Goal: Transaction & Acquisition: Purchase product/service

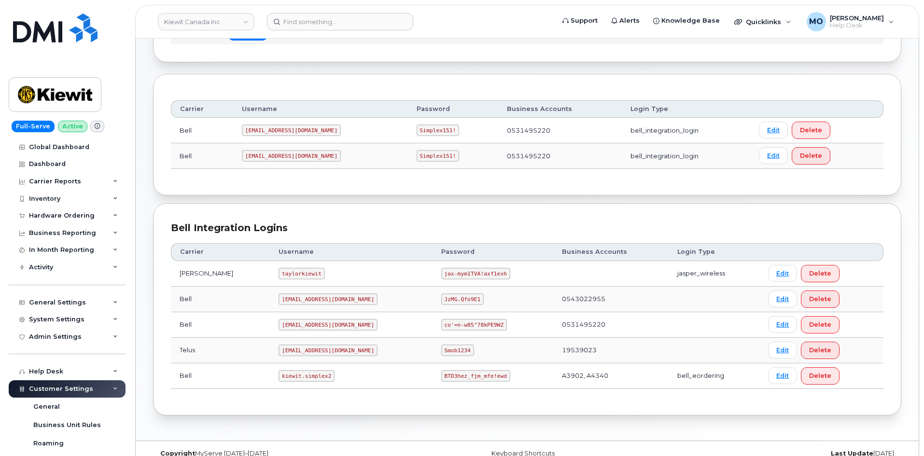
scroll to position [105, 0]
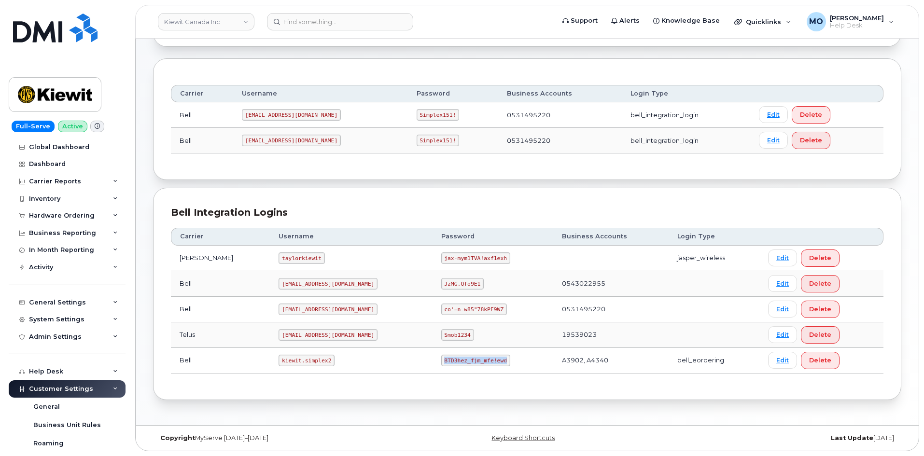
drag, startPoint x: 409, startPoint y: 362, endPoint x: 486, endPoint y: 355, distance: 77.1
click at [485, 358] on td "BTD3hez_fjm_mfe!ewd" at bounding box center [493, 361] width 121 height 26
copy code "BTD3hez_fjm_mfe!ewd"
drag, startPoint x: 255, startPoint y: 365, endPoint x: 331, endPoint y: 365, distance: 76.3
click at [331, 365] on td "kiewit.simplex2" at bounding box center [351, 361] width 162 height 26
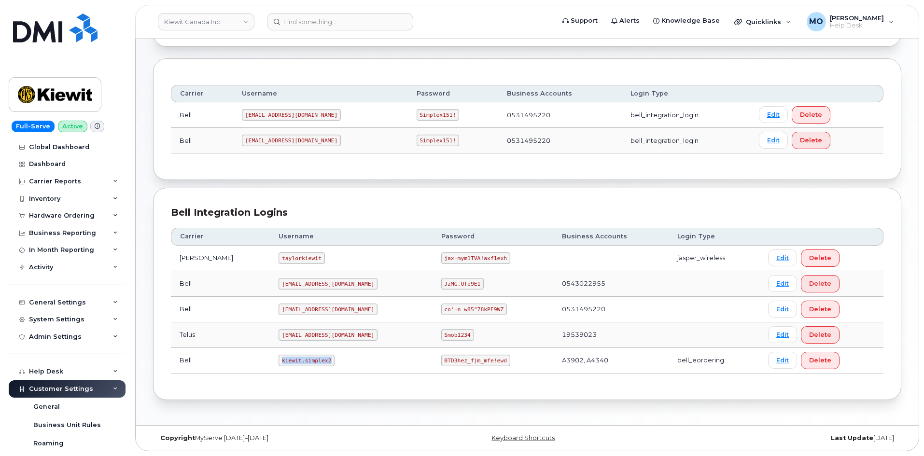
copy code "kiewit.simplex2"
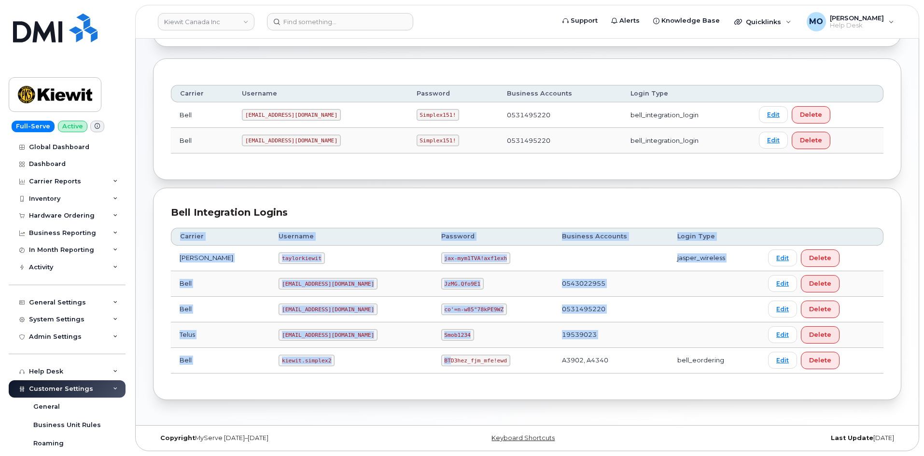
drag, startPoint x: 391, startPoint y: 378, endPoint x: 417, endPoint y: 355, distance: 34.5
click at [417, 355] on div "Carrier Username Password Business Accounts Login Type Jasper Bell taylorkiewit…" at bounding box center [527, 300] width 713 height 163
click at [441, 355] on code "BTD3hez_fjm_mfe!ewd" at bounding box center [475, 361] width 69 height 12
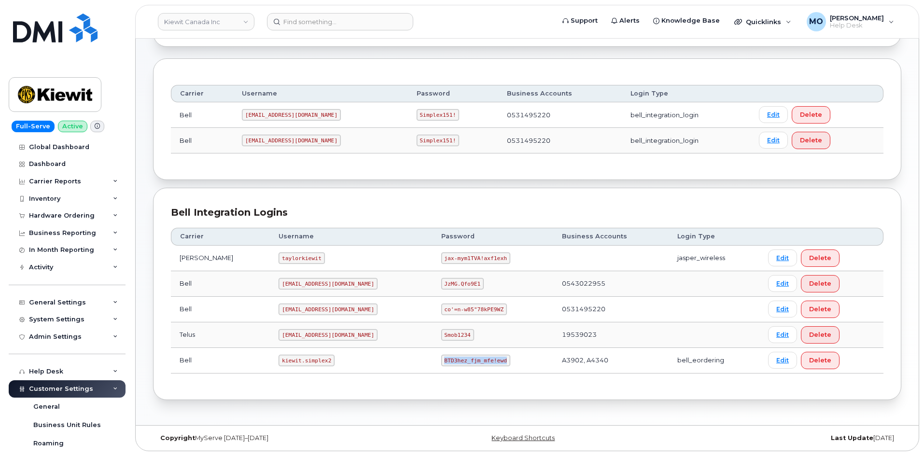
drag, startPoint x: 408, startPoint y: 359, endPoint x: 490, endPoint y: 360, distance: 82.1
click at [490, 360] on td "BTD3hez_fjm_mfe!ewd" at bounding box center [493, 361] width 121 height 26
copy code "BTD3hez_fjm_mfe!ewd"
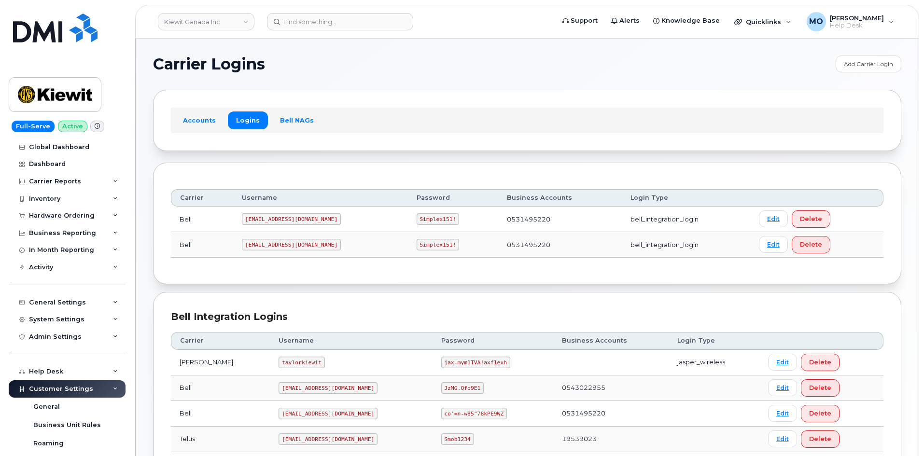
scroll to position [0, 0]
click at [242, 215] on td "1PeterK@myserve.ca" at bounding box center [320, 220] width 175 height 26
drag, startPoint x: 391, startPoint y: 220, endPoint x: 433, endPoint y: 216, distance: 41.8
click at [432, 219] on td "Simplex151!" at bounding box center [453, 220] width 90 height 26
copy code "Simplex151!"
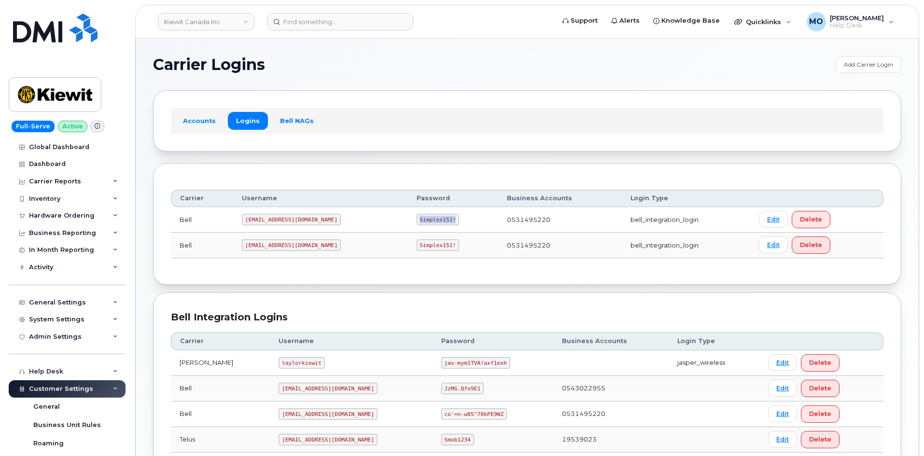
copy code "Simplex151!"
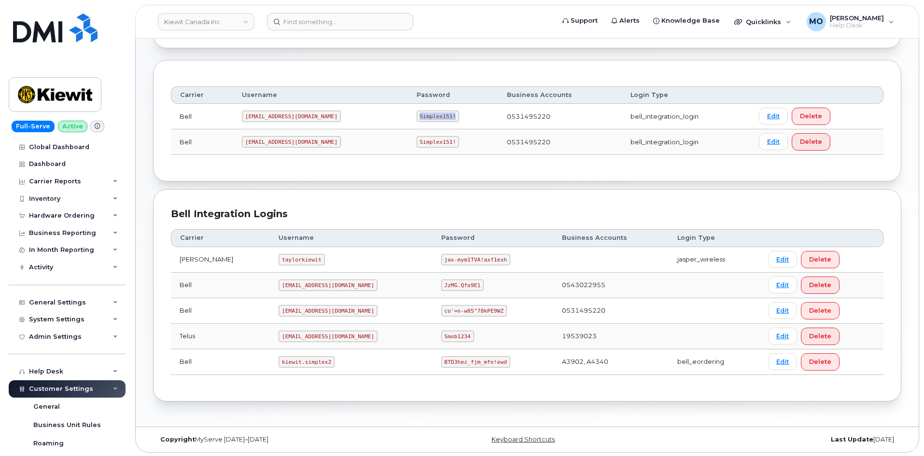
scroll to position [105, 0]
drag, startPoint x: 305, startPoint y: 113, endPoint x: 256, endPoint y: 111, distance: 48.9
click at [245, 110] on td "1PeterK@myserve.ca" at bounding box center [320, 115] width 175 height 26
copy code "1PeterK@myserve.ca"
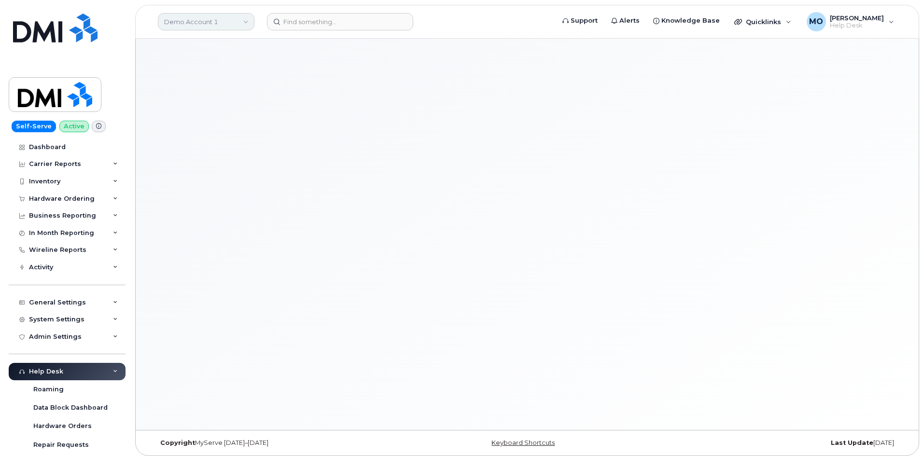
click at [237, 26] on link "Demo Account 1" at bounding box center [206, 21] width 97 height 17
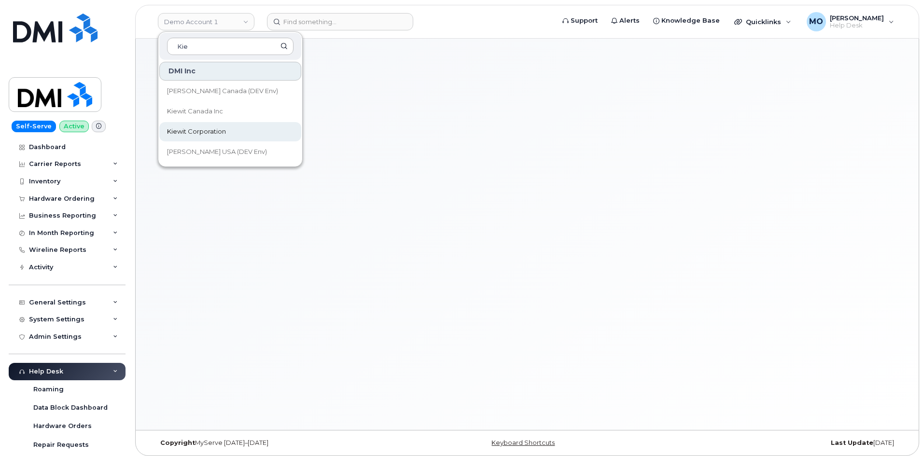
type input "Kie"
click at [164, 133] on link "Kiewit Corporation" at bounding box center [230, 131] width 142 height 19
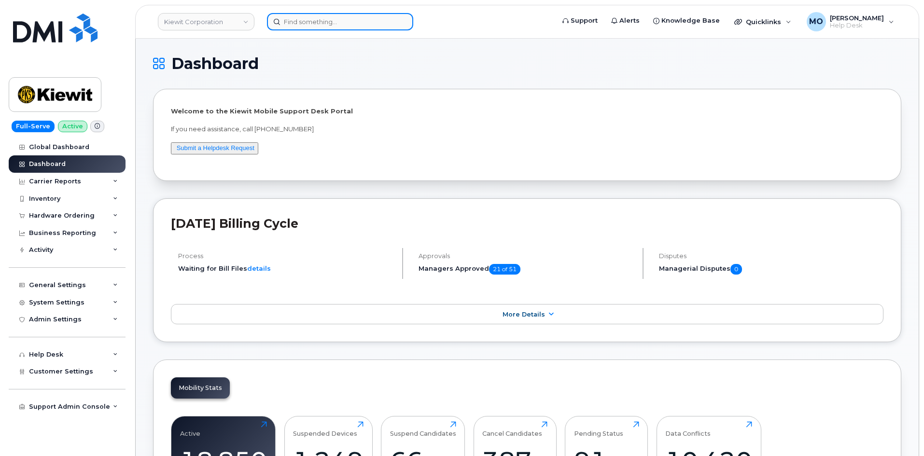
click at [327, 21] on input at bounding box center [340, 21] width 146 height 17
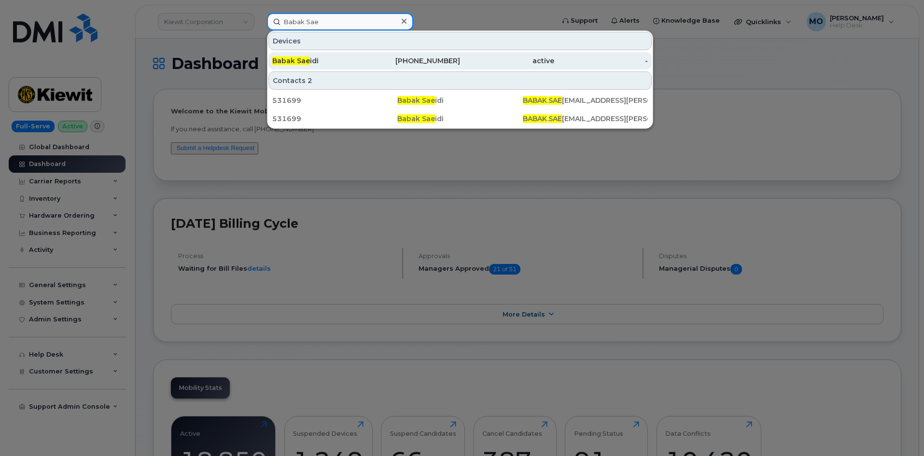
type input "Babak Sae"
click at [554, 60] on div "-" at bounding box center [601, 61] width 94 height 10
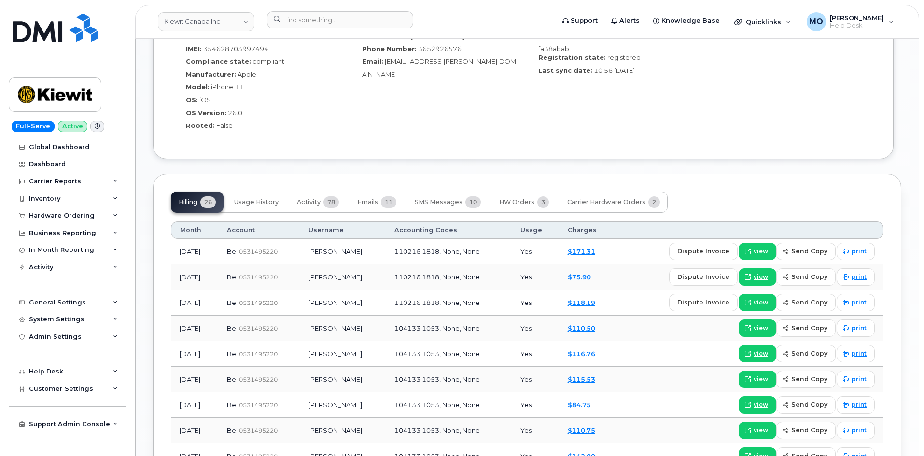
scroll to position [724, 0]
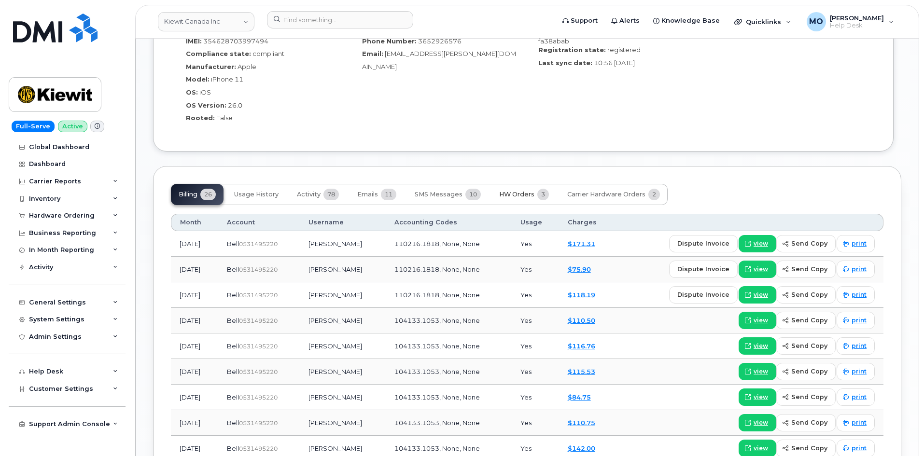
click at [520, 191] on span "HW Orders" at bounding box center [516, 195] width 35 height 8
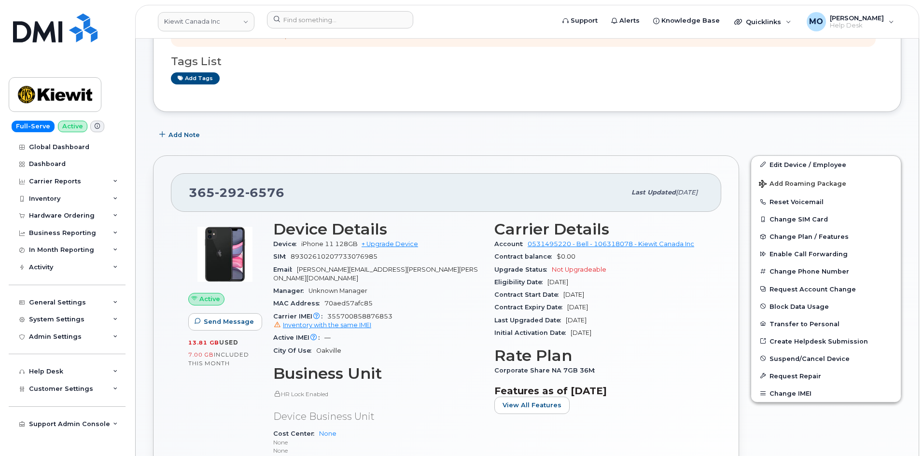
scroll to position [0, 0]
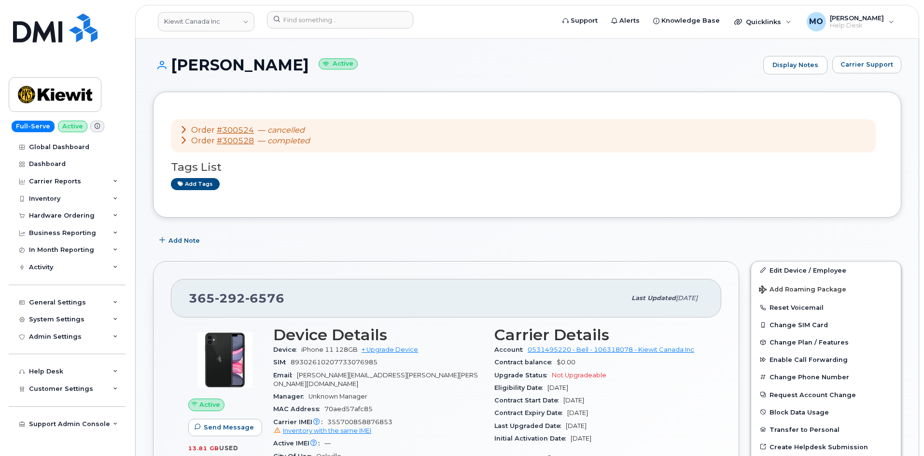
click at [184, 129] on icon at bounding box center [184, 130] width 8 height 8
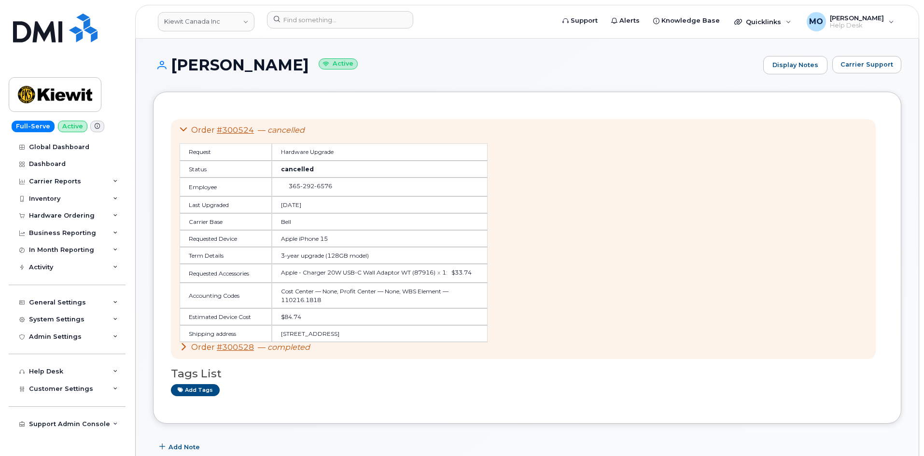
click at [184, 129] on icon at bounding box center [184, 130] width 8 height 8
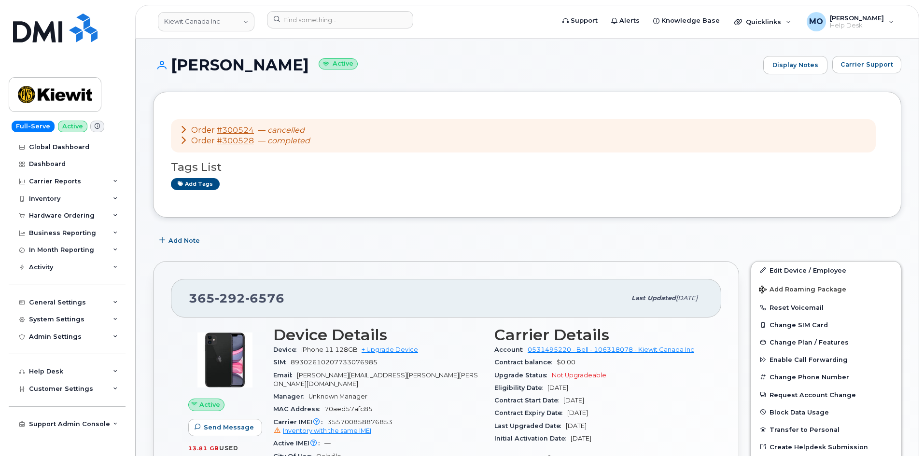
click at [184, 142] on icon at bounding box center [184, 140] width 8 height 8
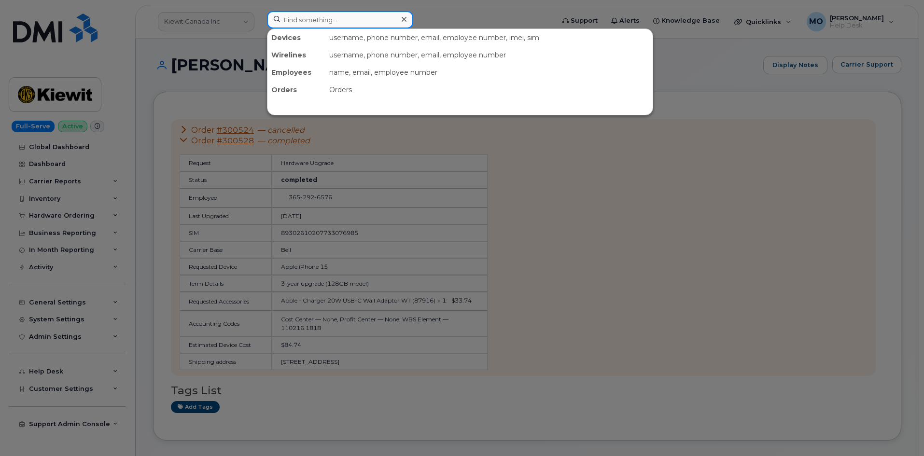
click at [305, 21] on input at bounding box center [340, 19] width 146 height 17
click at [157, 58] on div at bounding box center [462, 228] width 924 height 456
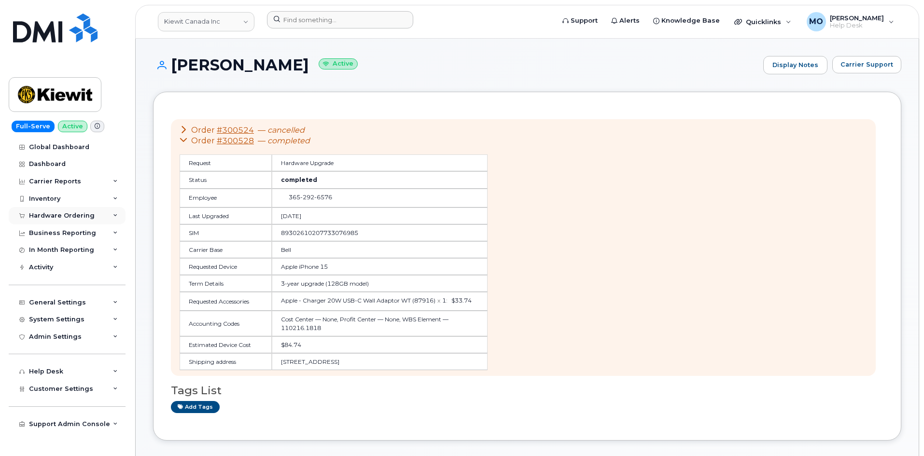
click at [85, 216] on div "Hardware Ordering" at bounding box center [62, 216] width 66 height 8
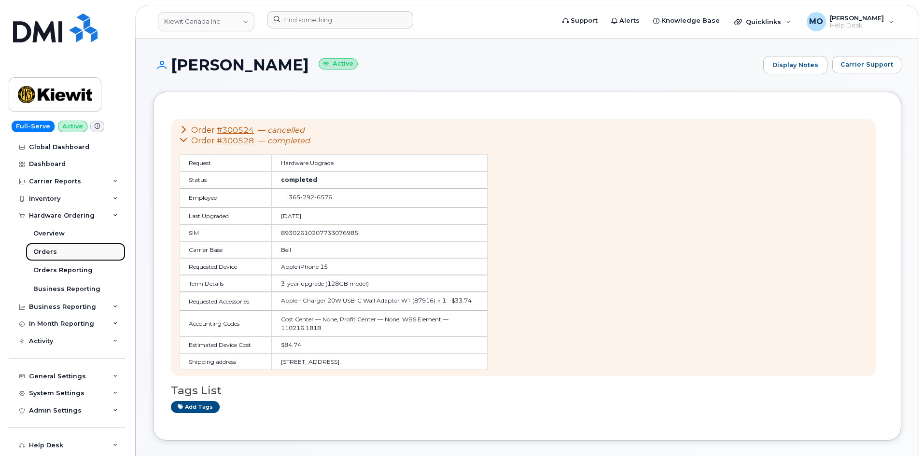
click at [75, 249] on link "Orders" at bounding box center [76, 252] width 100 height 18
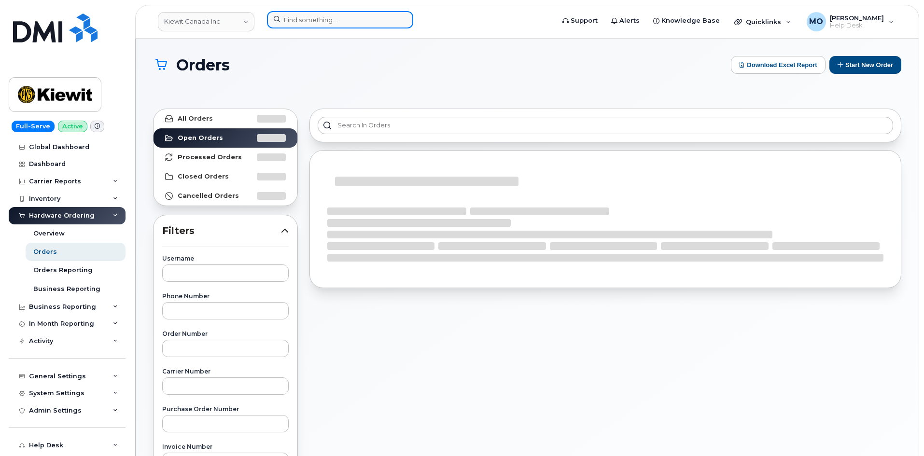
click at [306, 24] on input at bounding box center [340, 19] width 146 height 17
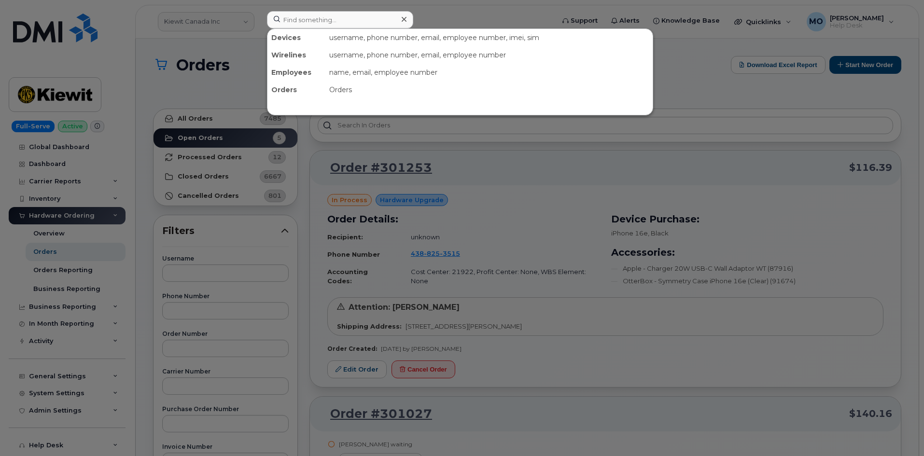
click at [464, 178] on div at bounding box center [462, 228] width 924 height 456
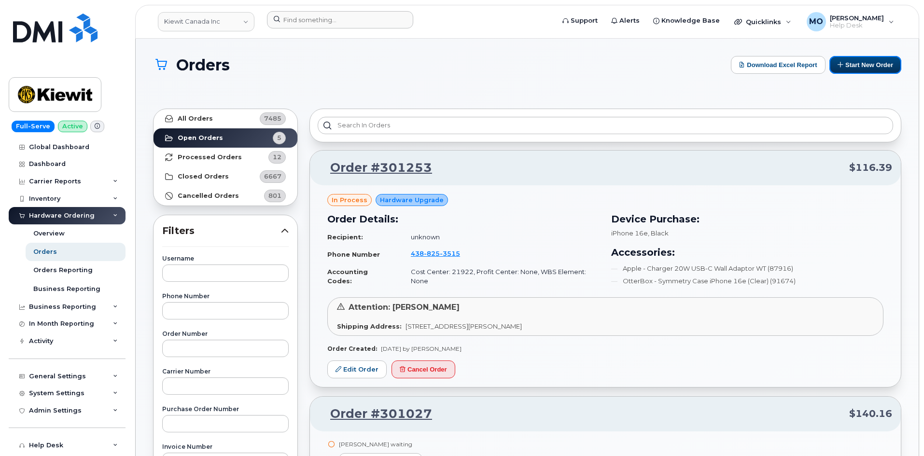
drag, startPoint x: 863, startPoint y: 66, endPoint x: 638, endPoint y: 65, distance: 225.1
click at [863, 67] on button "Start New Order" at bounding box center [866, 65] width 72 height 18
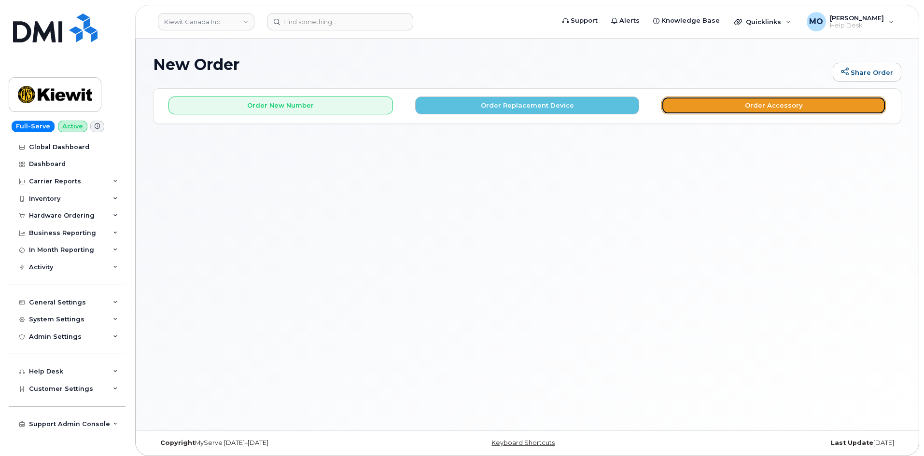
click at [775, 107] on button "Order Accessory" at bounding box center [774, 106] width 225 height 18
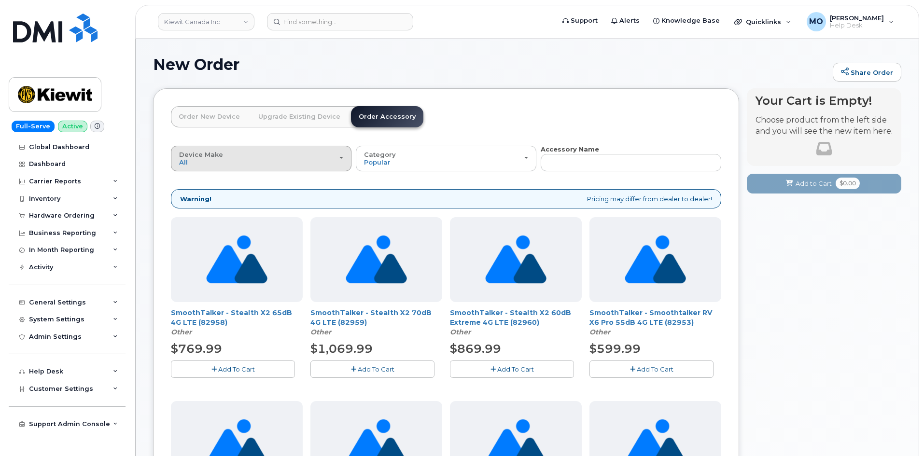
click at [311, 157] on div "Device Make All Android Cell Phone HUB iPhone Modem Tablet" at bounding box center [261, 158] width 164 height 15
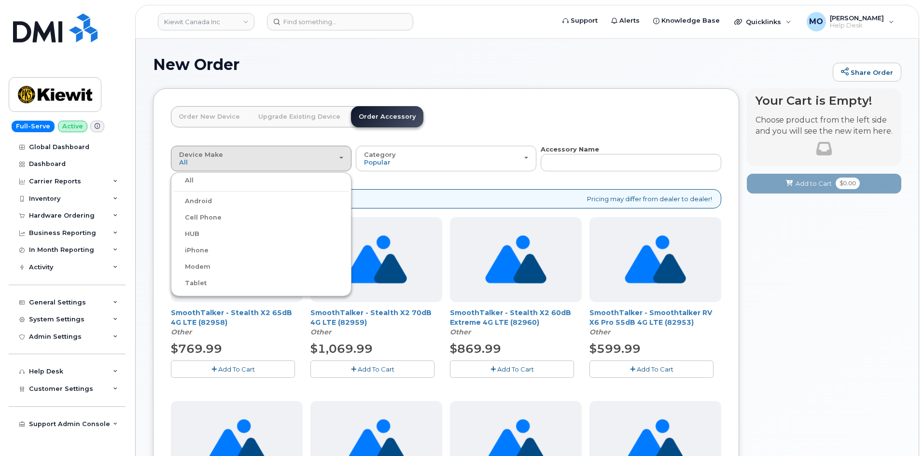
click at [215, 219] on label "Cell Phone" at bounding box center [197, 218] width 48 height 12
click at [0, 0] on input "Cell Phone" at bounding box center [0, 0] width 0 height 0
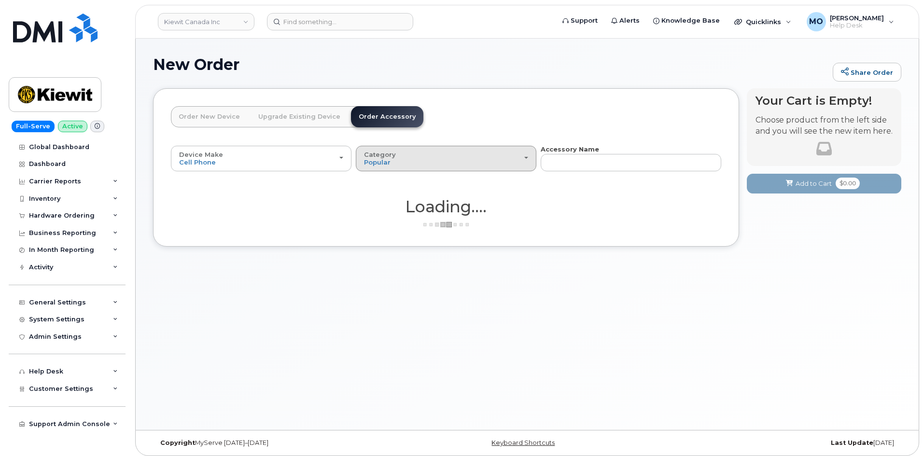
click at [389, 157] on span "Category" at bounding box center [380, 155] width 32 height 8
click at [387, 202] on div "Case" at bounding box center [446, 202] width 176 height 12
click at [415, 166] on div "Category Popular" at bounding box center [446, 158] width 164 height 15
click at [376, 203] on label "Case" at bounding box center [372, 202] width 28 height 12
click at [0, 0] on input "Case" at bounding box center [0, 0] width 0 height 0
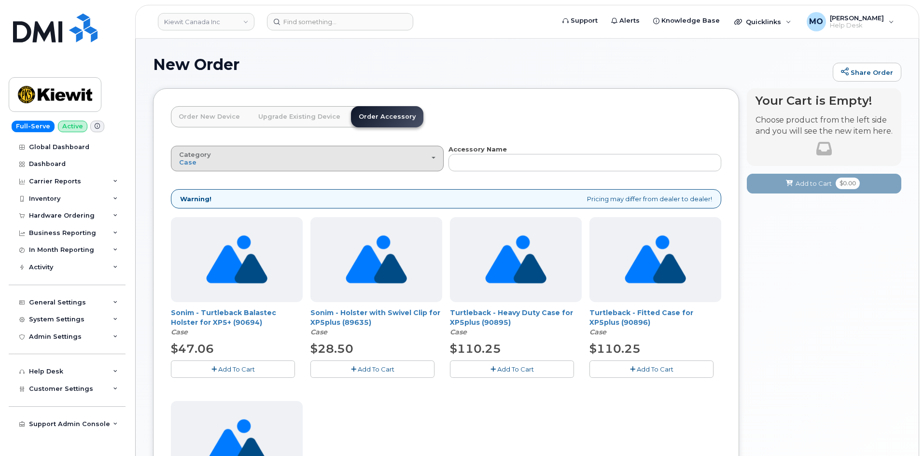
click at [275, 155] on div "Category Case" at bounding box center [307, 158] width 256 height 15
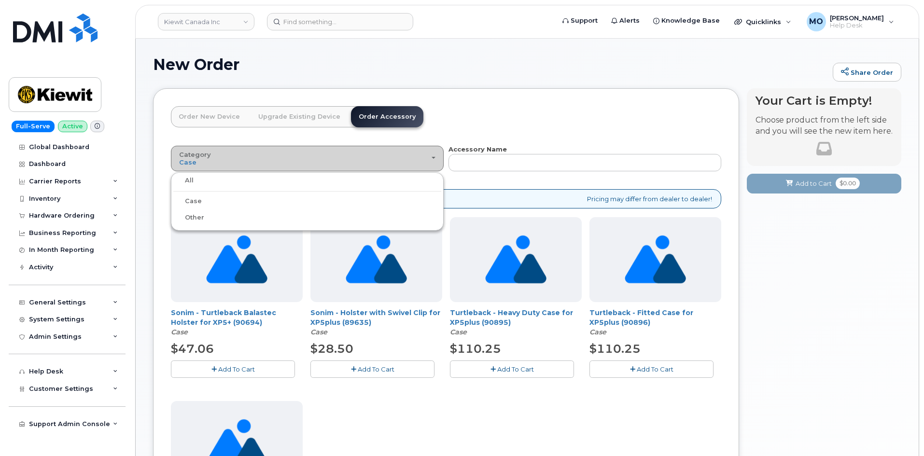
click at [275, 156] on div "Category Case" at bounding box center [307, 158] width 256 height 15
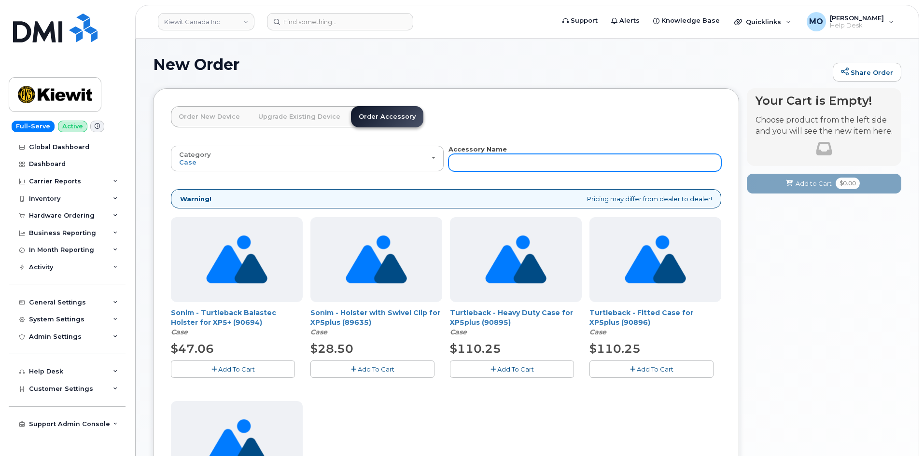
click at [487, 159] on input "text" at bounding box center [585, 162] width 273 height 17
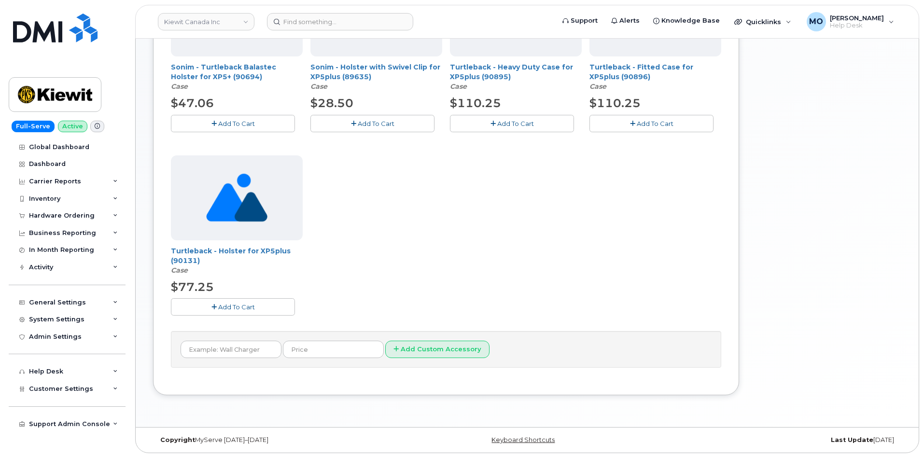
scroll to position [248, 0]
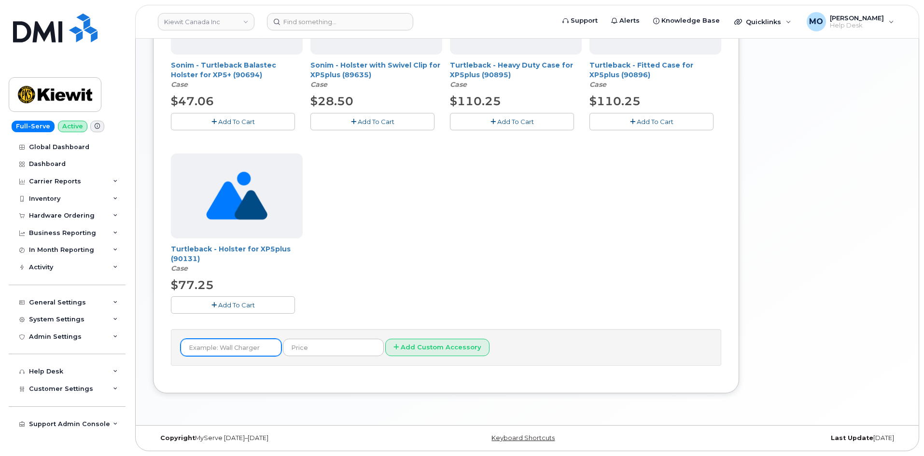
click at [243, 349] on input "text" at bounding box center [231, 347] width 101 height 17
type input "iPhone 15"
click at [352, 348] on input "text" at bounding box center [333, 347] width 101 height 17
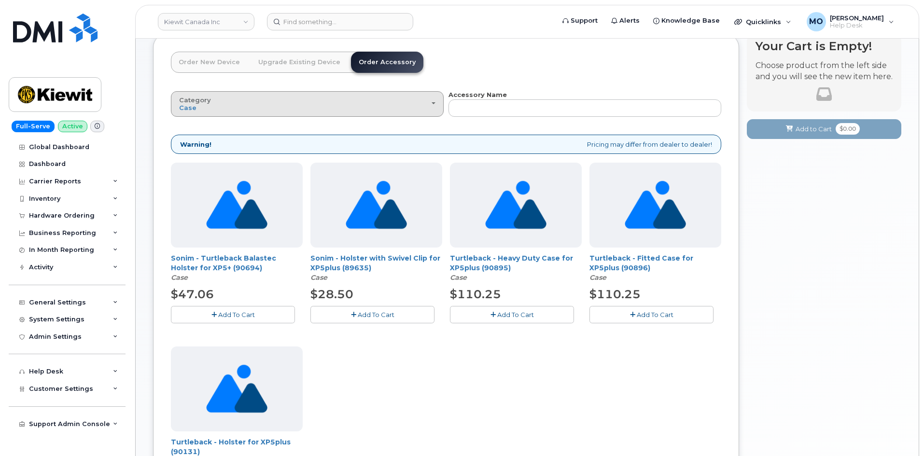
scroll to position [6, 0]
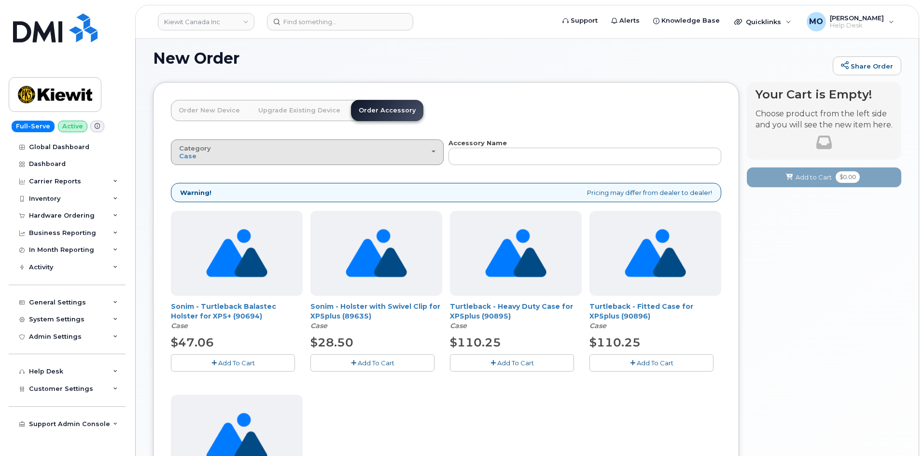
click at [351, 153] on div "Category Case" at bounding box center [307, 152] width 256 height 15
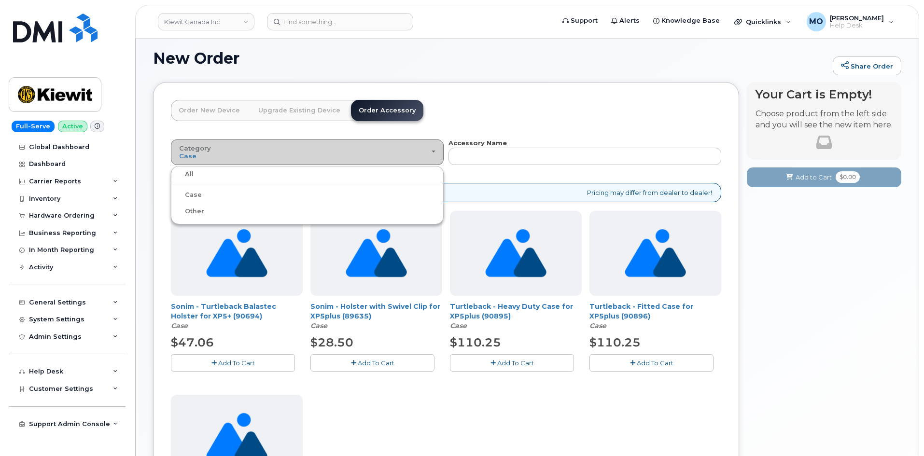
click at [351, 153] on div "Category Case" at bounding box center [307, 152] width 256 height 15
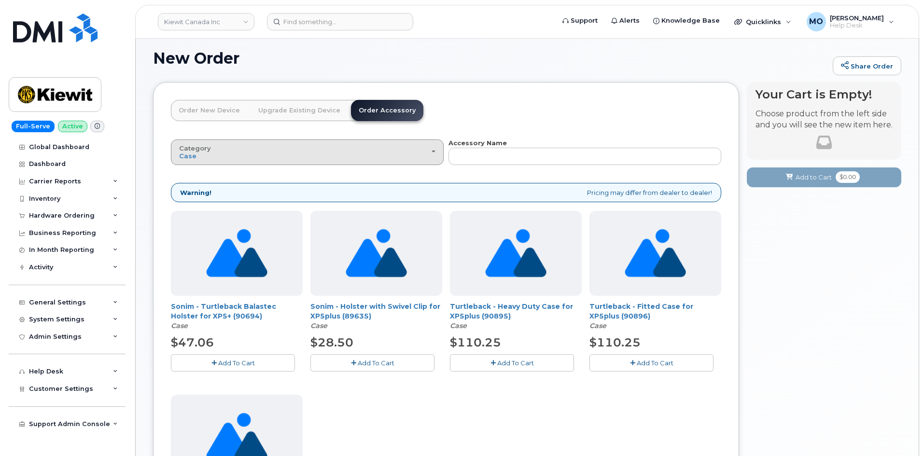
click at [351, 153] on div "Category Case" at bounding box center [307, 152] width 256 height 15
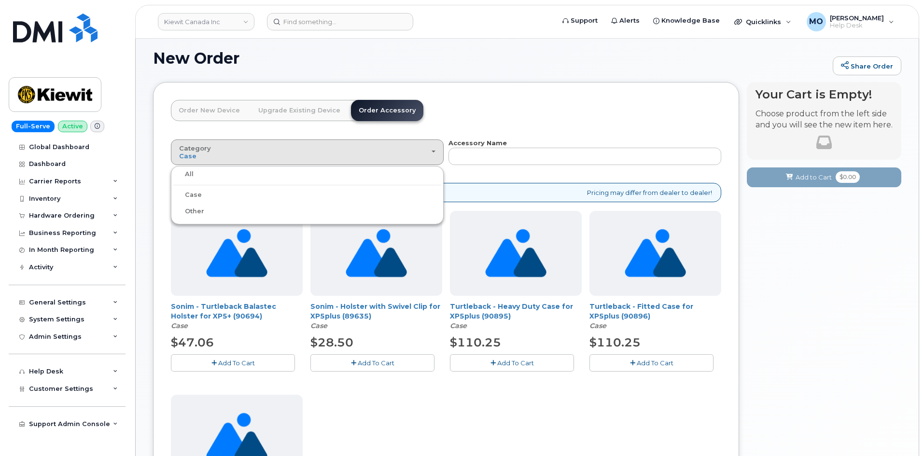
click at [198, 174] on div "All" at bounding box center [307, 175] width 268 height 12
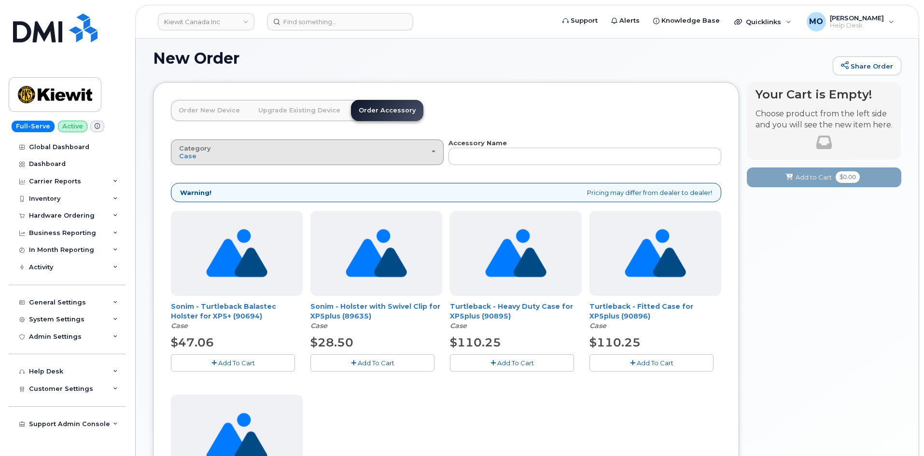
click at [205, 157] on div "Category Case" at bounding box center [307, 152] width 256 height 15
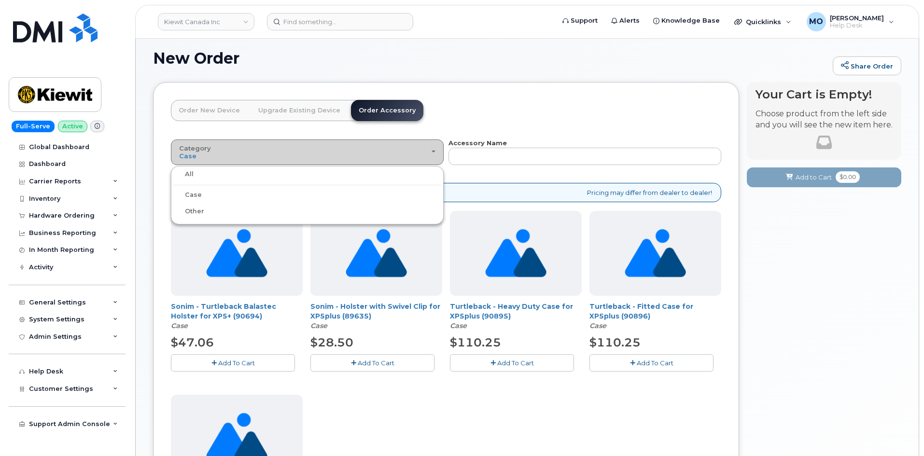
click at [205, 157] on div "Category Case" at bounding box center [307, 152] width 256 height 15
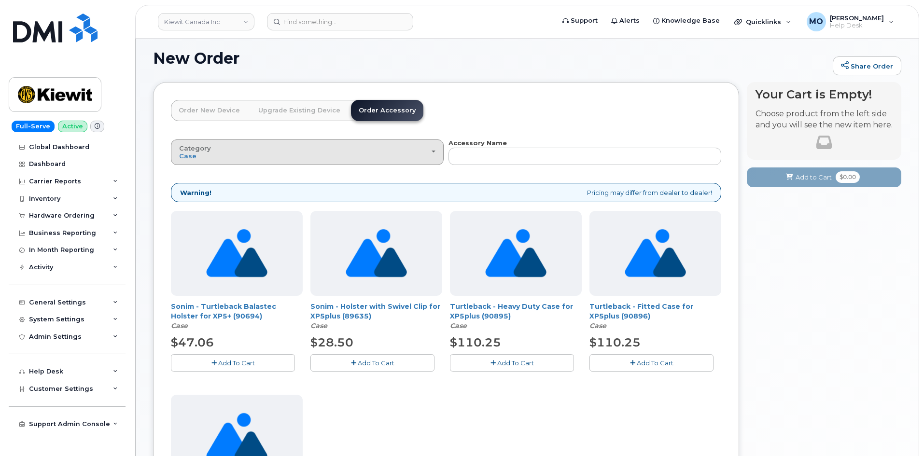
click at [205, 157] on div "Category Case" at bounding box center [307, 152] width 256 height 15
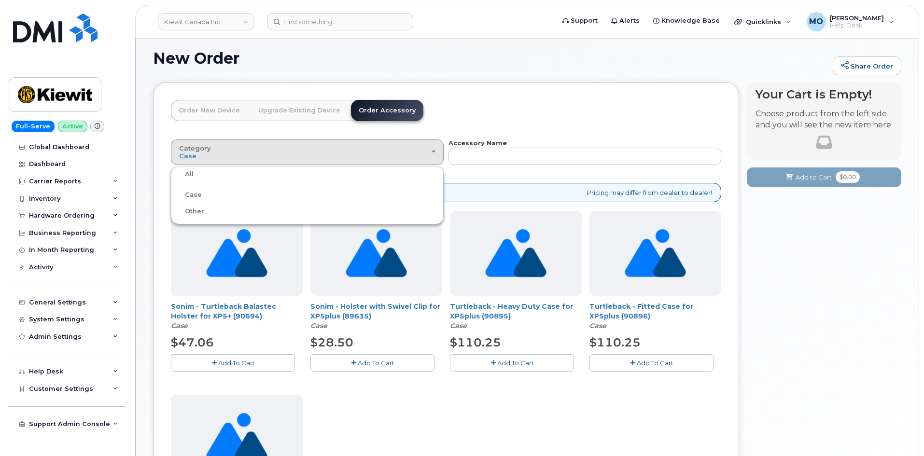
click at [191, 189] on label "Case" at bounding box center [187, 195] width 28 height 12
click at [0, 0] on input "Case" at bounding box center [0, 0] width 0 height 0
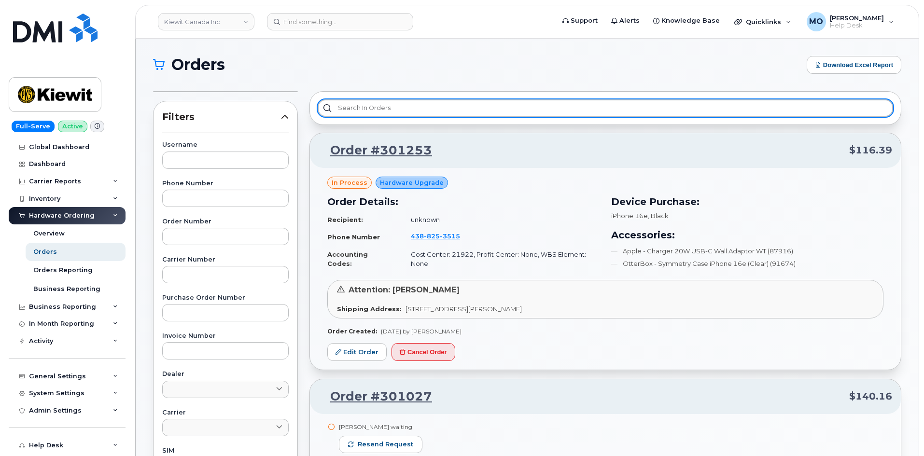
drag, startPoint x: 469, startPoint y: 107, endPoint x: 483, endPoint y: 99, distance: 15.6
click at [469, 107] on input "text" at bounding box center [606, 107] width 576 height 17
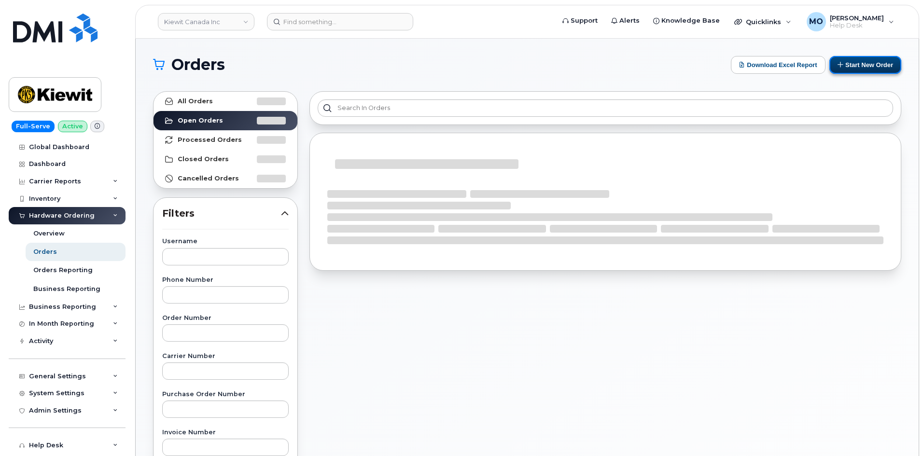
click at [858, 64] on button "Start New Order" at bounding box center [866, 65] width 72 height 18
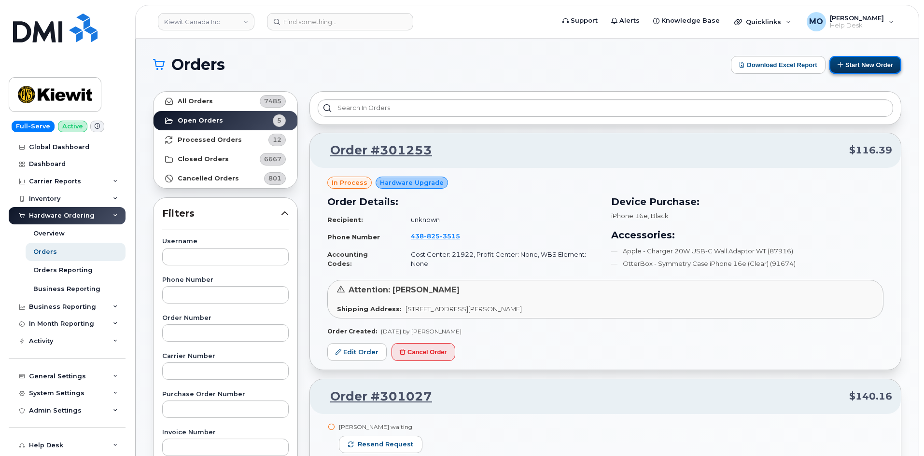
click at [860, 64] on button "Start New Order" at bounding box center [866, 65] width 72 height 18
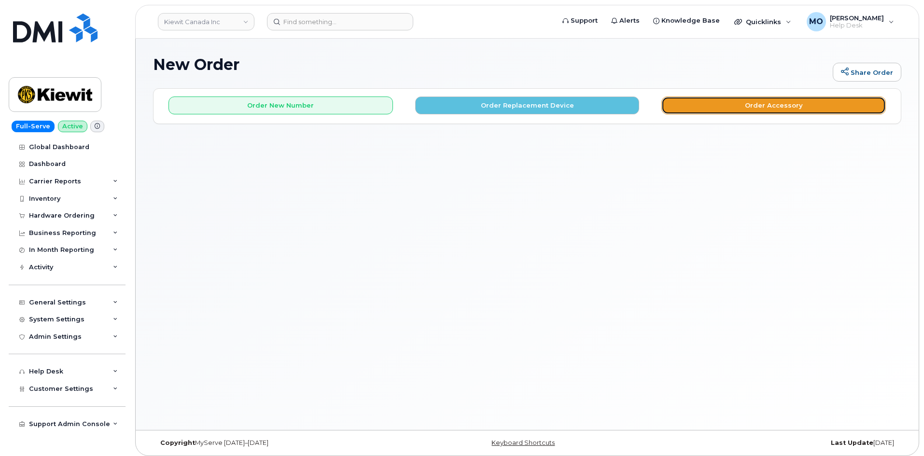
click at [727, 106] on button "Order Accessory" at bounding box center [774, 106] width 225 height 18
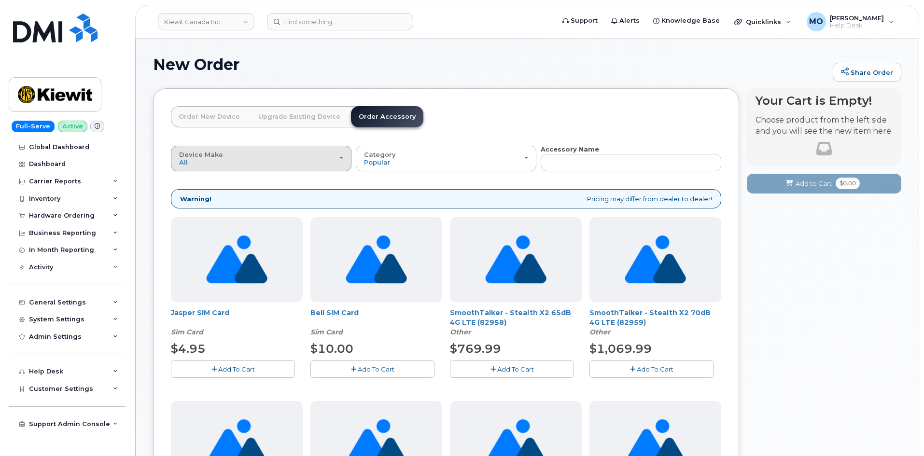
click at [337, 160] on div "Device Make All Android Cell Phone HUB iPhone Modem Tablet" at bounding box center [261, 158] width 164 height 15
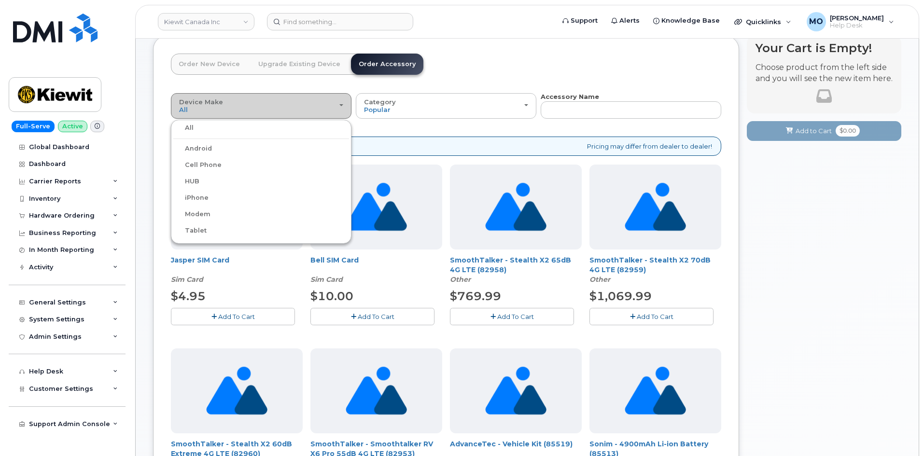
scroll to position [48, 0]
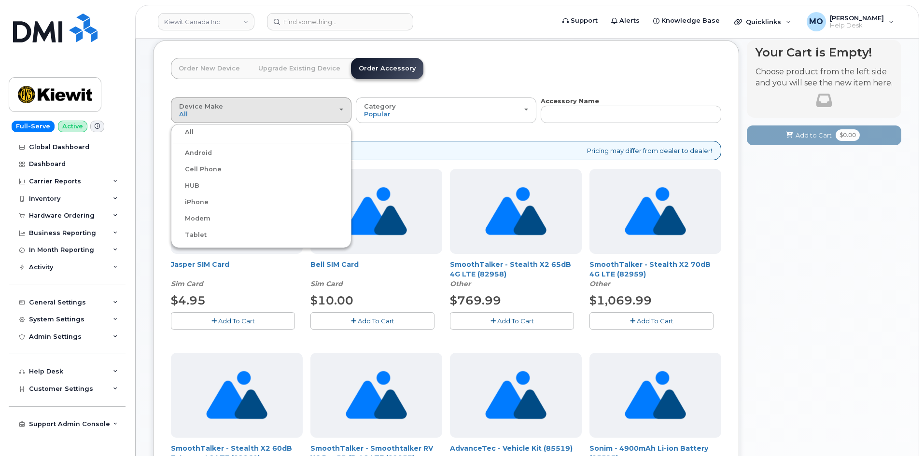
click at [204, 204] on label "iPhone" at bounding box center [190, 203] width 35 height 12
click at [0, 0] on input "iPhone" at bounding box center [0, 0] width 0 height 0
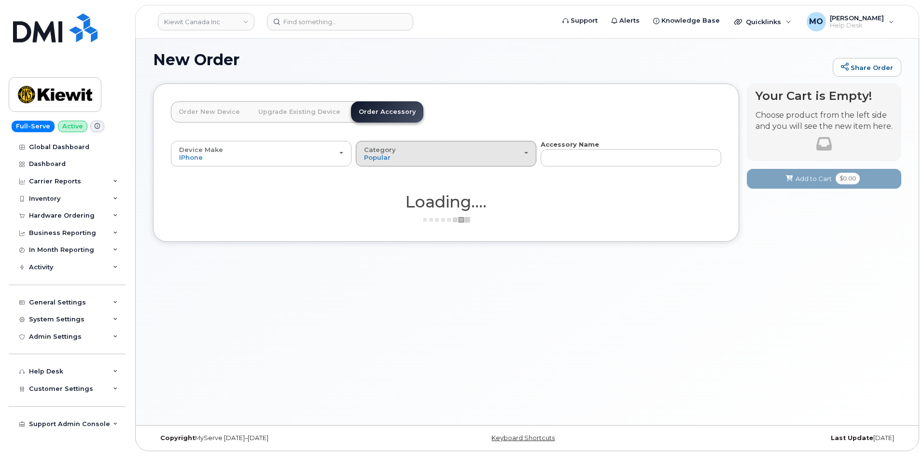
click at [472, 156] on div "Category Popular" at bounding box center [446, 153] width 164 height 15
click at [384, 196] on label "Case" at bounding box center [372, 197] width 28 height 12
click at [0, 0] on input "Case" at bounding box center [0, 0] width 0 height 0
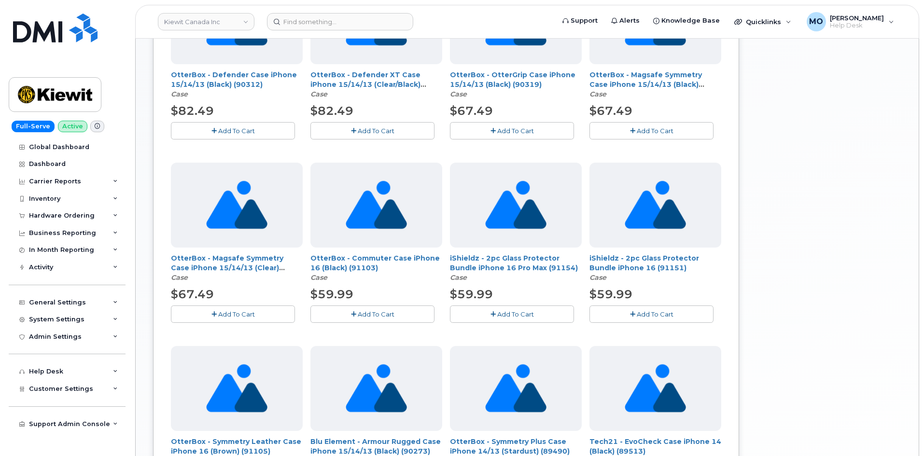
scroll to position [615, 0]
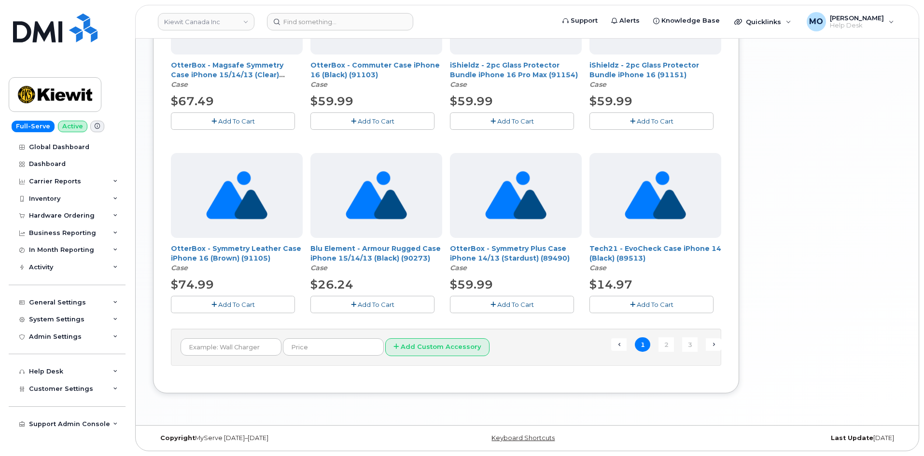
click at [663, 342] on link "2" at bounding box center [666, 345] width 15 height 15
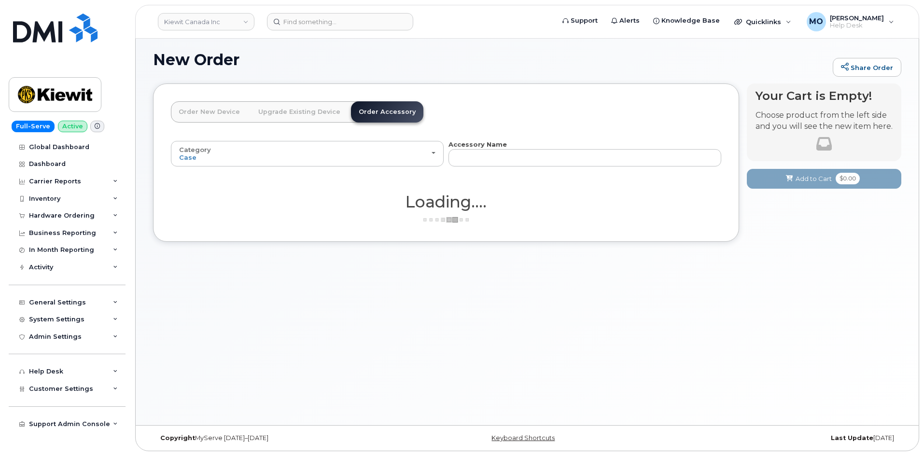
scroll to position [5, 0]
click at [454, 156] on input "text" at bounding box center [585, 157] width 273 height 17
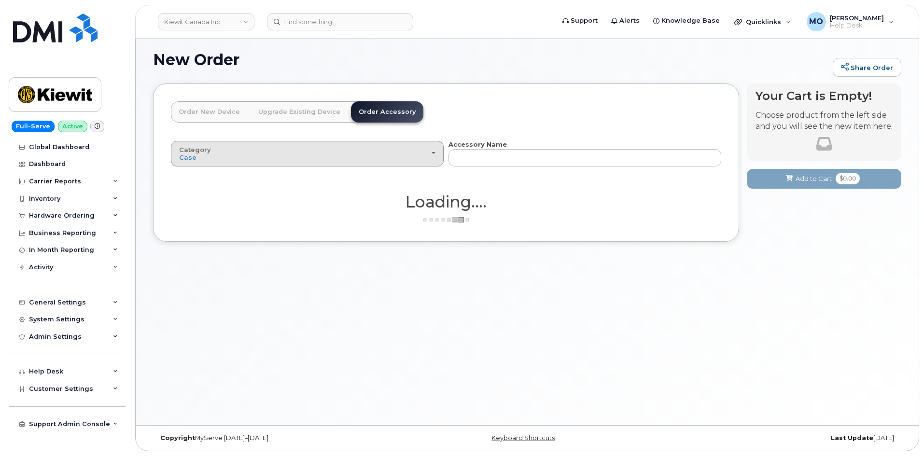
click at [410, 157] on div "Category Case" at bounding box center [307, 153] width 256 height 15
click at [213, 115] on link "Order New Device" at bounding box center [209, 111] width 77 height 21
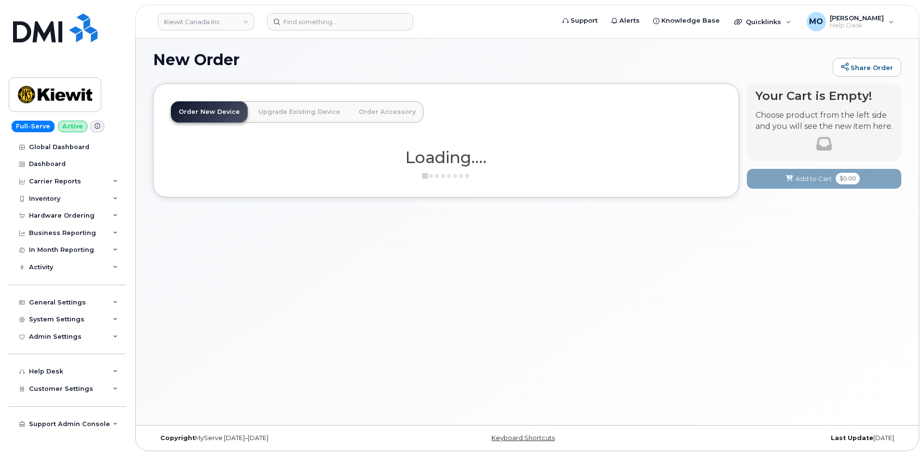
click at [356, 110] on link "Order Accessory" at bounding box center [387, 111] width 72 height 21
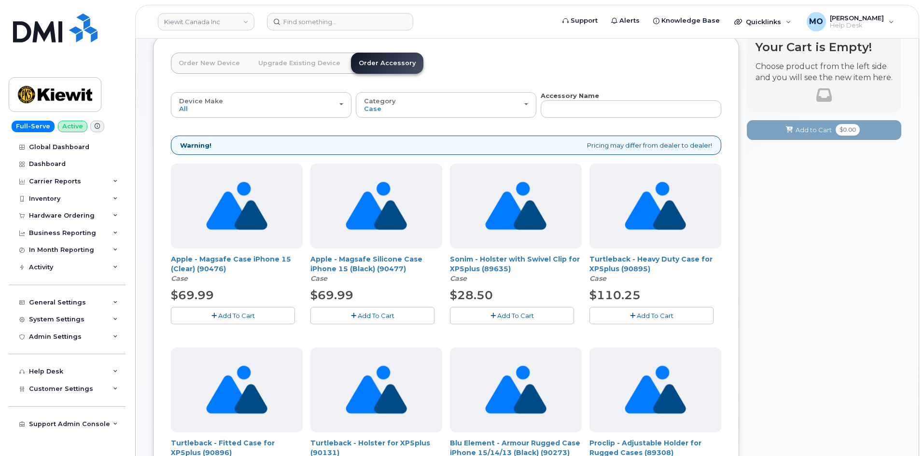
scroll to position [53, 0]
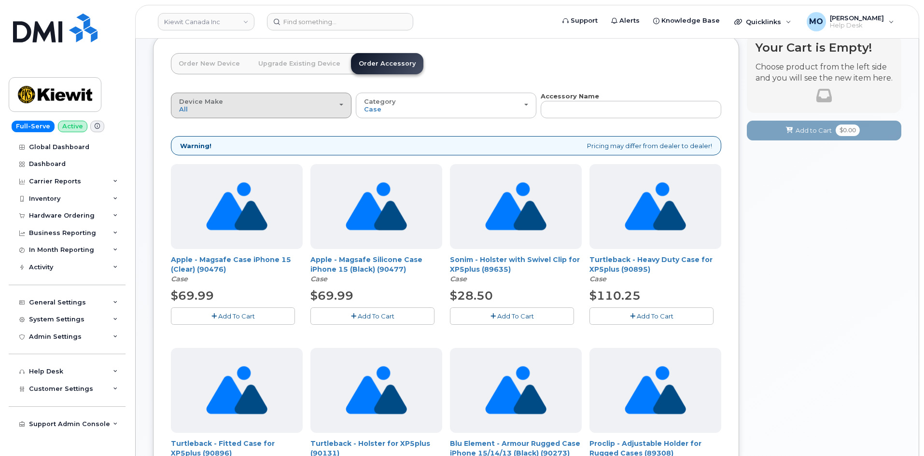
click at [309, 110] on div "Device Make All Android Cell Phone HUB iPhone Modem Tablet" at bounding box center [261, 105] width 164 height 15
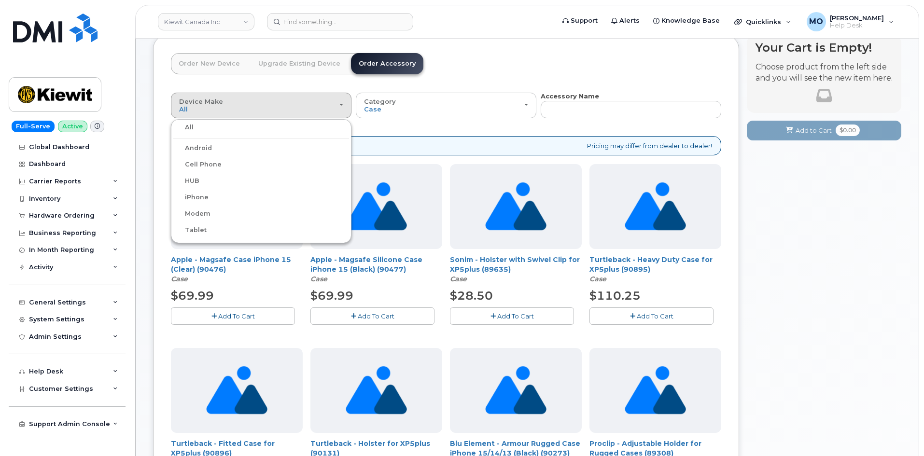
click at [202, 197] on label "iPhone" at bounding box center [190, 198] width 35 height 12
click at [0, 0] on input "iPhone" at bounding box center [0, 0] width 0 height 0
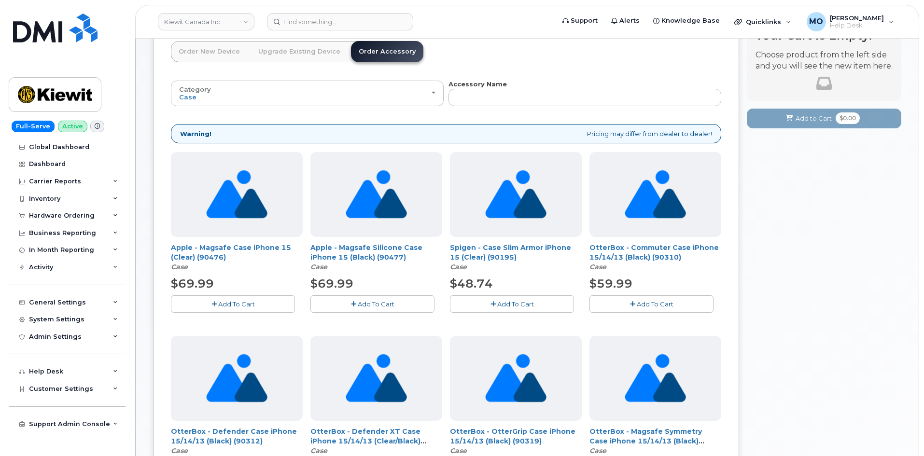
scroll to position [150, 0]
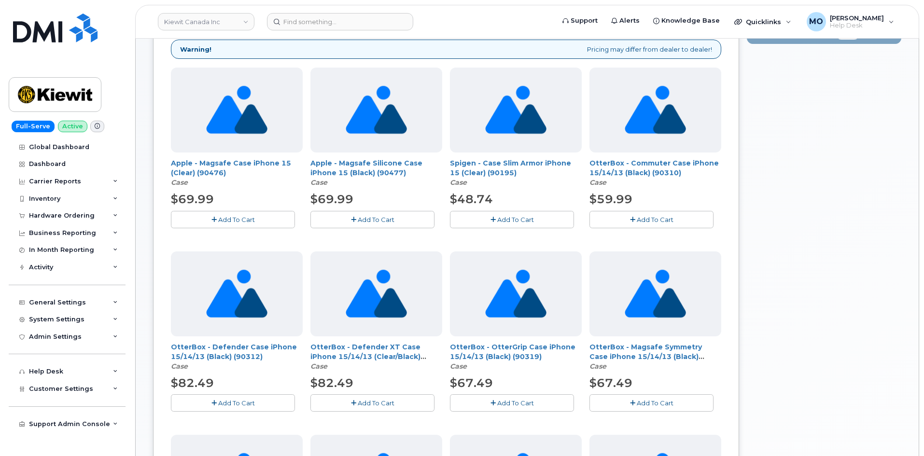
click at [247, 218] on span "Add To Cart" at bounding box center [236, 220] width 37 height 8
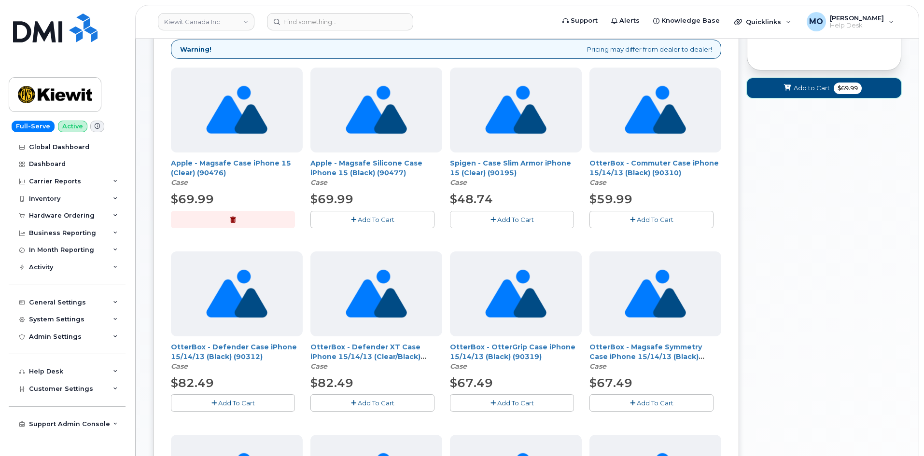
click at [808, 85] on span "Add to Cart" at bounding box center [812, 88] width 36 height 9
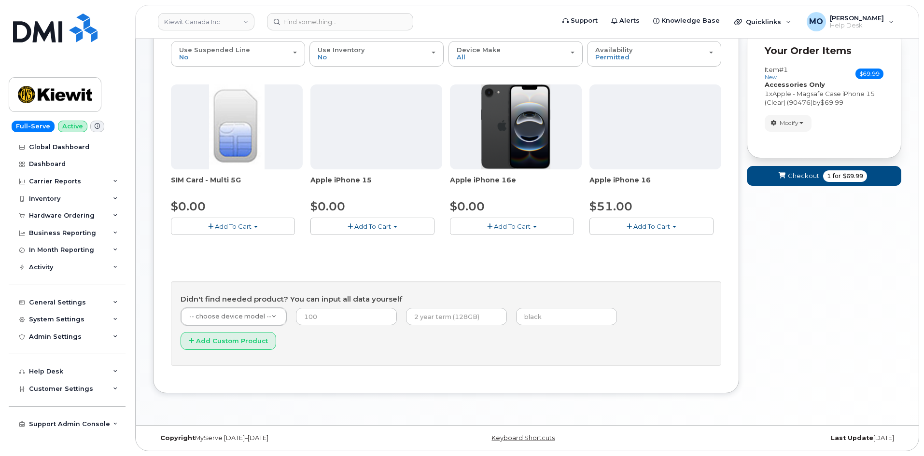
scroll to position [80, 0]
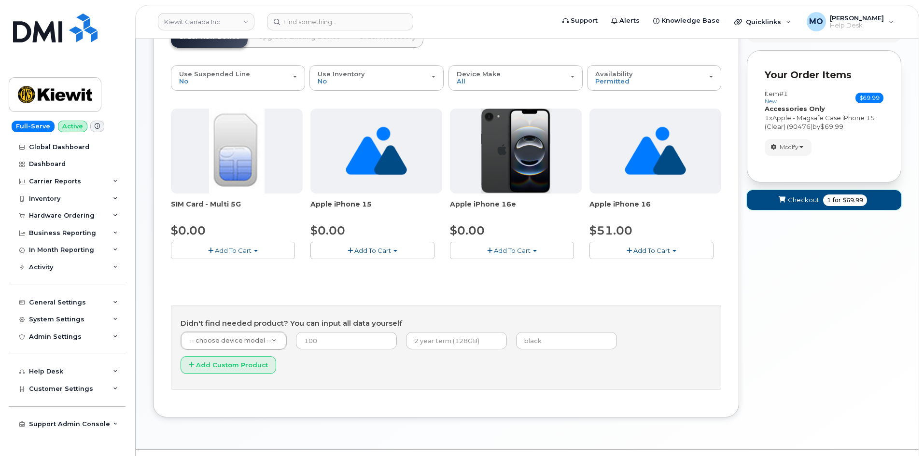
click at [805, 198] on span "Checkout" at bounding box center [803, 200] width 31 height 9
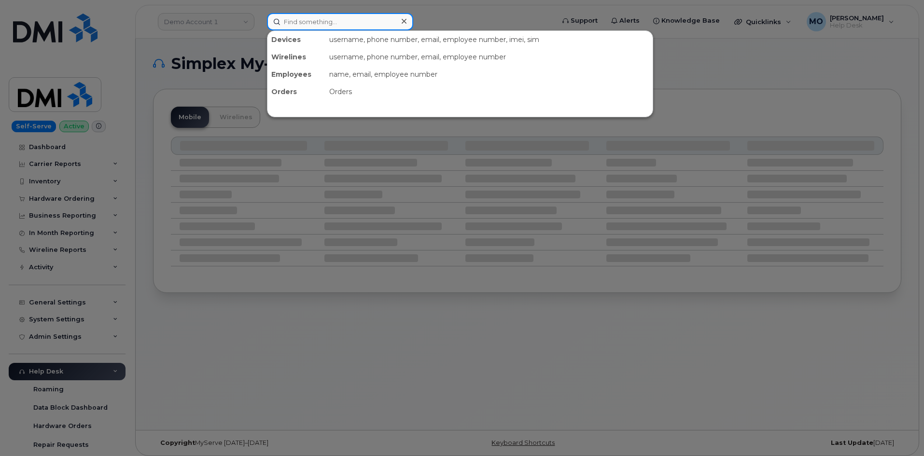
click at [382, 29] on input at bounding box center [340, 21] width 146 height 17
click at [240, 26] on div at bounding box center [462, 228] width 924 height 456
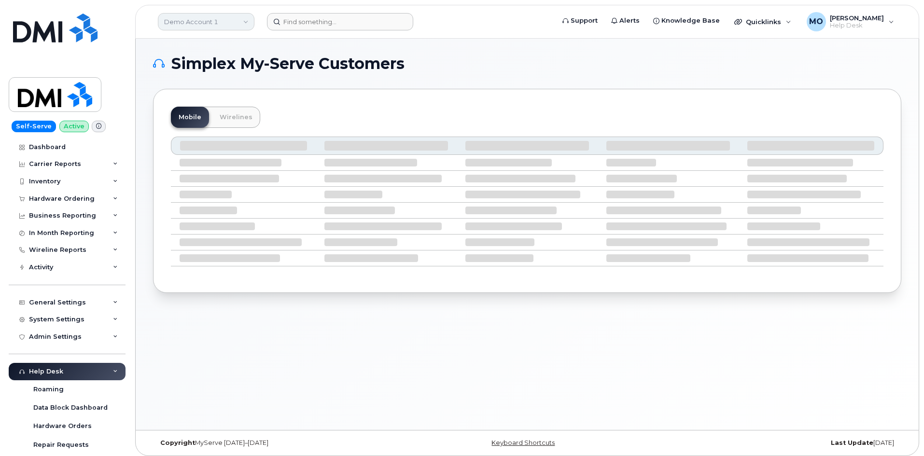
click at [239, 23] on link "Demo Account 1" at bounding box center [206, 21] width 97 height 17
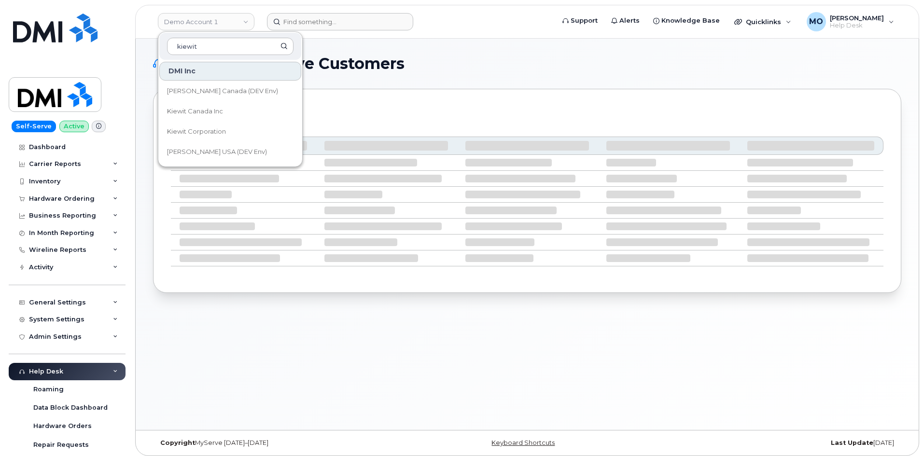
type input "kiewit"
drag, startPoint x: 219, startPoint y: 130, endPoint x: 227, endPoint y: 115, distance: 17.1
click at [219, 129] on span "Kiewit Corporation" at bounding box center [196, 132] width 59 height 10
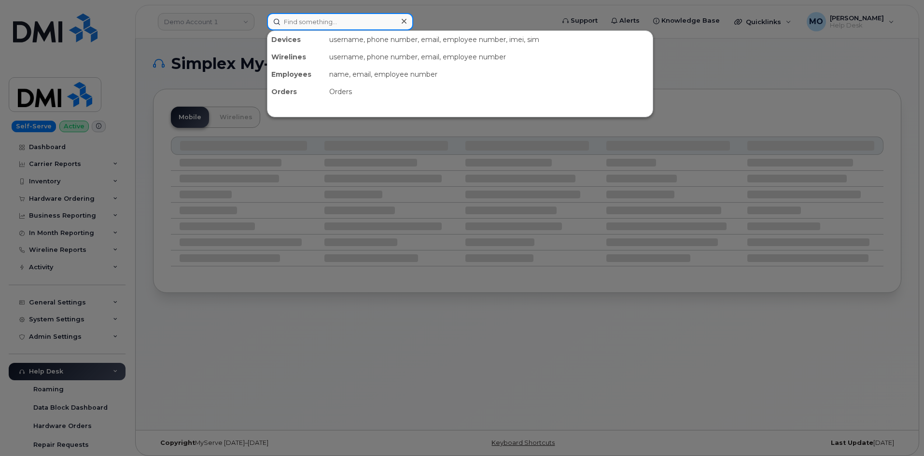
click at [311, 25] on input at bounding box center [340, 21] width 146 height 17
click at [805, 98] on div at bounding box center [462, 228] width 924 height 456
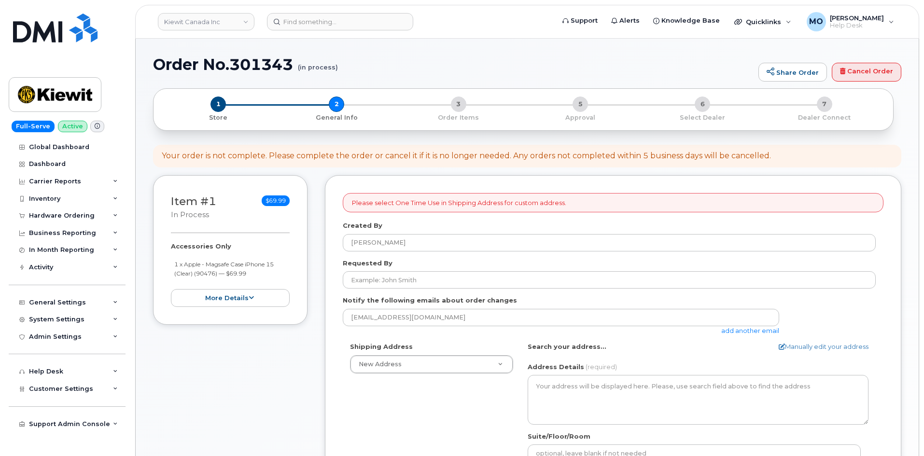
select select
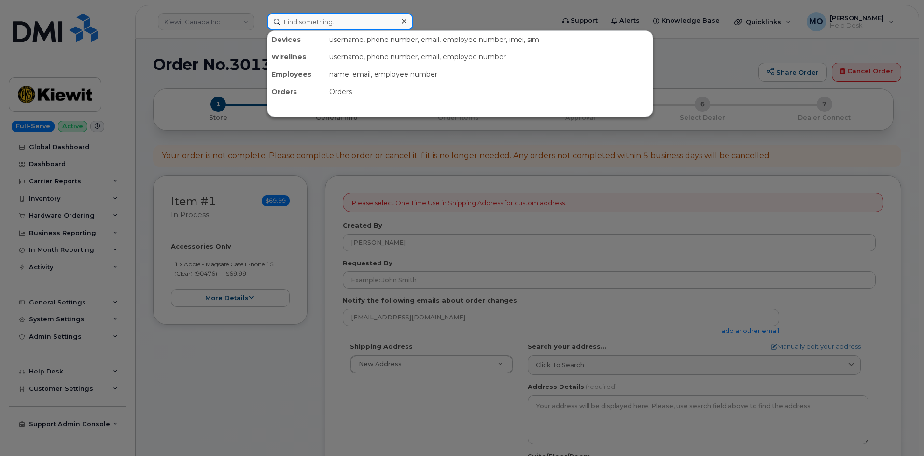
click at [358, 26] on input at bounding box center [340, 21] width 146 height 17
click at [457, 172] on div at bounding box center [462, 228] width 924 height 456
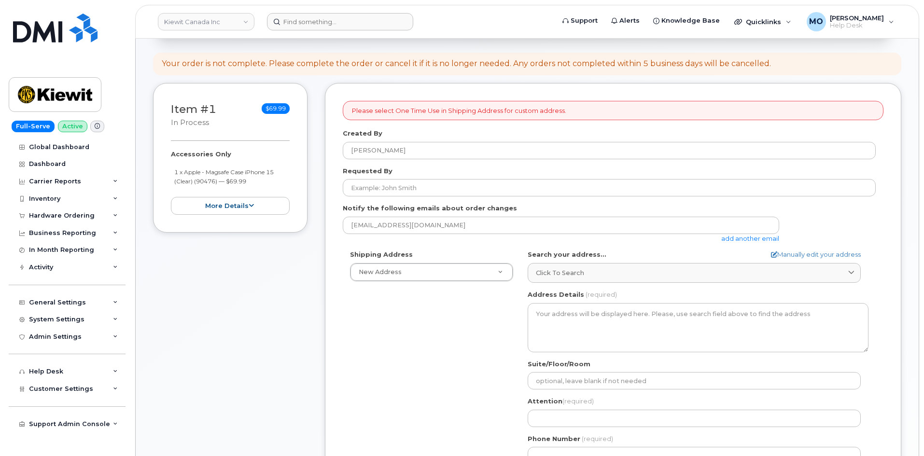
scroll to position [97, 0]
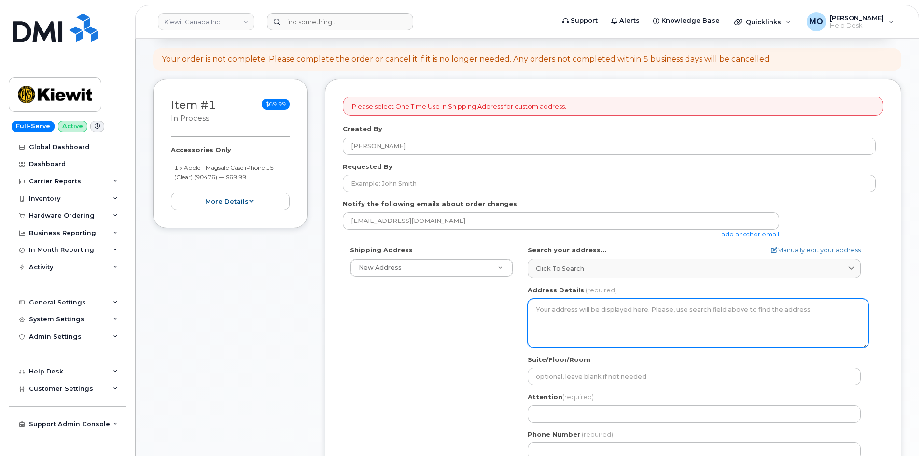
click at [590, 324] on textarea "Address Details" at bounding box center [698, 323] width 341 height 49
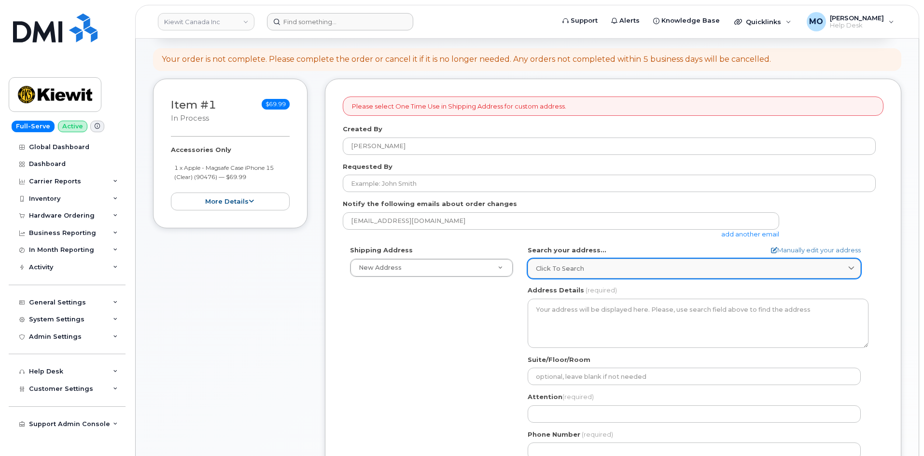
click at [591, 269] on div "Click to search" at bounding box center [694, 268] width 317 height 9
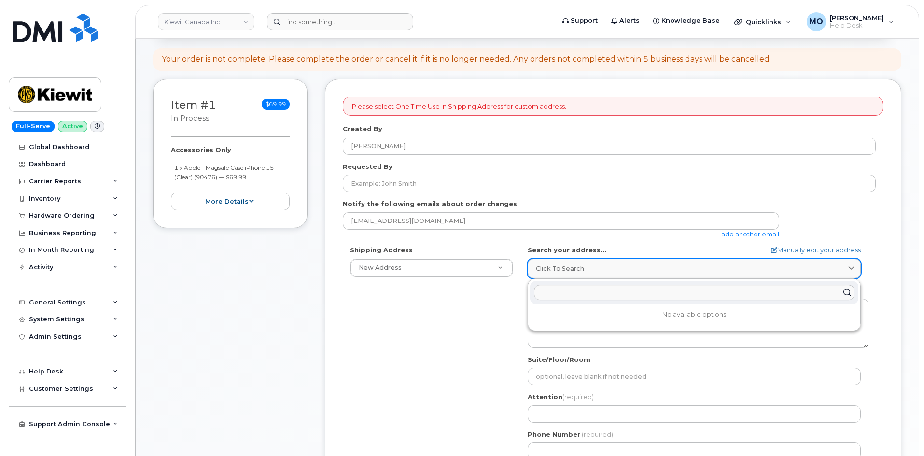
paste input "98 Oxford Richmond Hill ON L4C4L5 Attention: ATTN: Babak Saeidi"
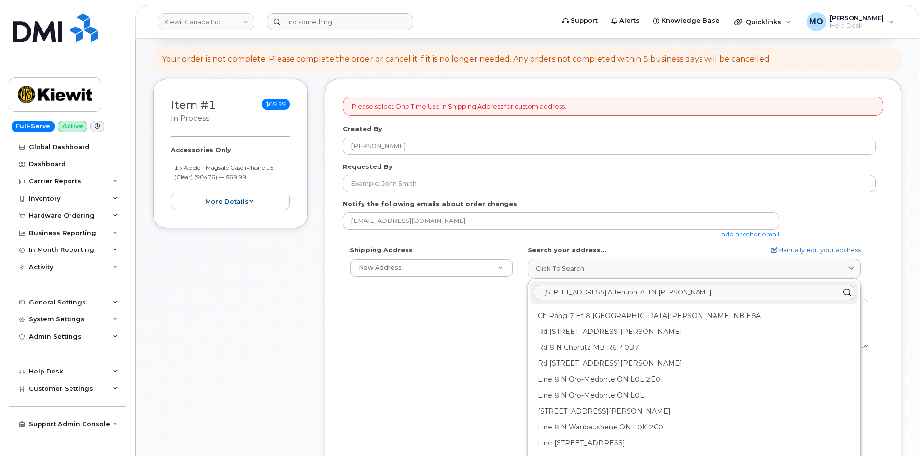
drag, startPoint x: 765, startPoint y: 291, endPoint x: 662, endPoint y: 298, distance: 102.6
click at [662, 298] on input "98 Oxford Richmond Hill ON L4C4L5 Attention: ATTN: Babak Saeidi" at bounding box center [694, 292] width 321 height 15
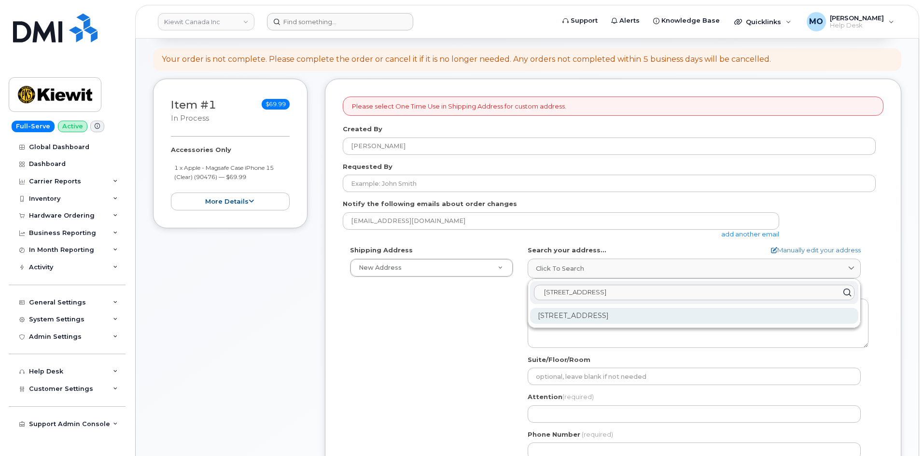
type input "[STREET_ADDRESS]"
click at [728, 308] on div "98 Oxford St Richmond Hill ON L4C 4L5" at bounding box center [694, 316] width 328 height 16
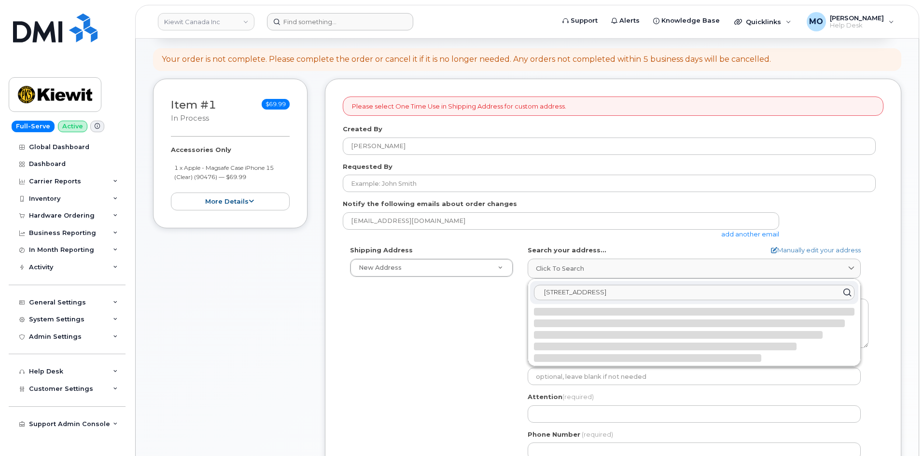
select select
type textarea "98 Oxford St RICHMOND HILL ON L4C 4L5 CANADA"
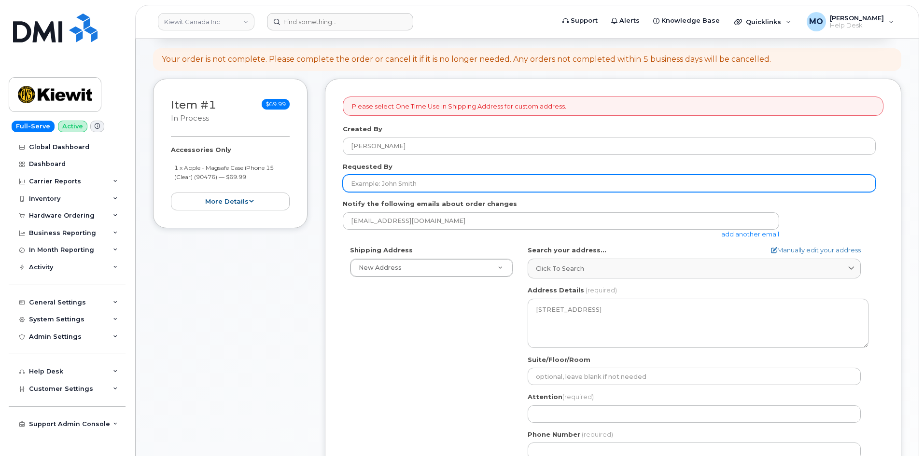
click at [440, 184] on input "Requested By" at bounding box center [609, 183] width 533 height 17
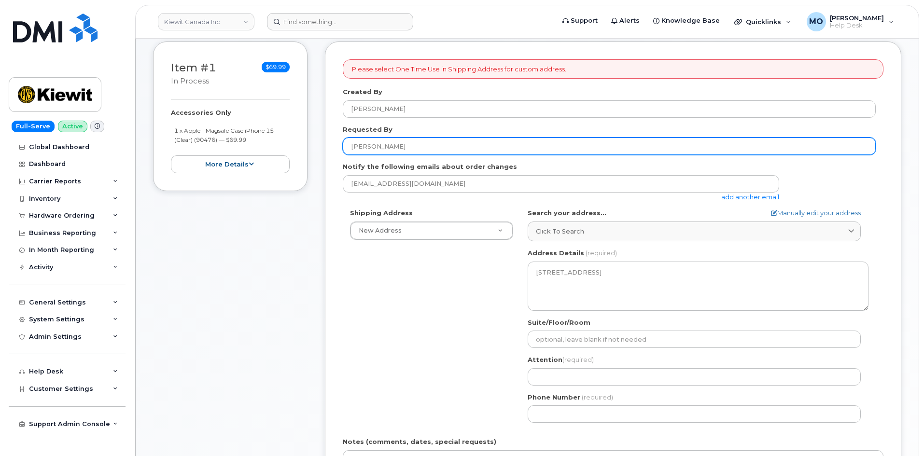
scroll to position [193, 0]
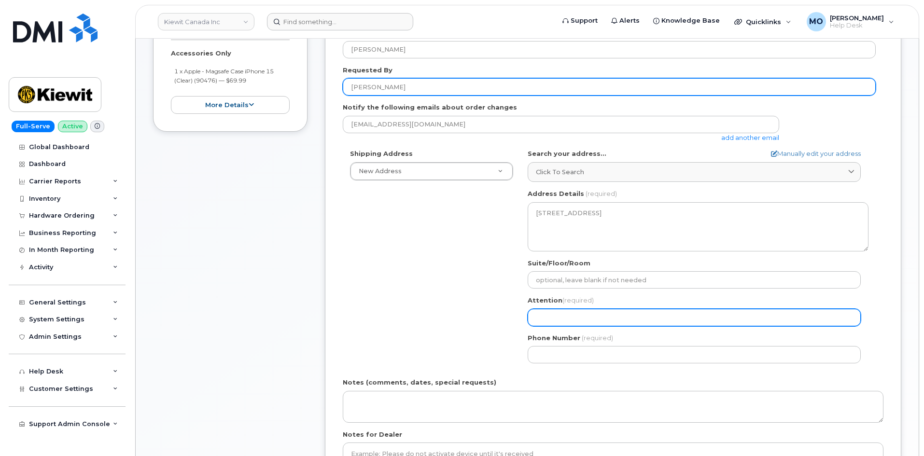
type input "[PERSON_NAME]"
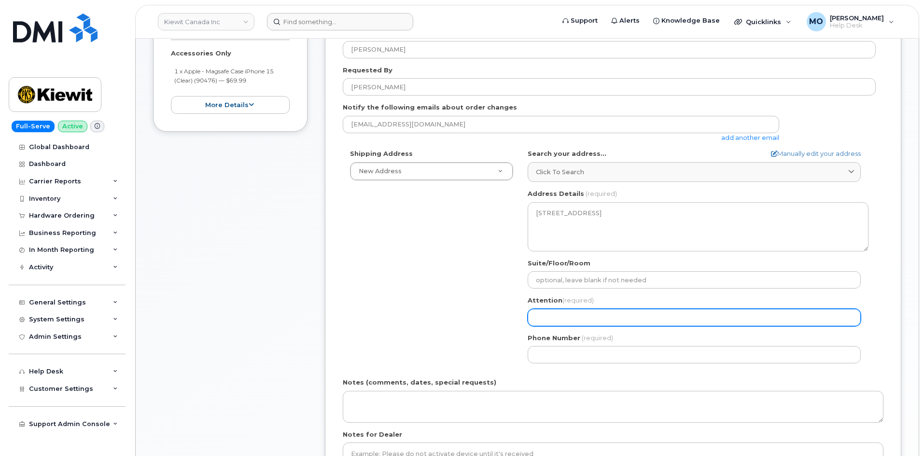
click at [559, 319] on input "Attention (required)" at bounding box center [694, 317] width 333 height 17
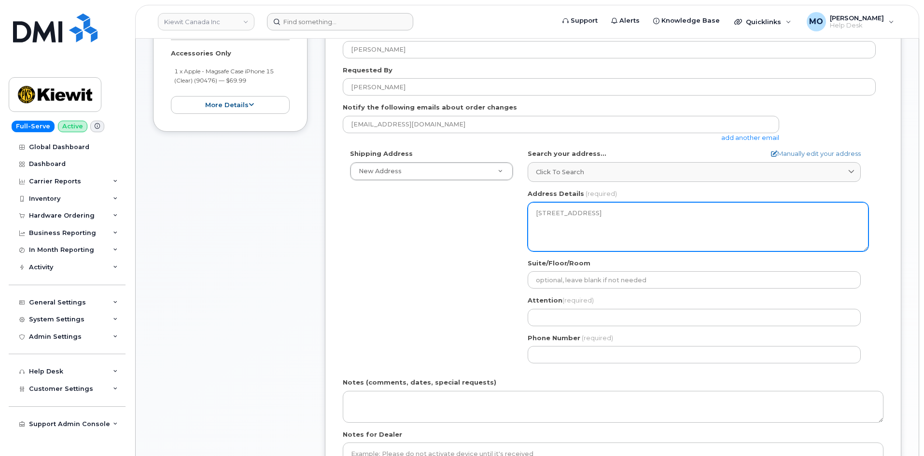
click at [634, 204] on textarea "98 Oxford St RICHMOND HILL ON L4C 4L5 CANADA" at bounding box center [698, 226] width 341 height 49
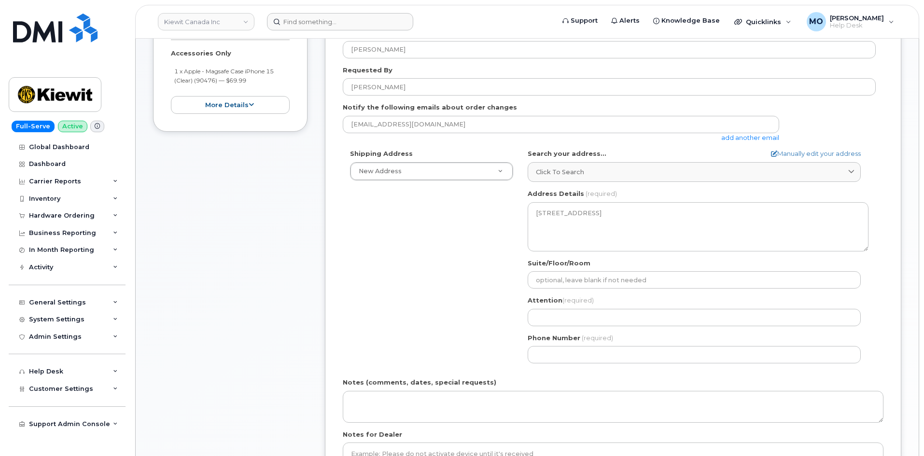
click at [593, 290] on div "ON Richmond Hill Search your address... Manually edit your address Click to sea…" at bounding box center [698, 260] width 355 height 222
click at [589, 308] on div "Attention (required)" at bounding box center [698, 311] width 341 height 30
click at [588, 326] on div "ON Richmond Hill Search your address... Manually edit your address Click to sea…" at bounding box center [698, 260] width 355 height 222
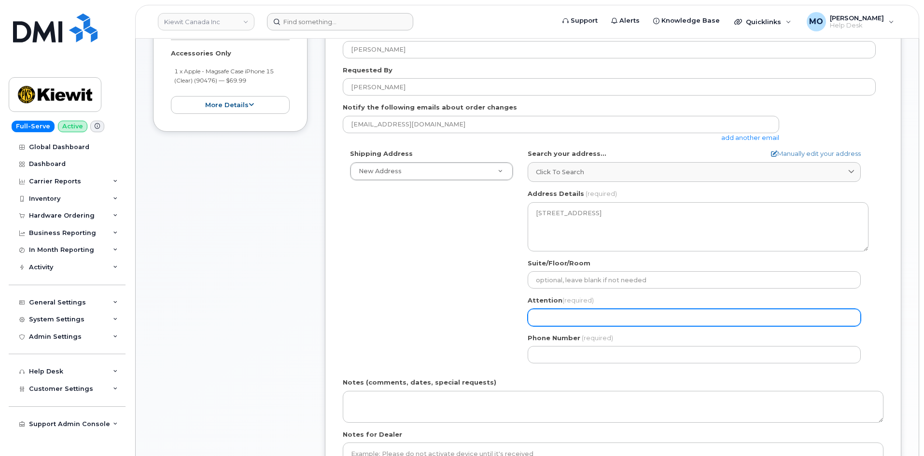
click at [588, 323] on input "Attention (required)" at bounding box center [694, 317] width 333 height 17
paste input "[PERSON_NAME][EMAIL_ADDRESS][PERSON_NAME][PERSON_NAME][DOMAIN_NAME]"
select select
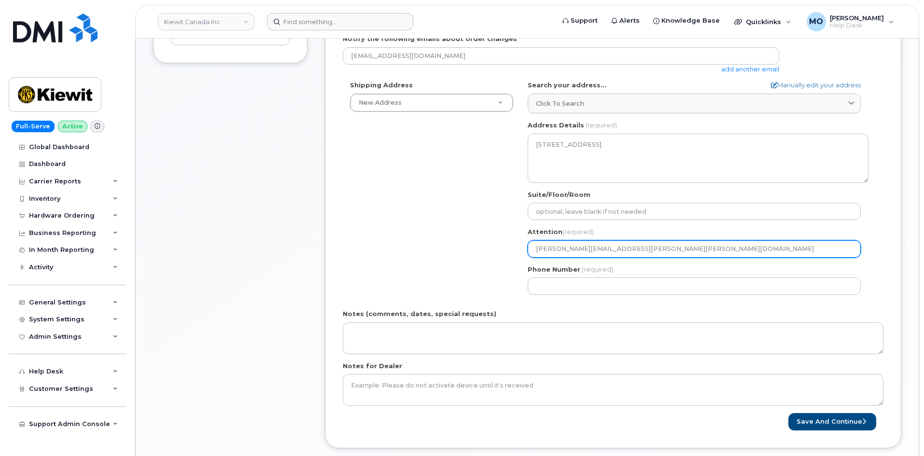
scroll to position [338, 0]
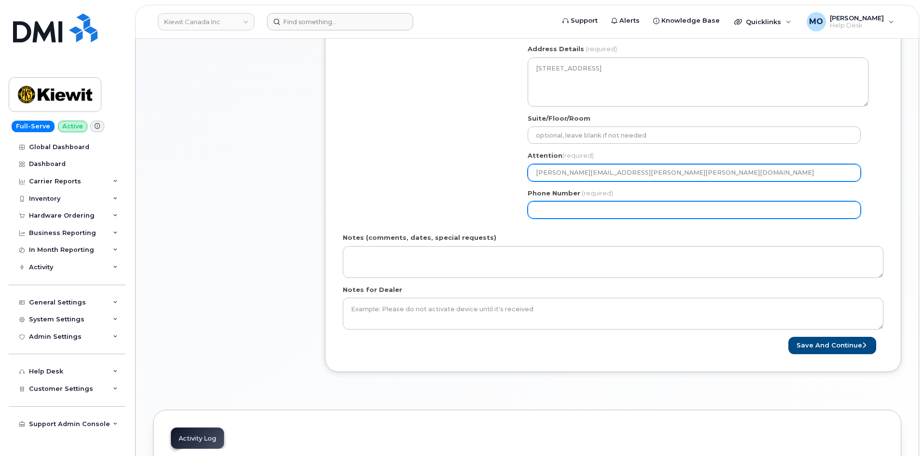
type input "[PERSON_NAME][EMAIL_ADDRESS][PERSON_NAME][PERSON_NAME][DOMAIN_NAME]"
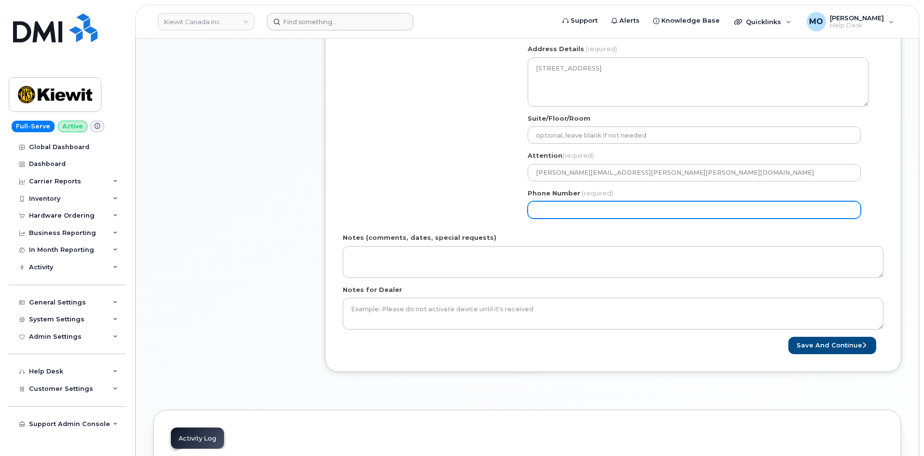
click at [625, 207] on input "Phone Number" at bounding box center [694, 209] width 333 height 17
click at [569, 203] on input "Phone Number" at bounding box center [694, 209] width 333 height 17
click at [576, 208] on input "Phone Number" at bounding box center [694, 209] width 333 height 17
click at [584, 211] on input "Phone Number" at bounding box center [694, 209] width 333 height 17
paste input "3652926576"
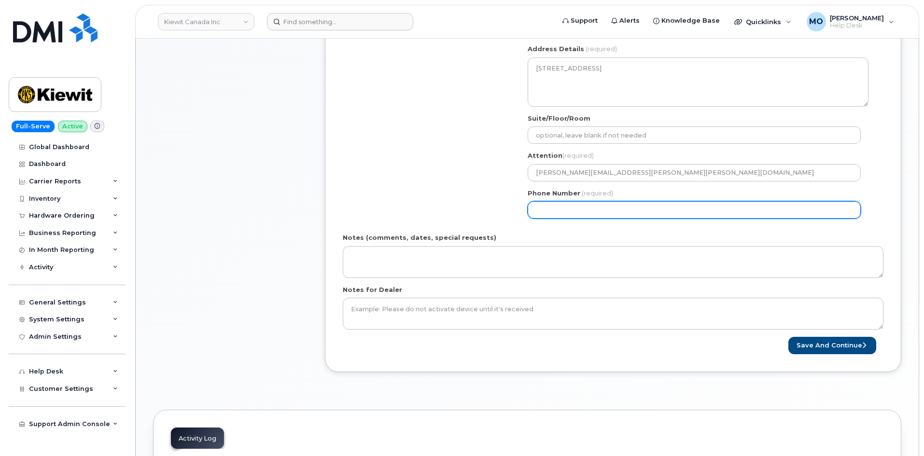
select select
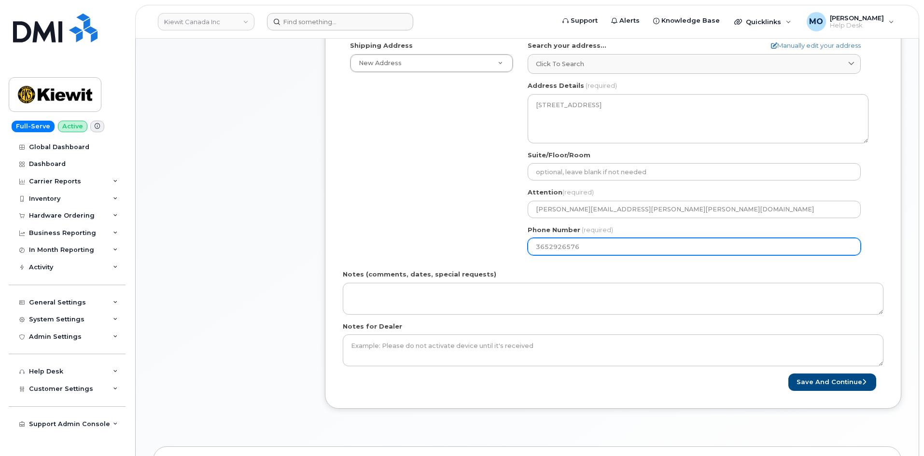
scroll to position [386, 0]
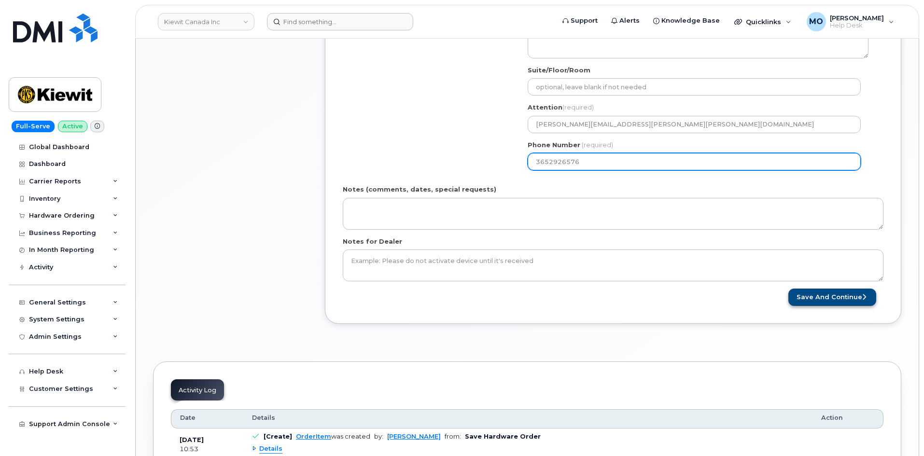
type input "3652926576"
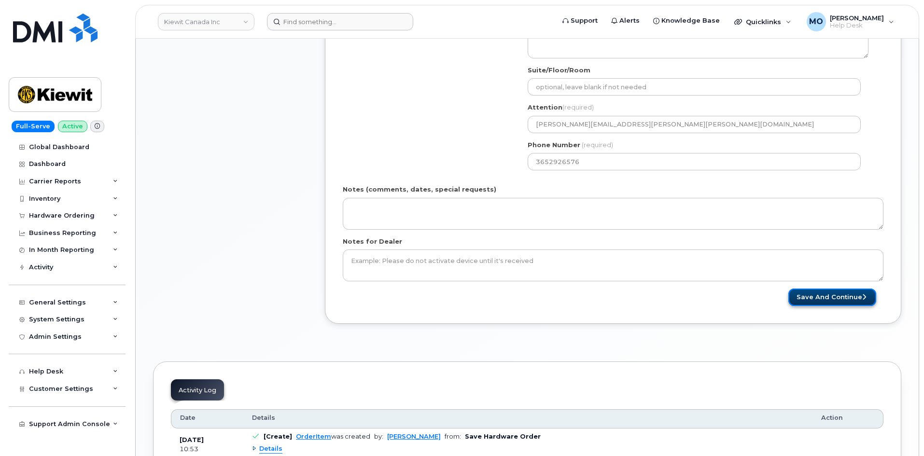
click at [828, 298] on button "Save and Continue" at bounding box center [833, 298] width 88 height 18
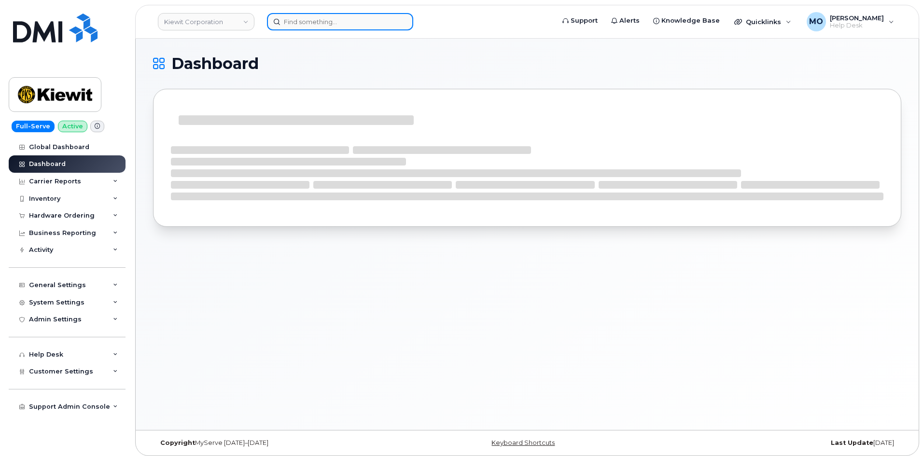
click at [340, 24] on input at bounding box center [340, 21] width 146 height 17
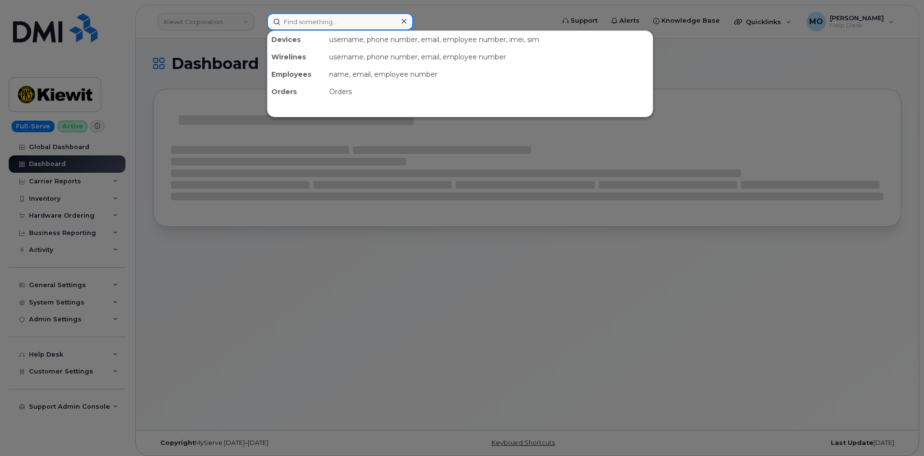
paste input "300528"
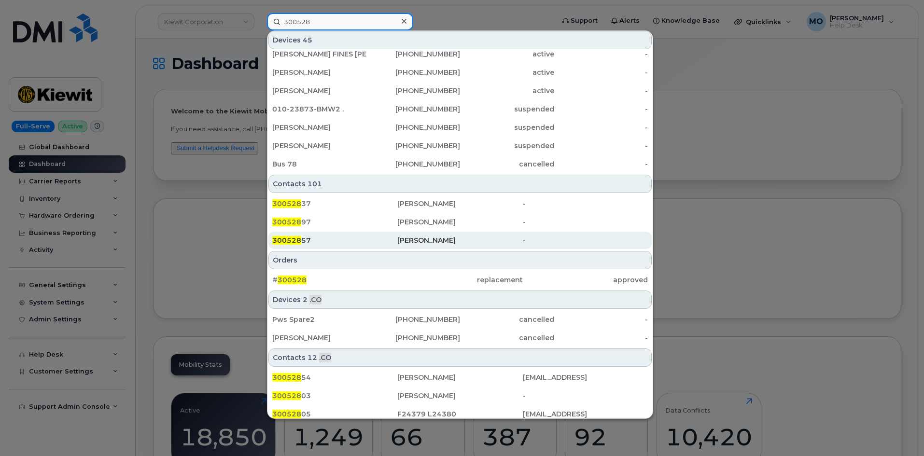
scroll to position [251, 0]
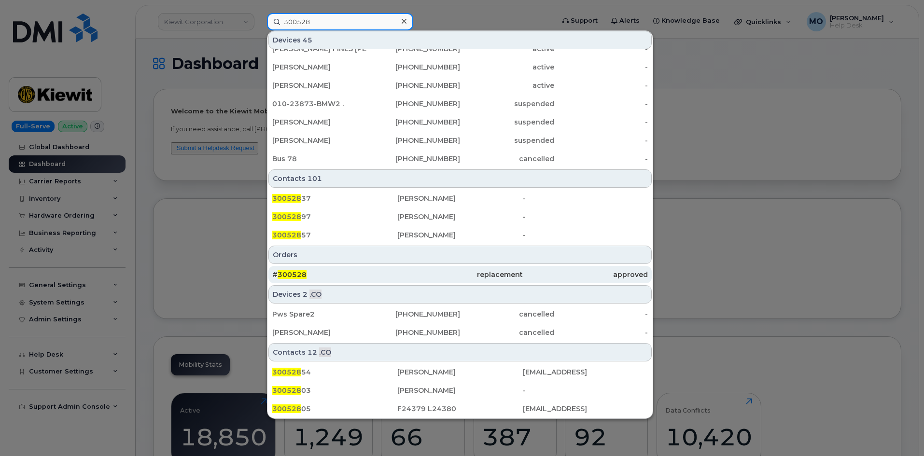
type input "300528"
click at [348, 280] on div "# 300528" at bounding box center [334, 274] width 125 height 17
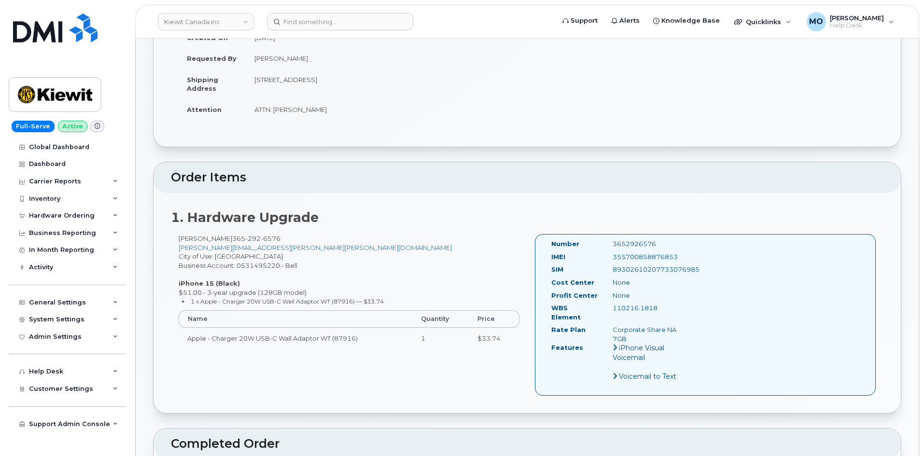
scroll to position [145, 0]
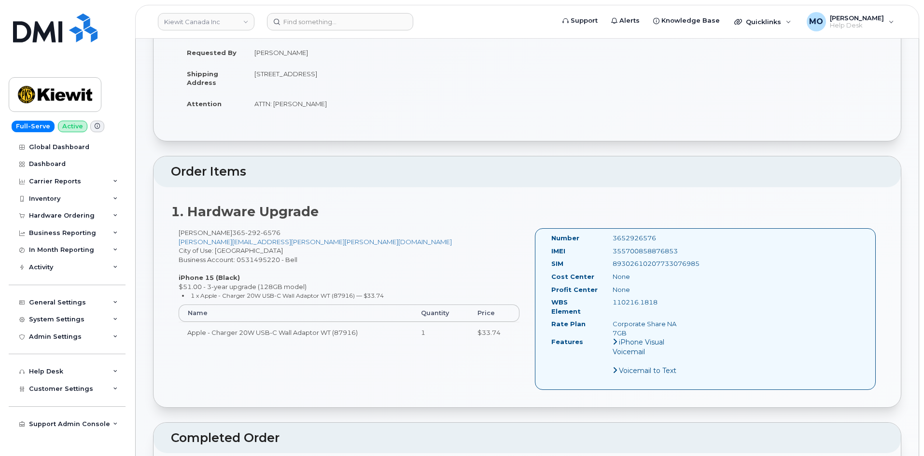
drag, startPoint x: 673, startPoint y: 239, endPoint x: 606, endPoint y: 246, distance: 67.0
click at [606, 246] on div "Number 3652926576" at bounding box center [617, 240] width 147 height 13
copy div "3652926576"
drag, startPoint x: 674, startPoint y: 251, endPoint x: 599, endPoint y: 257, distance: 75.6
click at [599, 257] on div "IMEI [TECHNICAL_ID]" at bounding box center [617, 253] width 147 height 13
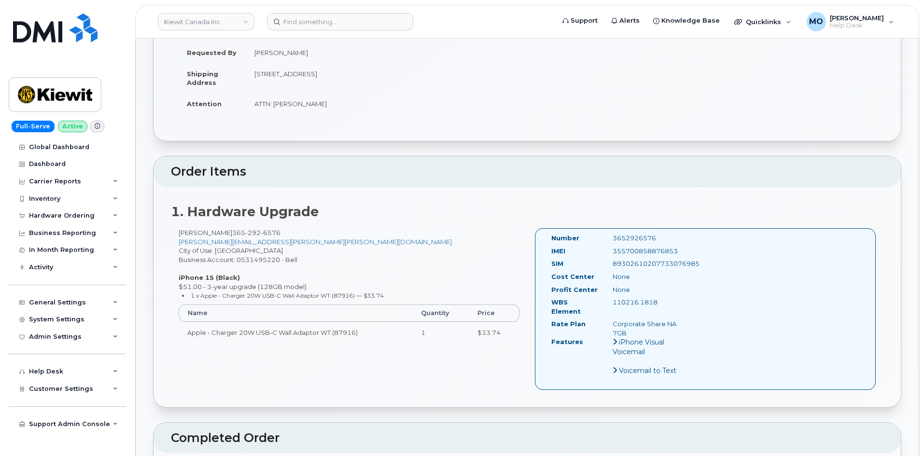
copy div "355700858876853"
drag, startPoint x: 689, startPoint y: 264, endPoint x: 604, endPoint y: 271, distance: 84.8
click at [604, 270] on div "Number 3652926576 IMEI [TECHNICAL_ID] SIM [TECHNICAL_ID] Cost Center None [GEOG…" at bounding box center [705, 308] width 341 height 161
copy div "89302610207733076985"
drag, startPoint x: 665, startPoint y: 302, endPoint x: 593, endPoint y: 300, distance: 72.0
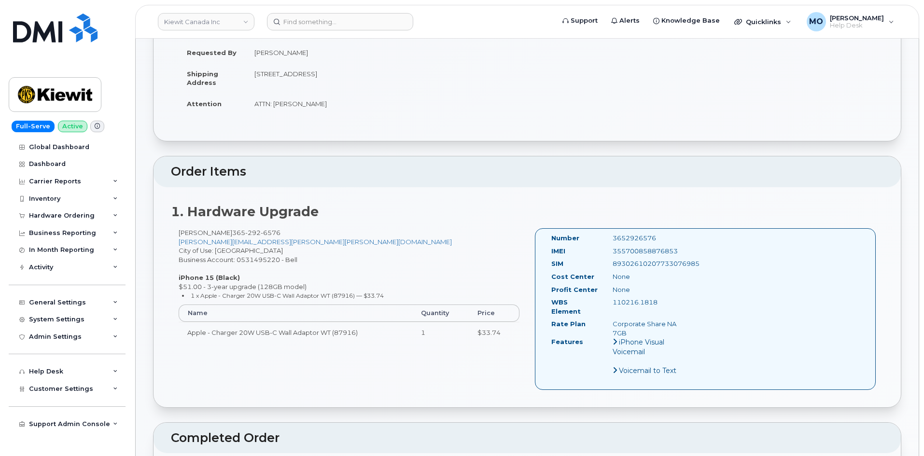
click at [593, 300] on div "WBS Element 110216.1818" at bounding box center [617, 309] width 147 height 22
click at [687, 291] on div "None" at bounding box center [648, 289] width 85 height 9
drag, startPoint x: 663, startPoint y: 307, endPoint x: 611, endPoint y: 304, distance: 51.3
click at [611, 304] on div "WBS Element 110216.1818" at bounding box center [617, 309] width 147 height 22
copy div "110216.1818"
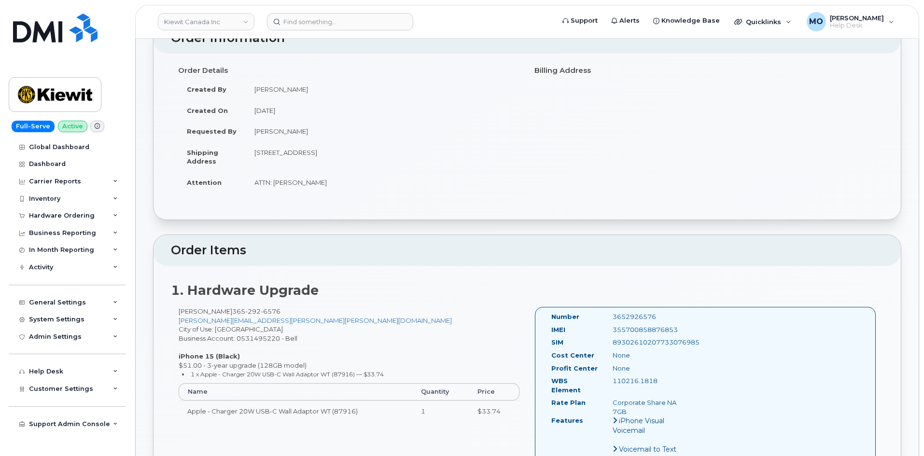
scroll to position [48, 0]
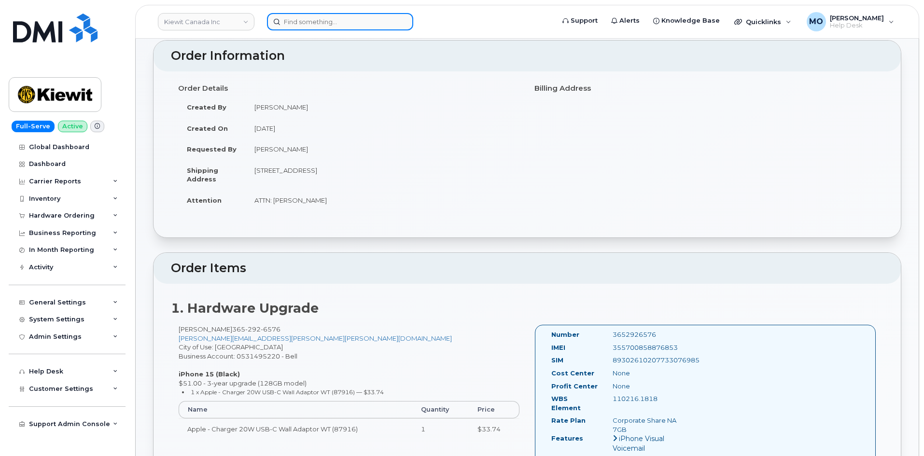
click at [365, 26] on input at bounding box center [340, 21] width 146 height 17
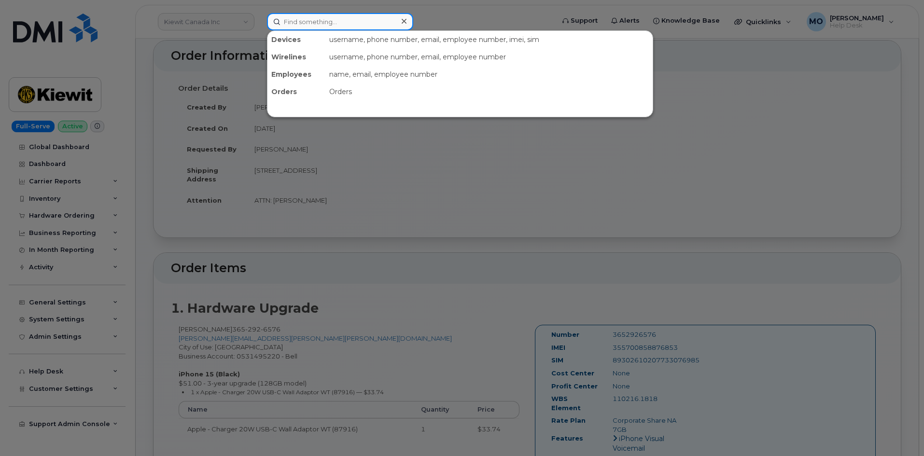
paste input "3652926576"
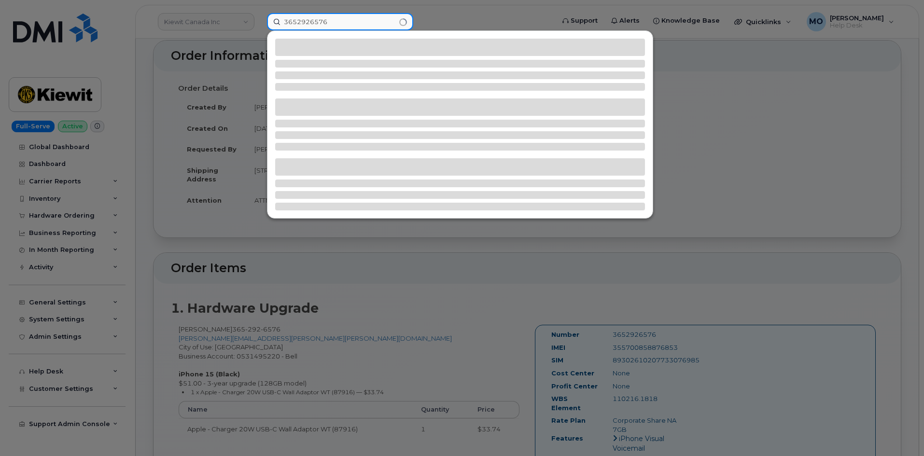
type input "3652926576"
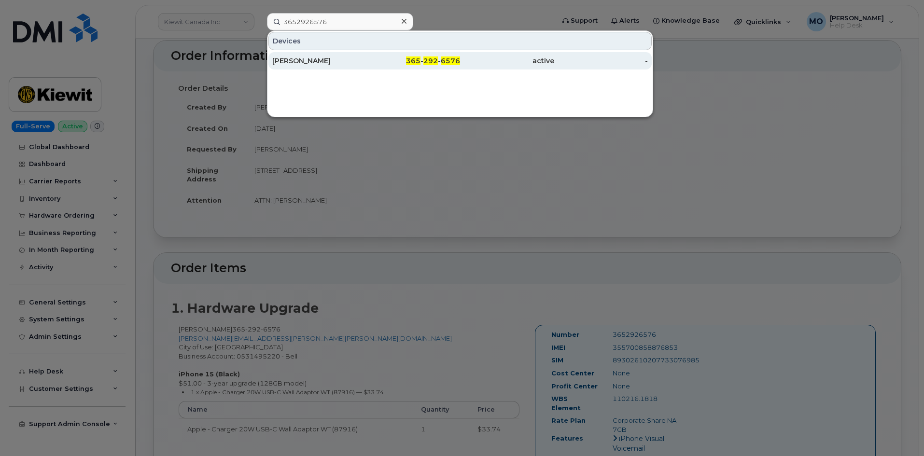
click at [405, 67] on div "365 - 292 - 6576" at bounding box center [414, 60] width 94 height 17
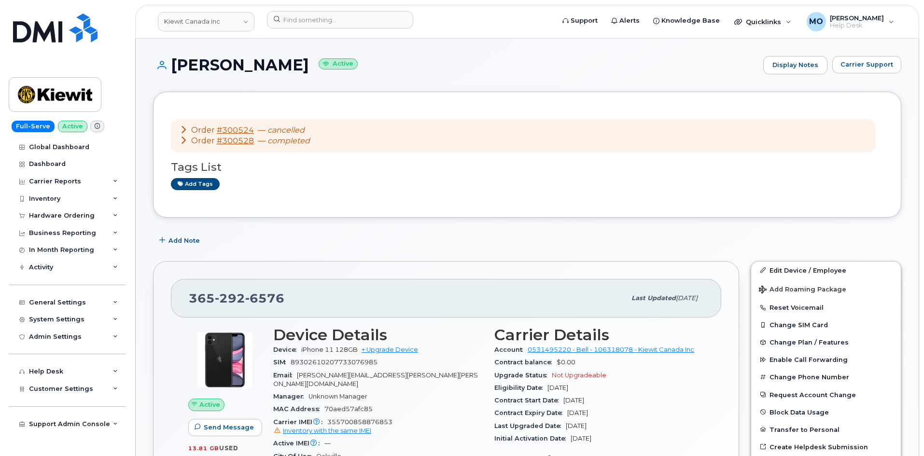
click at [648, 244] on div "Add Note" at bounding box center [527, 240] width 749 height 17
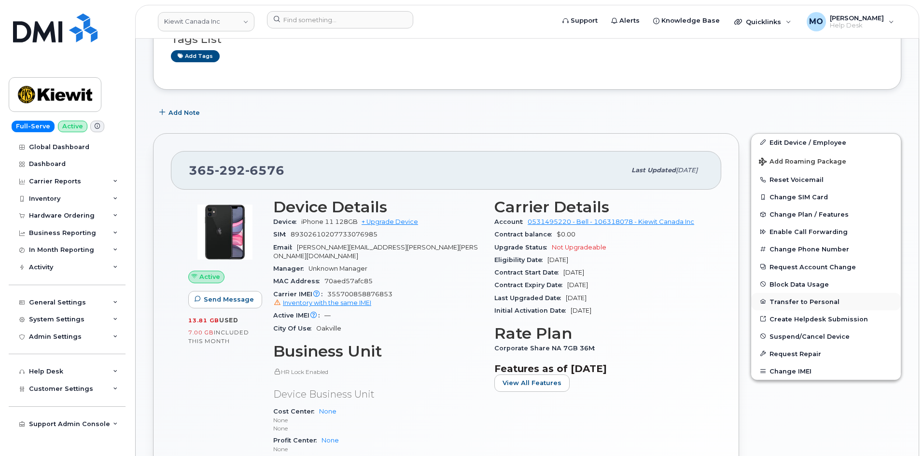
scroll to position [145, 0]
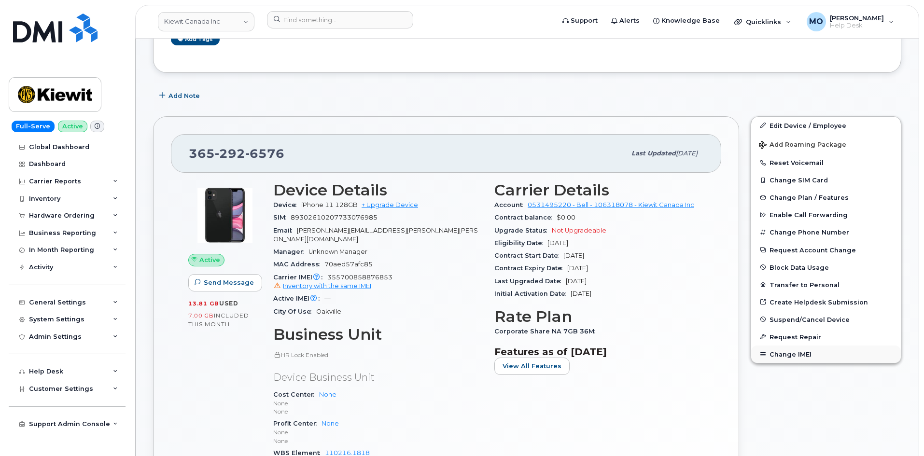
click at [800, 358] on button "Change IMEI" at bounding box center [826, 354] width 150 height 17
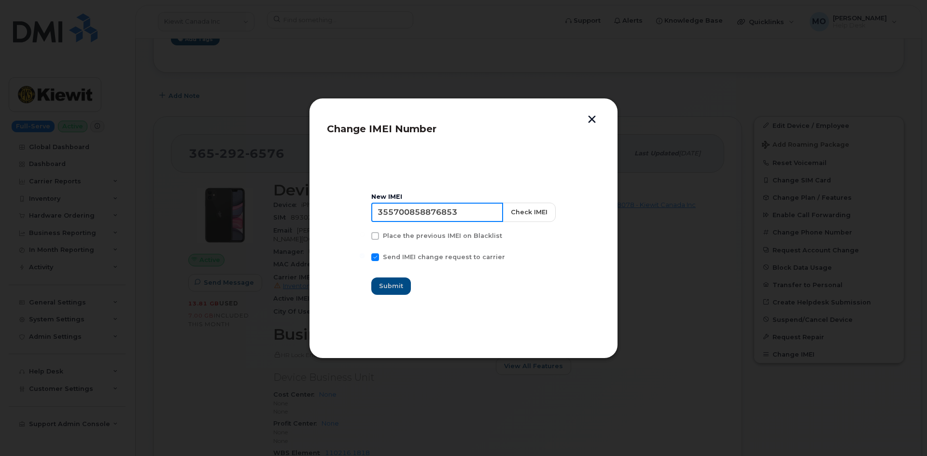
drag, startPoint x: 479, startPoint y: 214, endPoint x: 366, endPoint y: 211, distance: 113.1
click at [366, 211] on section "New IMEI [TECHNICAL_ID] Check IMEI Place the previous IMEI on Blacklist Send IM…" at bounding box center [463, 244] width 273 height 193
click at [520, 212] on button "Check IMEI" at bounding box center [528, 212] width 53 height 19
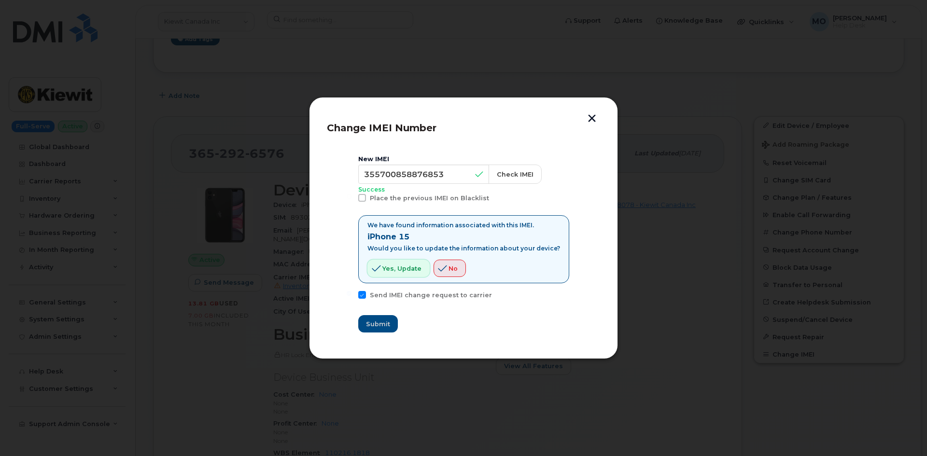
click at [421, 268] on span "Yes, update" at bounding box center [402, 268] width 39 height 9
click at [415, 272] on span "Yes, update" at bounding box center [402, 268] width 39 height 9
click at [590, 121] on button "button" at bounding box center [592, 119] width 14 height 10
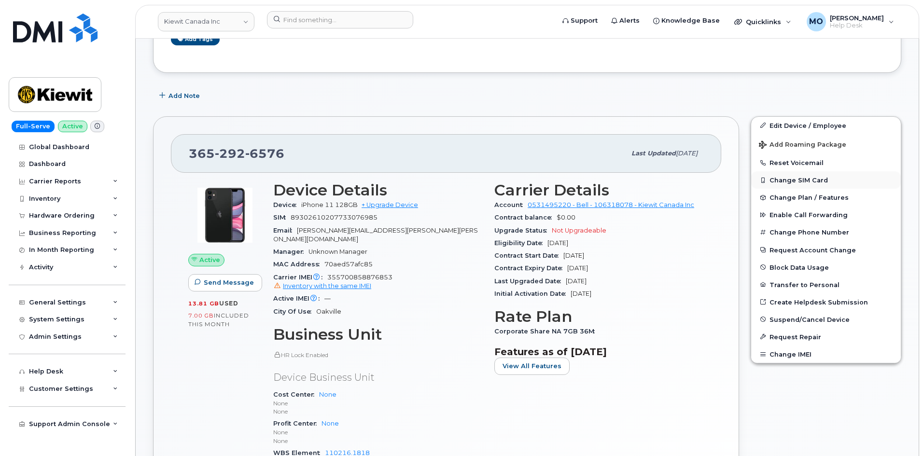
click at [821, 175] on button "Change SIM Card" at bounding box center [826, 179] width 150 height 17
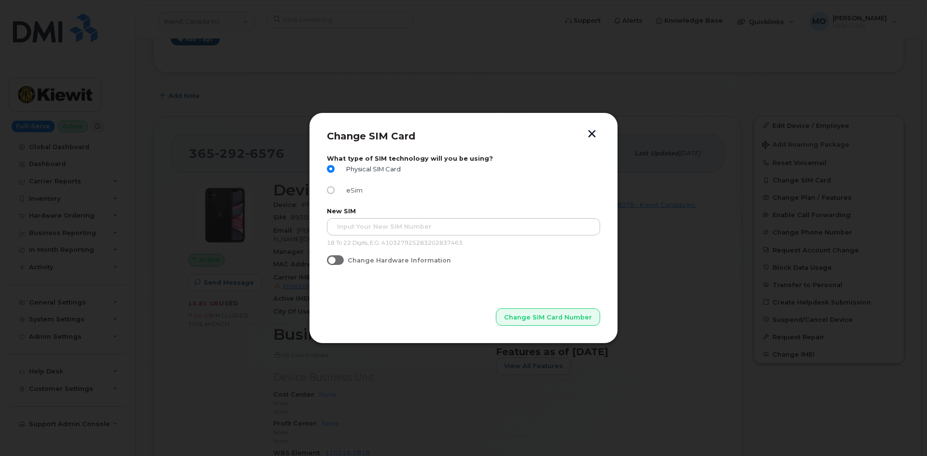
click at [344, 194] on span "eSim" at bounding box center [352, 190] width 20 height 7
click at [335, 194] on input "eSim" at bounding box center [331, 190] width 8 height 8
radio input "true"
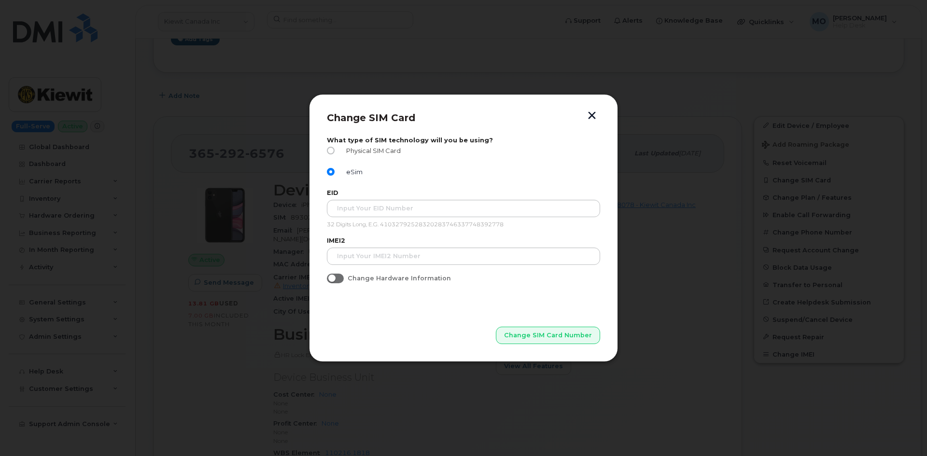
click at [334, 150] on input "Physical SIM Card" at bounding box center [331, 151] width 8 height 8
radio input "true"
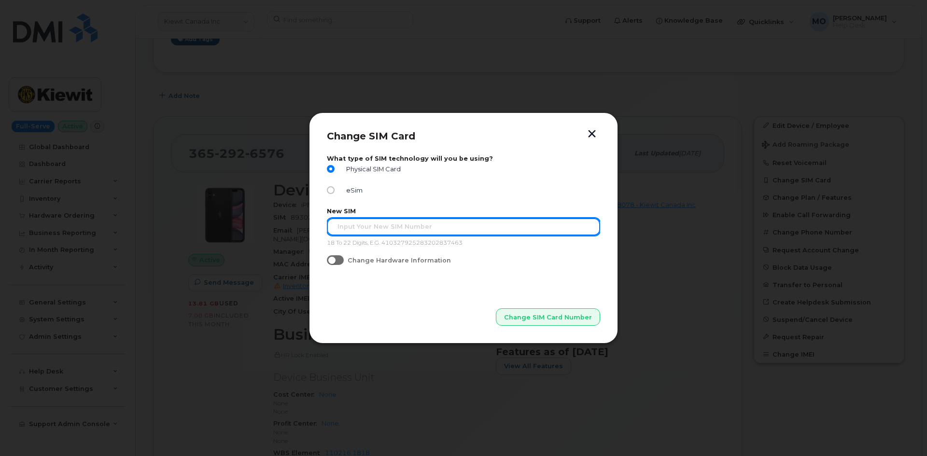
click at [400, 228] on input "text" at bounding box center [463, 226] width 273 height 17
paste input "89302610207733076985"
type input "89302610207733076985"
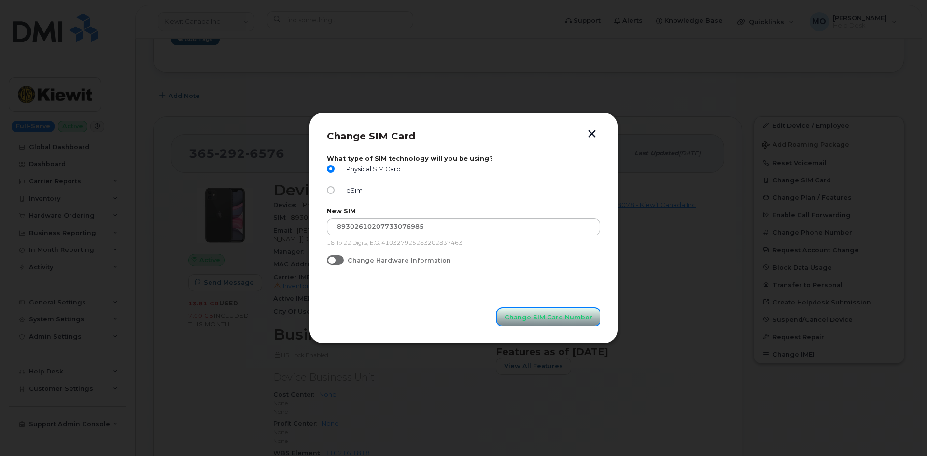
click at [557, 317] on span "Change SIM Card Number" at bounding box center [549, 317] width 88 height 9
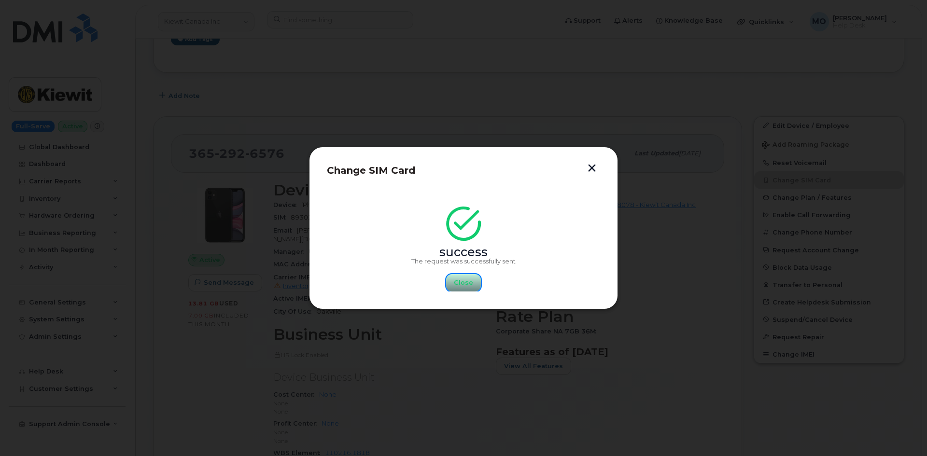
click at [473, 282] on button "Close" at bounding box center [463, 282] width 35 height 17
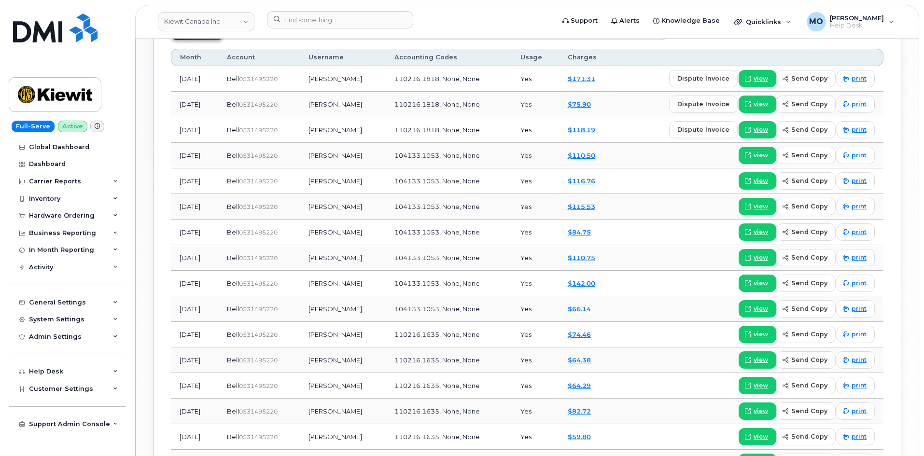
scroll to position [773, 0]
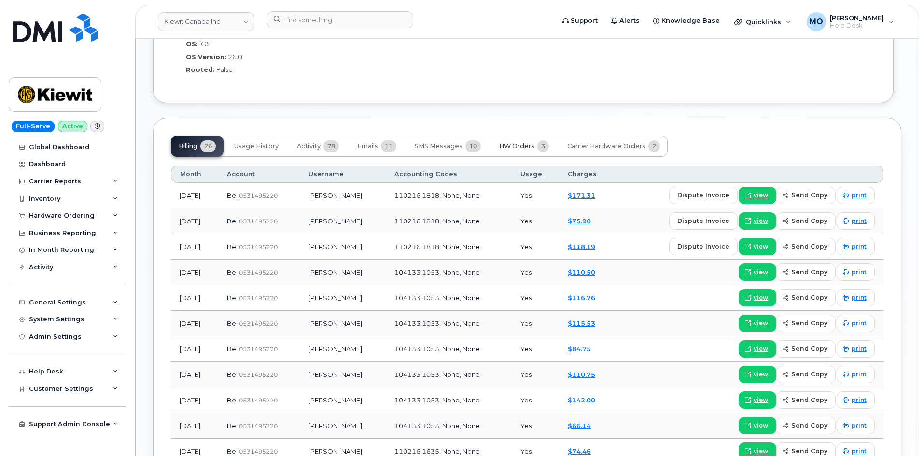
click at [517, 142] on span "HW Orders" at bounding box center [516, 146] width 35 height 8
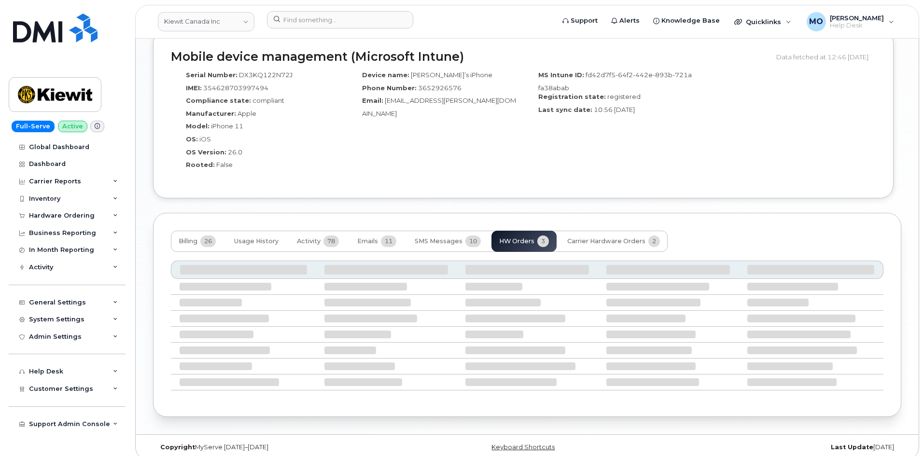
scroll to position [703, 0]
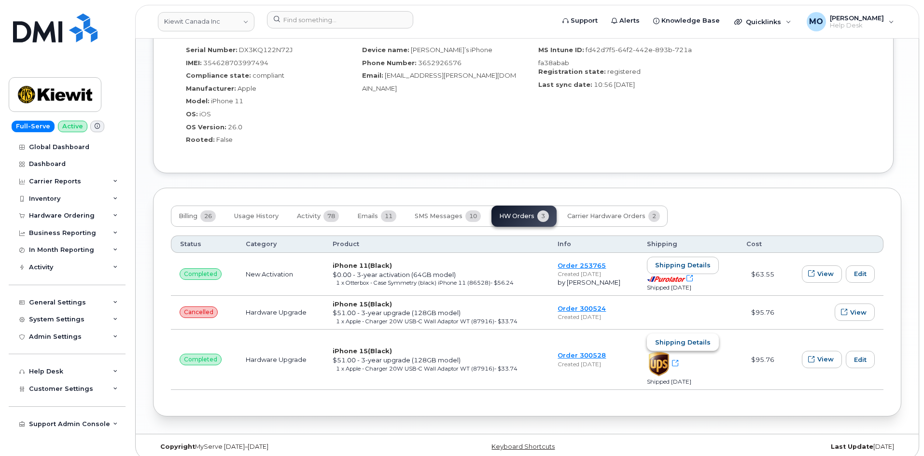
click at [696, 338] on span "Shipping details" at bounding box center [683, 342] width 56 height 9
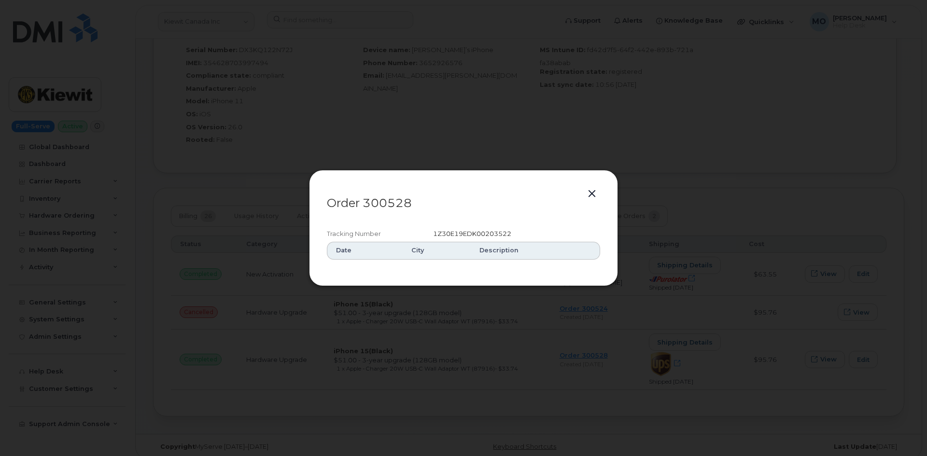
click at [592, 194] on button "button" at bounding box center [592, 194] width 14 height 14
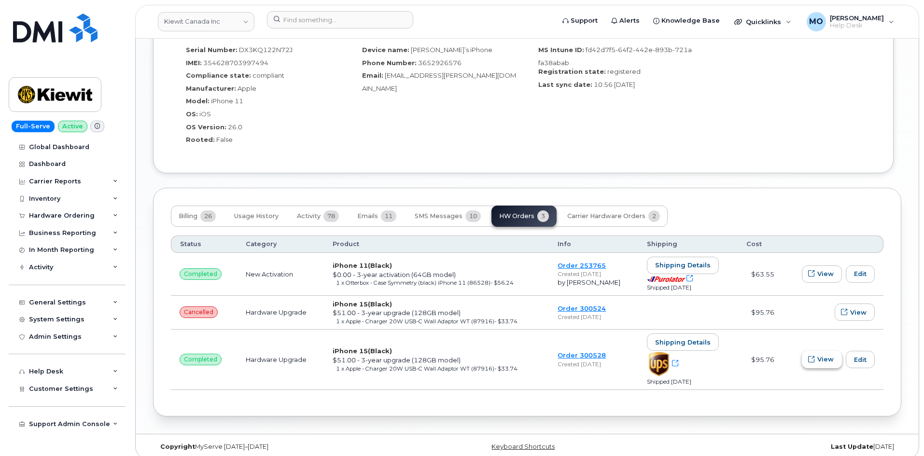
click at [829, 355] on span "View" at bounding box center [826, 359] width 16 height 9
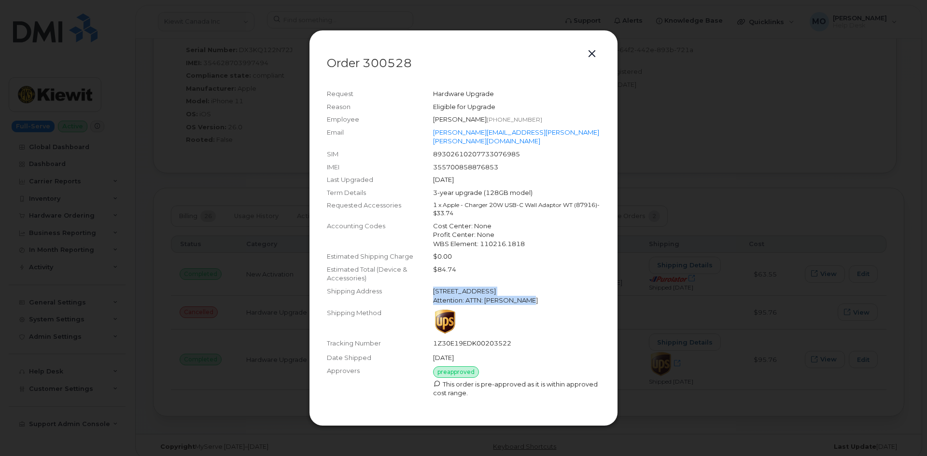
drag, startPoint x: 429, startPoint y: 285, endPoint x: 564, endPoint y: 296, distance: 135.7
click at [564, 296] on div "Shipping Address 98 Oxford Richmond Hill ON L4C4L5 Attention: ATTN: Babak Saeidi" at bounding box center [463, 296] width 273 height 22
copy div "98 Oxford Richmond Hill ON L4C4L5 Attention: ATTN: Babak Saeidi"
click at [589, 58] on button "button" at bounding box center [592, 54] width 14 height 14
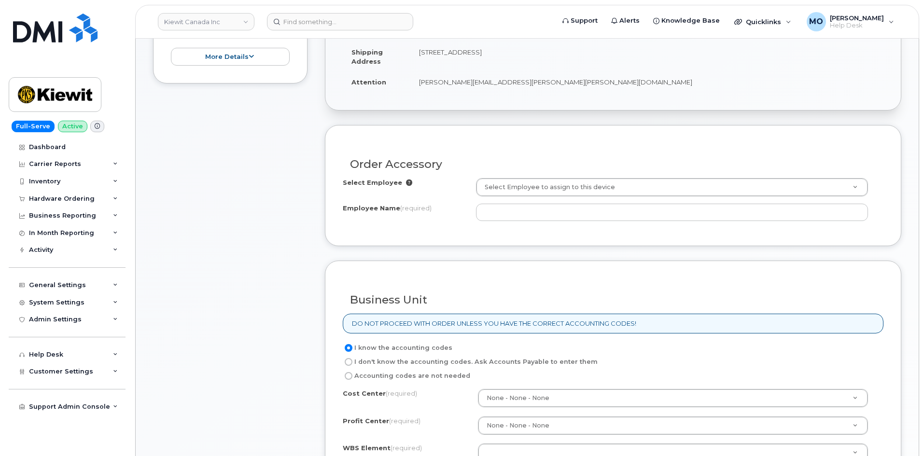
scroll to position [290, 0]
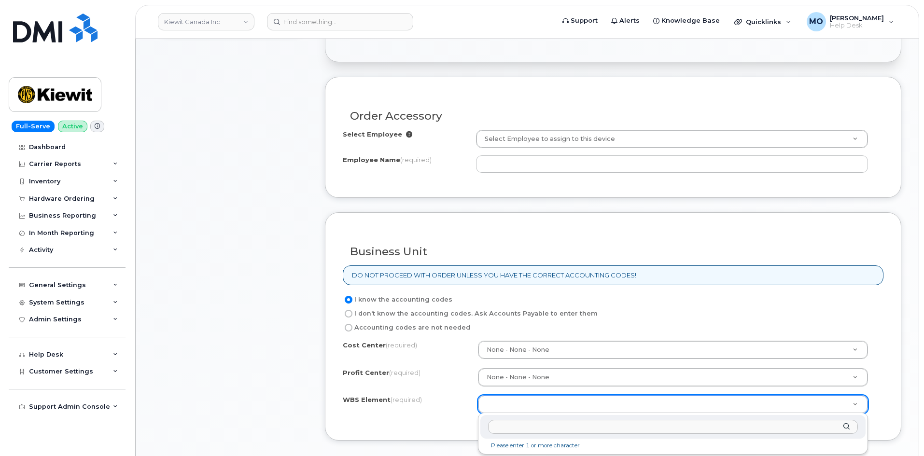
click at [643, 429] on input "text" at bounding box center [673, 427] width 370 height 14
paste input "110216.1818"
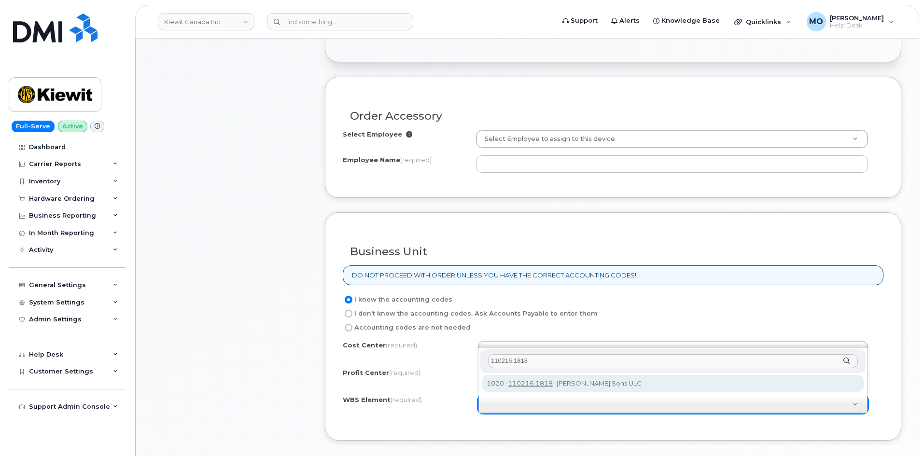
type input "110216.1818"
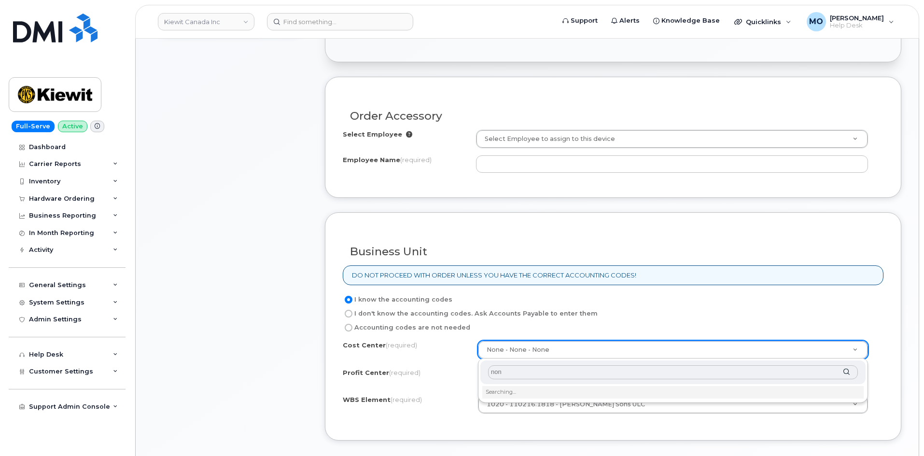
type input "none"
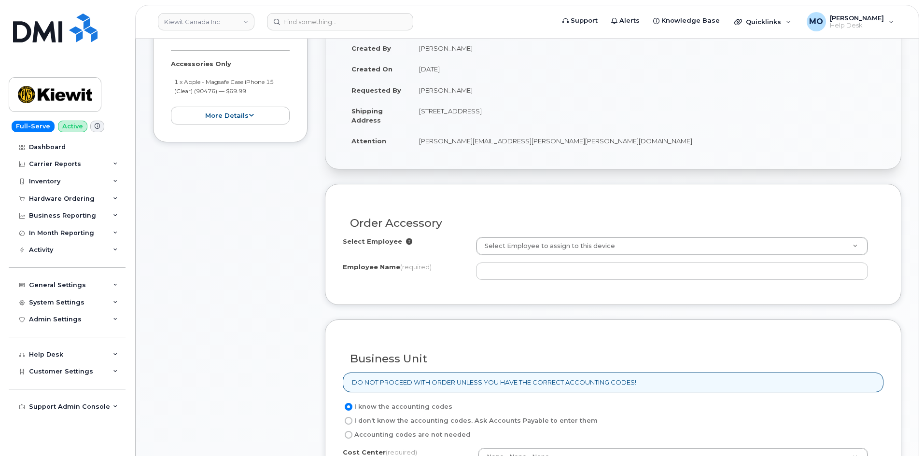
scroll to position [145, 0]
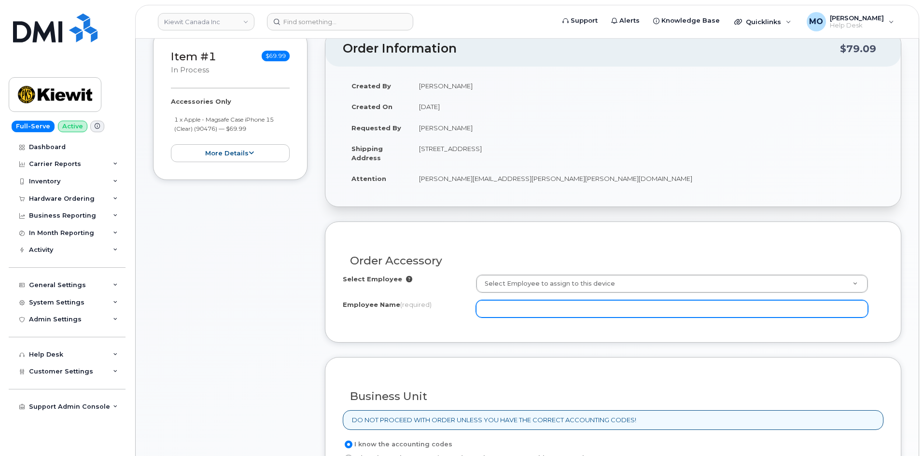
click at [559, 311] on input "Employee Name (required)" at bounding box center [672, 308] width 392 height 17
type input "B"
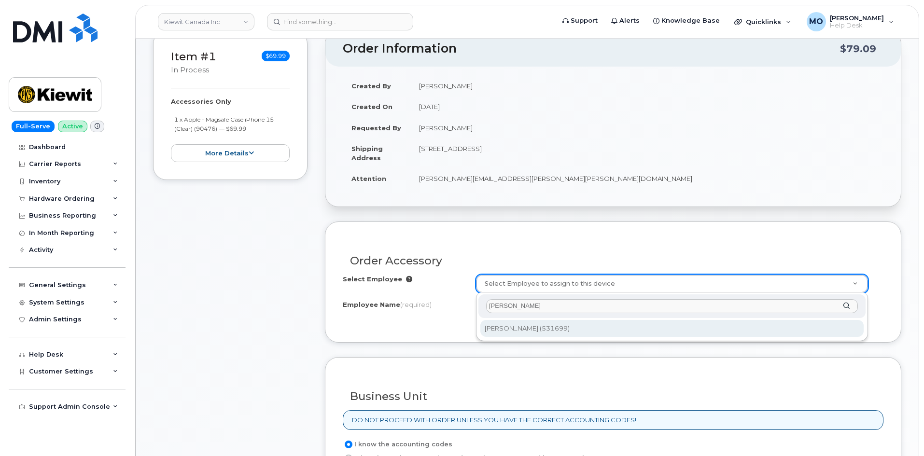
type input "[PERSON_NAME]"
type input "1870714"
type input "[PERSON_NAME]"
select select
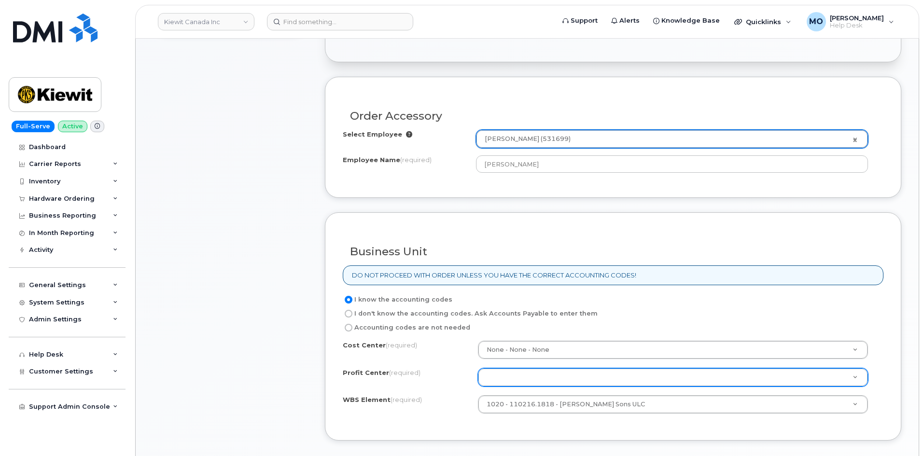
scroll to position [386, 0]
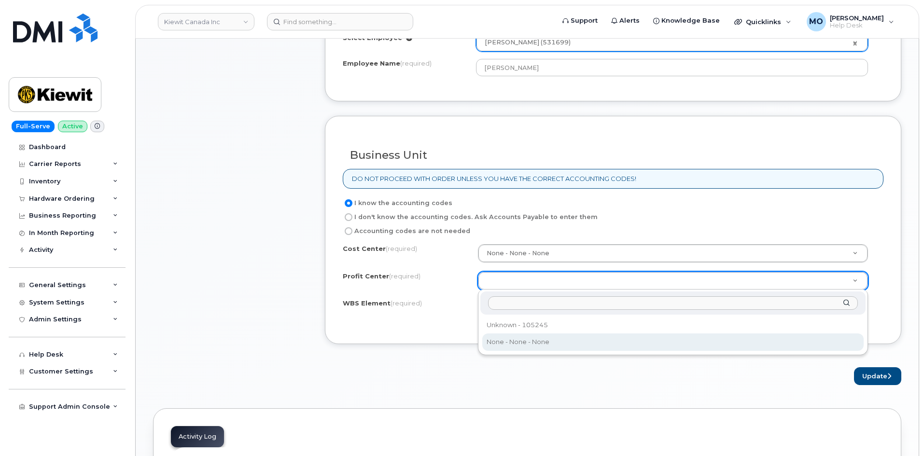
select select "None"
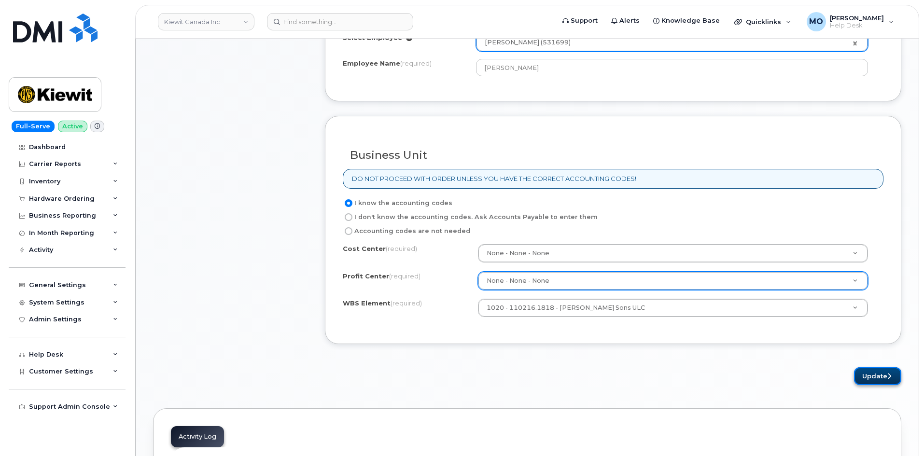
click at [867, 375] on button "Update" at bounding box center [877, 377] width 47 height 18
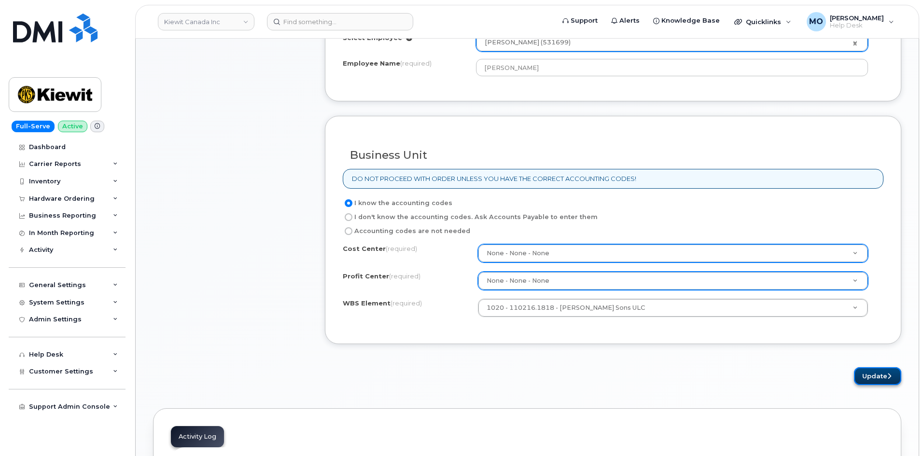
click at [893, 385] on button "Update" at bounding box center [877, 377] width 47 height 18
click at [893, 384] on button "Update" at bounding box center [877, 377] width 47 height 18
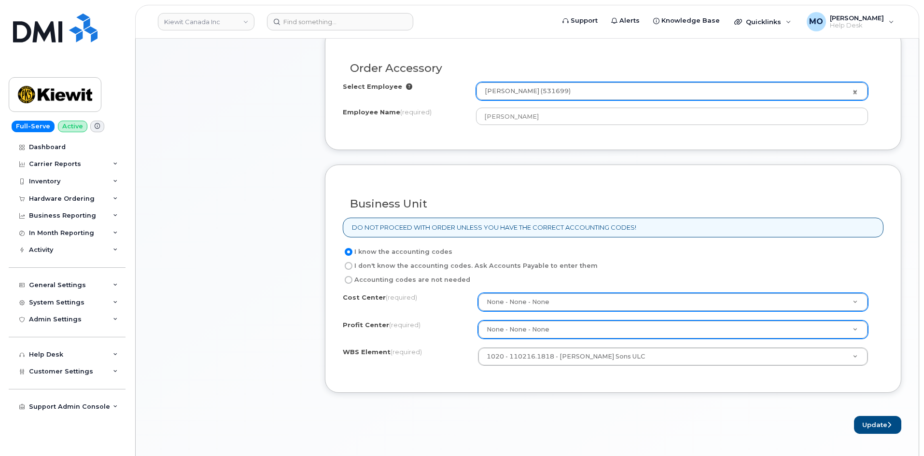
scroll to position [338, 0]
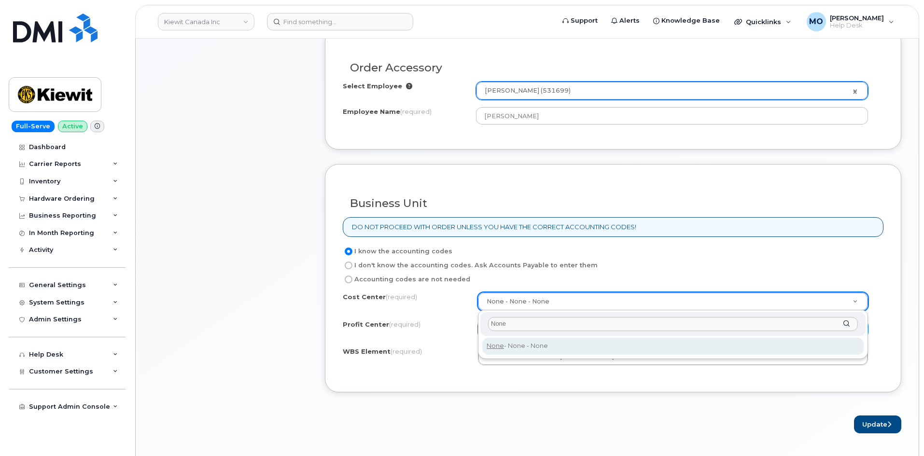
type input "None"
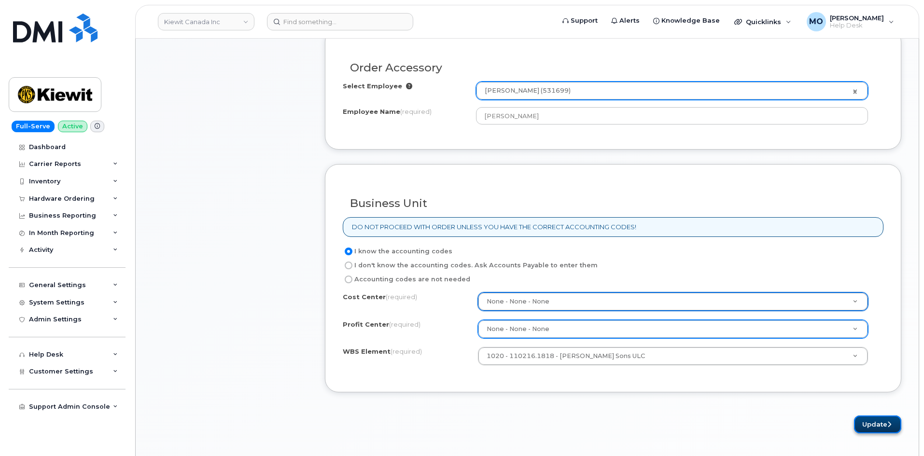
click at [871, 425] on button "Update" at bounding box center [877, 425] width 47 height 18
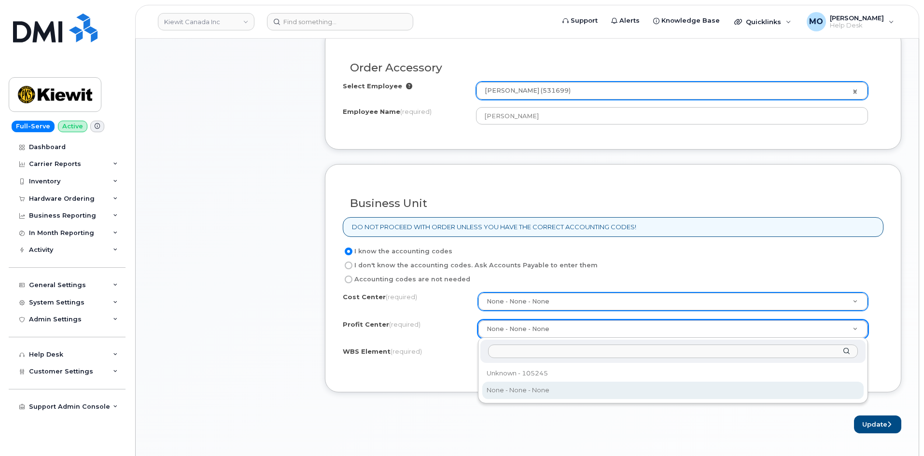
drag, startPoint x: 548, startPoint y: 393, endPoint x: 574, endPoint y: 395, distance: 26.2
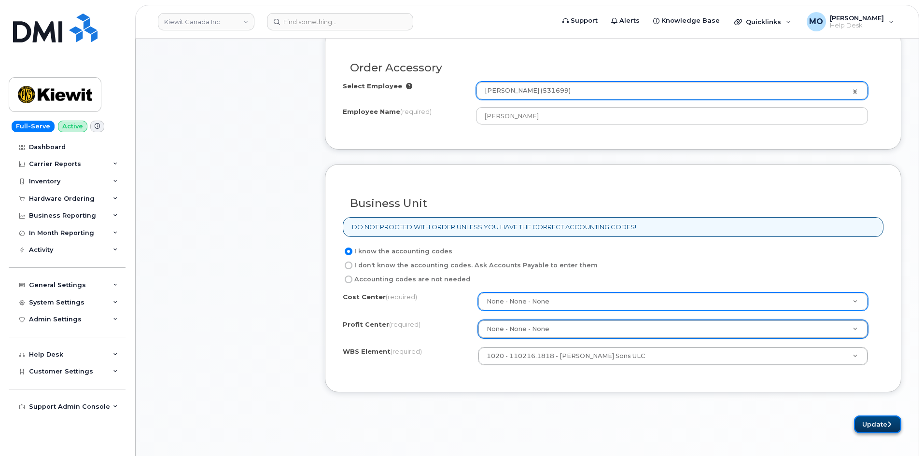
click at [874, 424] on button "Update" at bounding box center [877, 425] width 47 height 18
click at [864, 423] on button "Update" at bounding box center [877, 425] width 47 height 18
click at [867, 419] on button "Update" at bounding box center [877, 425] width 47 height 18
click at [864, 418] on button "Update" at bounding box center [877, 425] width 47 height 18
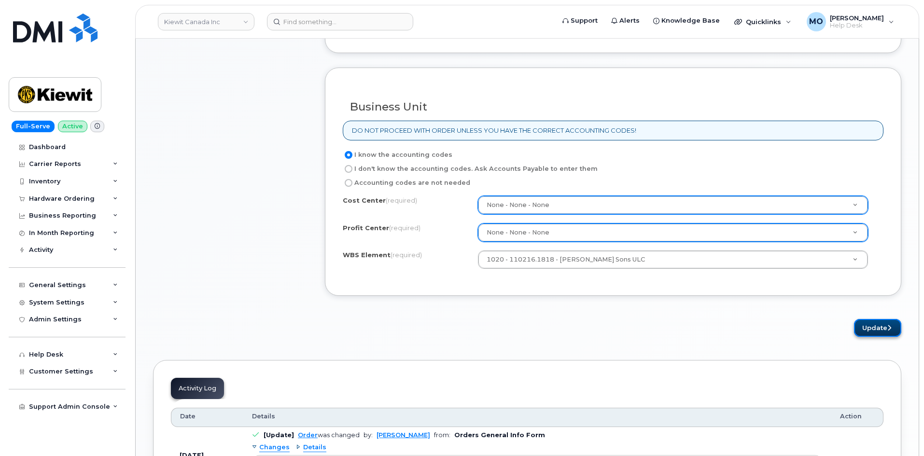
click at [872, 324] on button "Update" at bounding box center [877, 328] width 47 height 18
click at [866, 331] on button "Update" at bounding box center [877, 328] width 47 height 18
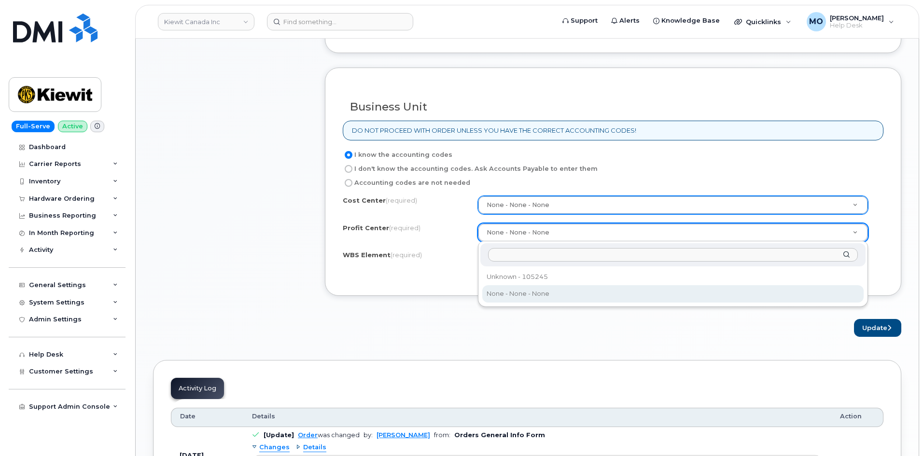
drag, startPoint x: 517, startPoint y: 229, endPoint x: 517, endPoint y: 236, distance: 7.3
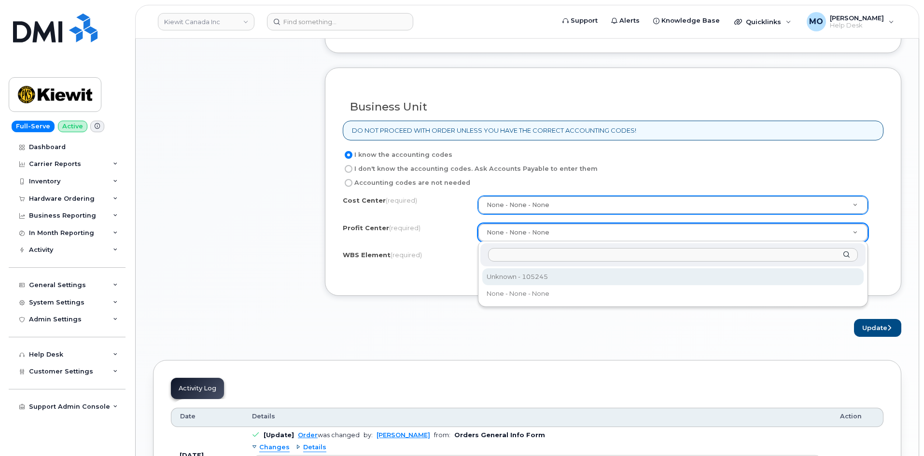
drag, startPoint x: 529, startPoint y: 276, endPoint x: 635, endPoint y: 281, distance: 105.4
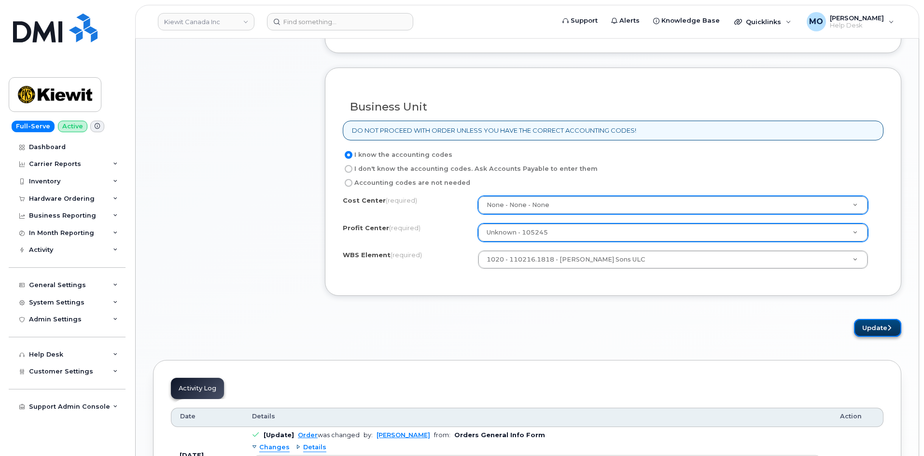
click at [885, 327] on button "Update" at bounding box center [877, 328] width 47 height 18
click at [537, 285] on div "Business Unit DO NOT PROCEED WITH ORDER UNLESS YOU HAVE THE CORRECT ACCOUNTING …" at bounding box center [613, 182] width 577 height 228
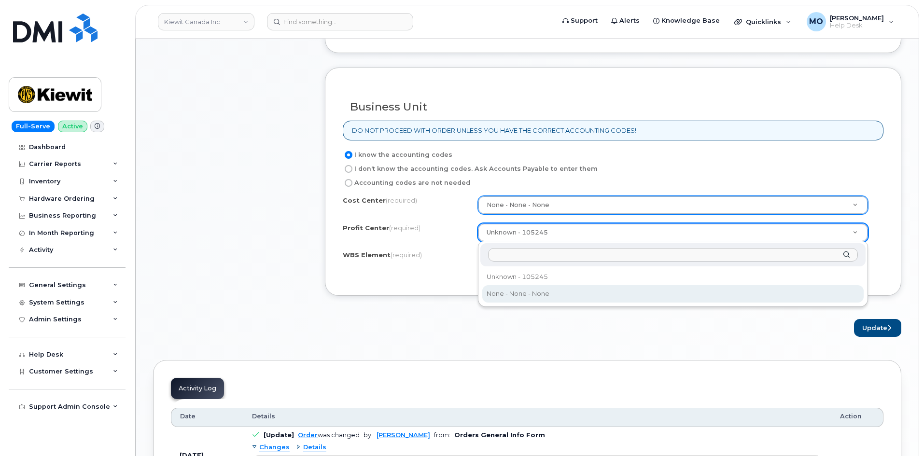
select select "None"
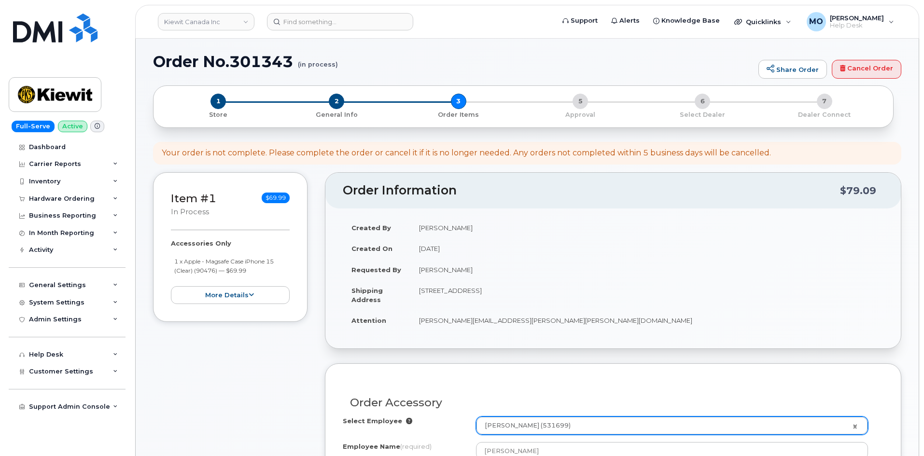
scroll to position [0, 0]
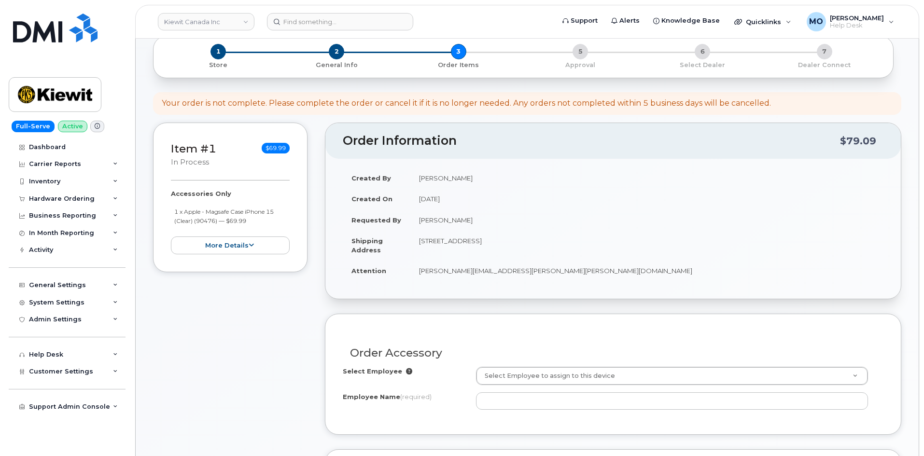
scroll to position [290, 0]
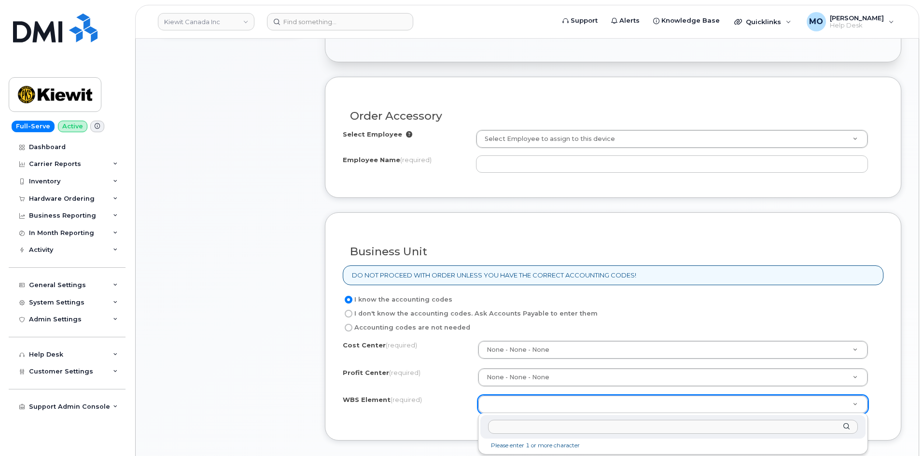
click at [546, 430] on input "text" at bounding box center [673, 427] width 370 height 14
paste input "110216.1818"
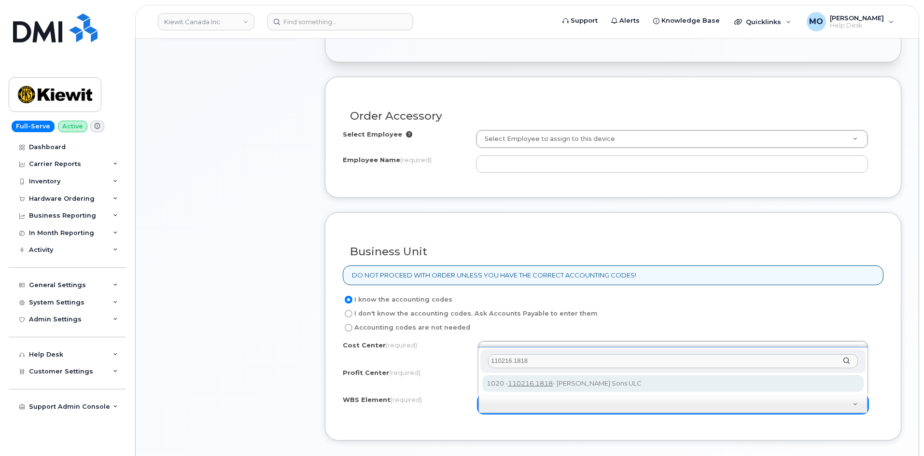
type input "110216.1818"
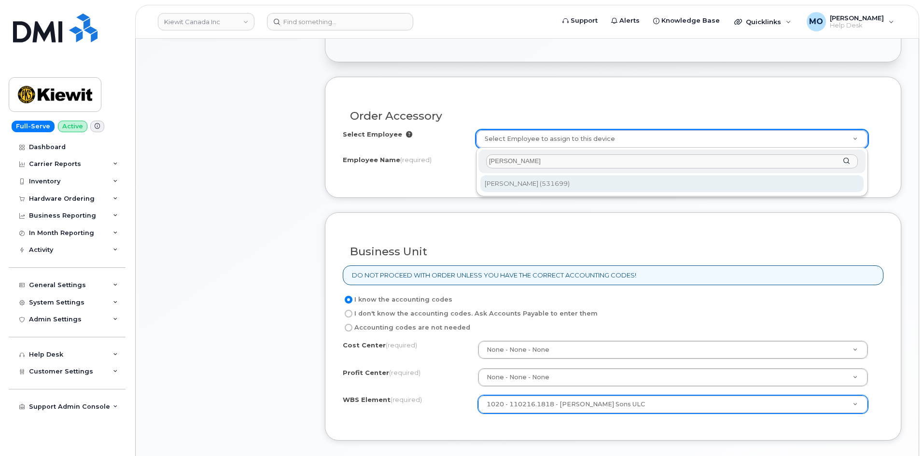
type input "[PERSON_NAME]"
type input "1870714"
type input "[PERSON_NAME]"
select select
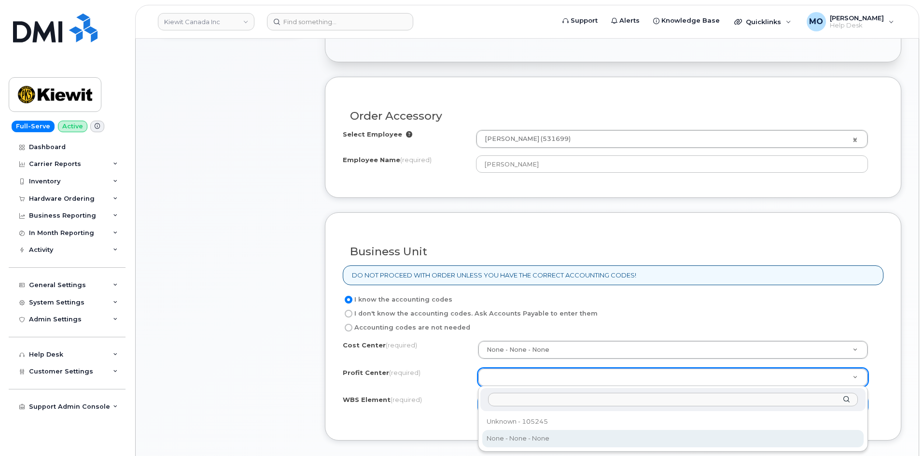
drag, startPoint x: 555, startPoint y: 437, endPoint x: 554, endPoint y: 431, distance: 5.9
select select "None"
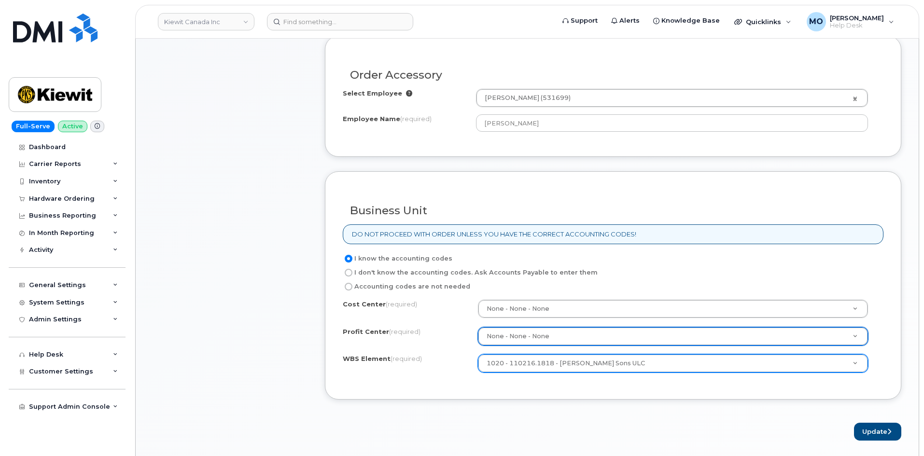
scroll to position [386, 0]
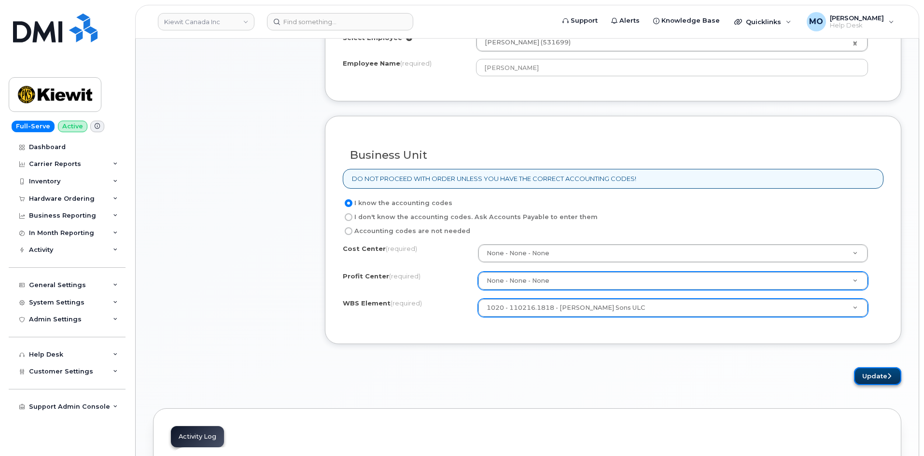
click at [864, 373] on button "Update" at bounding box center [877, 377] width 47 height 18
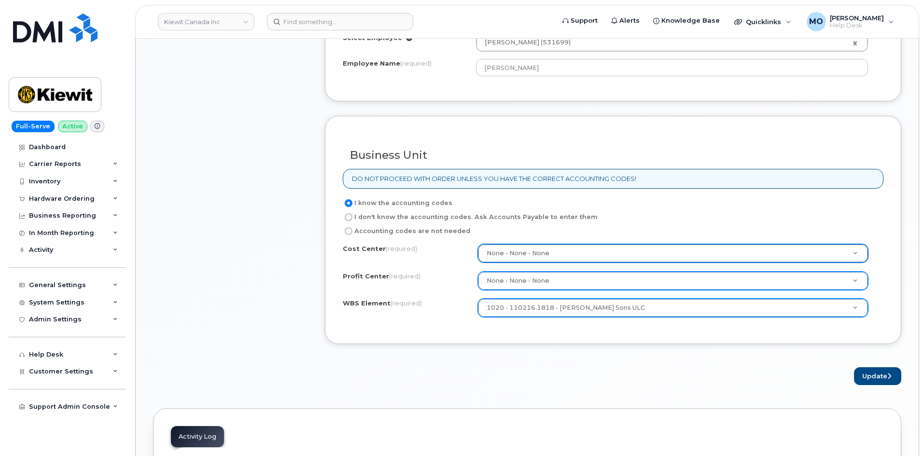
click at [852, 366] on form "Order Accessory Select Employee Babak Saeidi (531699) 1870714 Employee Name (re…" at bounding box center [613, 182] width 577 height 405
click at [867, 371] on button "Update" at bounding box center [877, 377] width 47 height 18
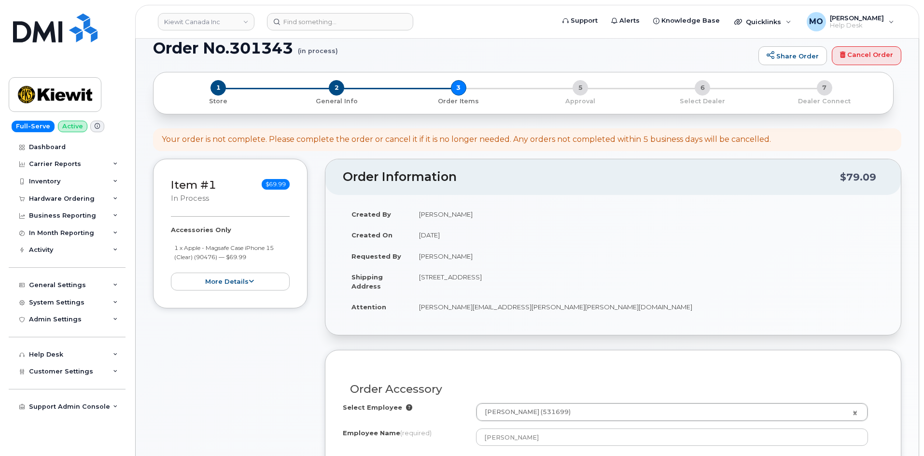
scroll to position [0, 0]
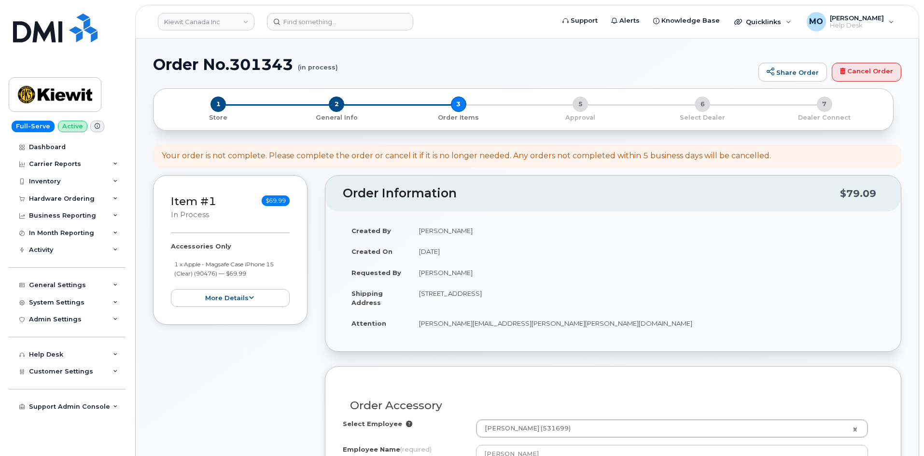
click at [580, 106] on div "1 Store 2 General Info 3 Order Items 5 Approval 6 Select Dealer 7 Dealer Connect" at bounding box center [523, 110] width 724 height 26
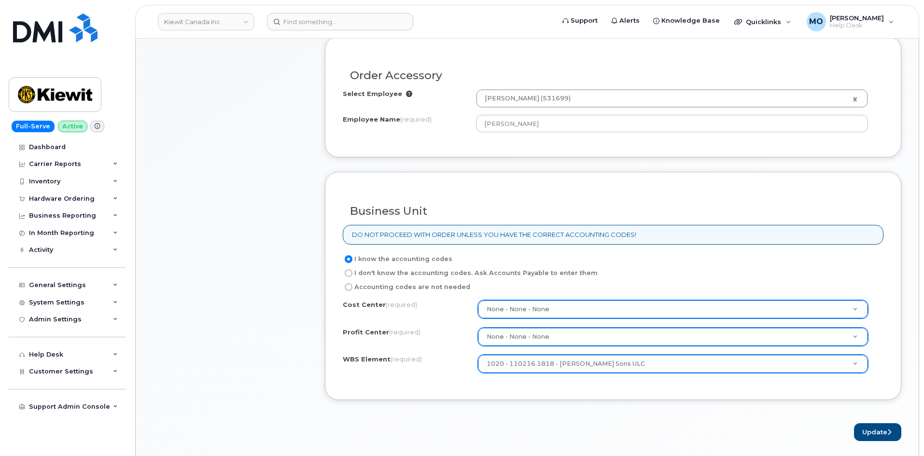
scroll to position [338, 0]
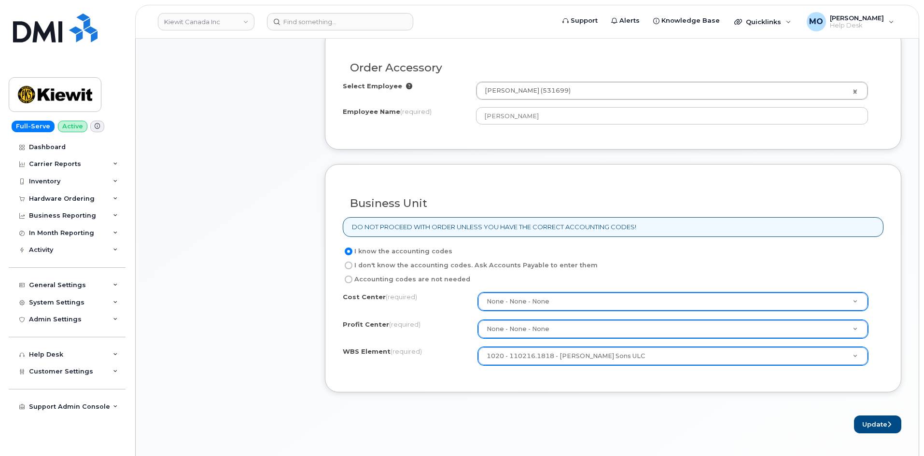
click at [389, 270] on label "I don't know the accounting codes. Ask Accounts Payable to enter them" at bounding box center [470, 266] width 255 height 12
click at [353, 269] on input "I don't know the accounting codes. Ask Accounts Payable to enter them" at bounding box center [349, 266] width 8 height 8
radio input "true"
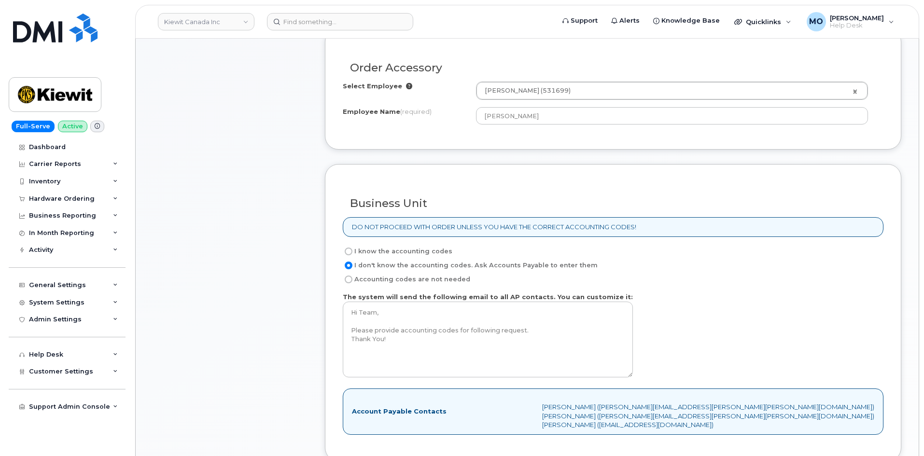
click at [383, 282] on label "Accounting codes are not needed" at bounding box center [407, 280] width 128 height 12
click at [353, 282] on input "Accounting codes are not needed" at bounding box center [349, 280] width 8 height 8
radio input "true"
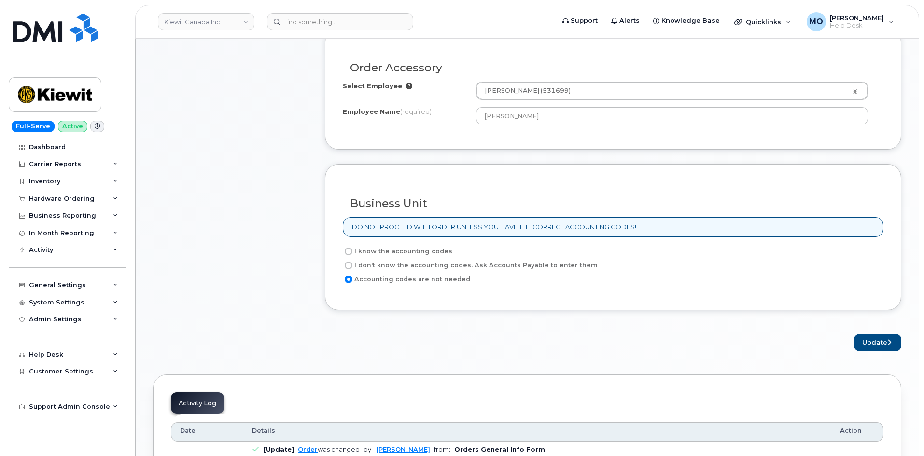
click at [414, 241] on div "Business Unit DO NOT PROCEED WITH ORDER UNLESS YOU HAVE THE CORRECT ACCOUNTING …" at bounding box center [613, 237] width 577 height 146
click at [417, 255] on label "I know the accounting codes" at bounding box center [398, 252] width 110 height 12
click at [353, 255] on input "I know the accounting codes" at bounding box center [349, 252] width 8 height 8
radio input "true"
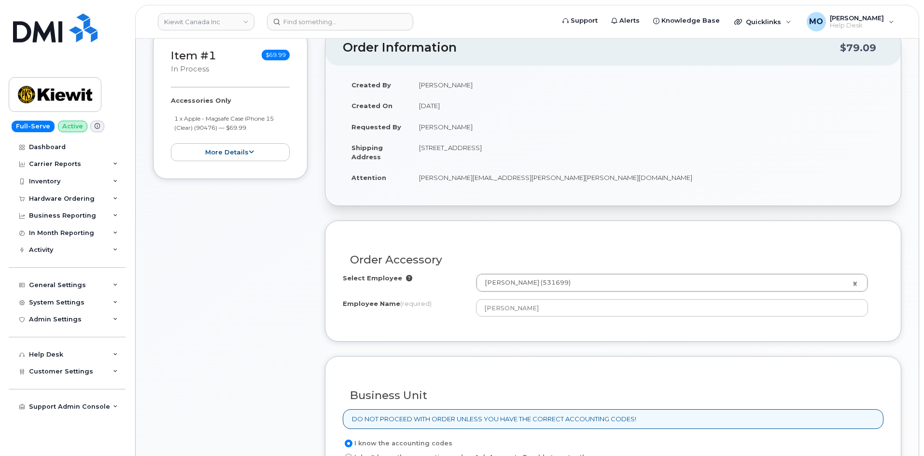
scroll to position [145, 0]
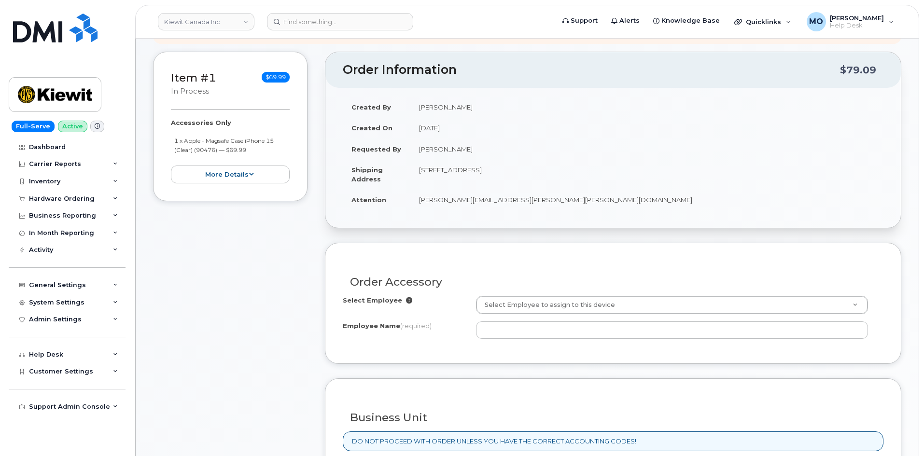
scroll to position [145, 0]
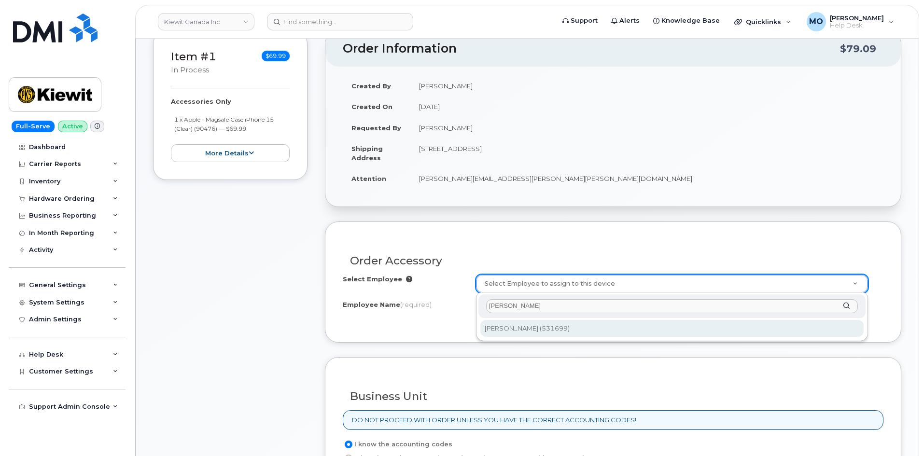
type input "[PERSON_NAME]"
type input "1870714"
type input "[PERSON_NAME]"
select select
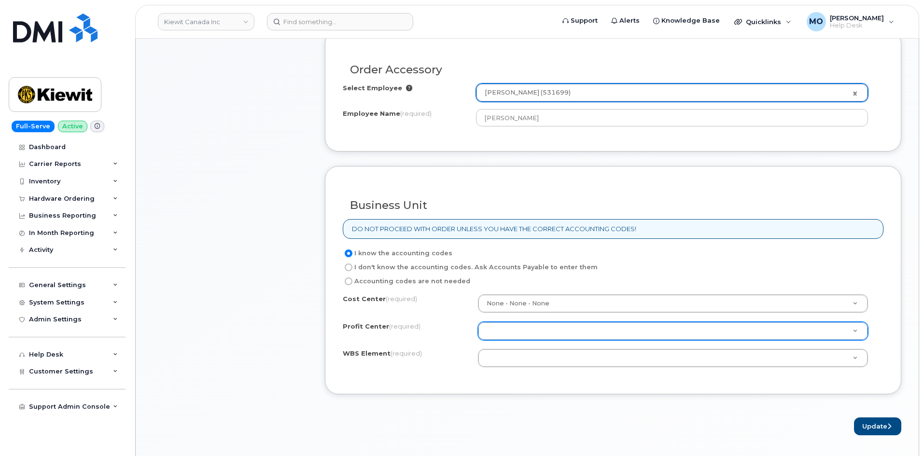
scroll to position [338, 0]
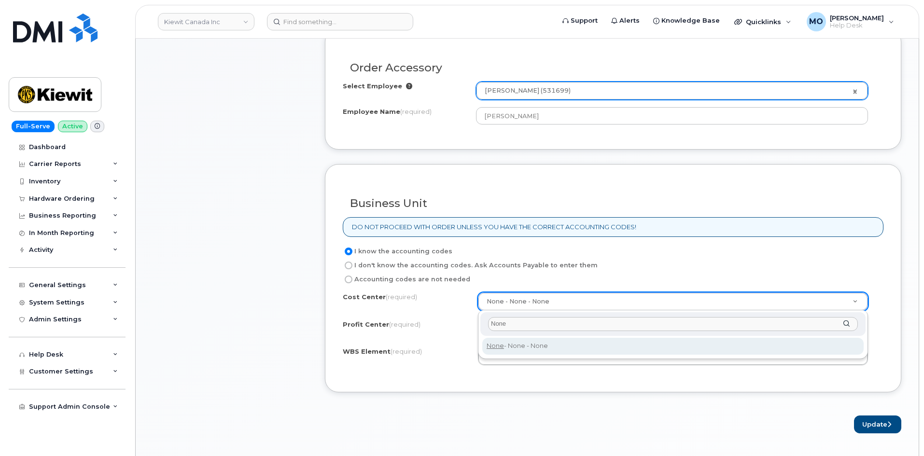
type input "None"
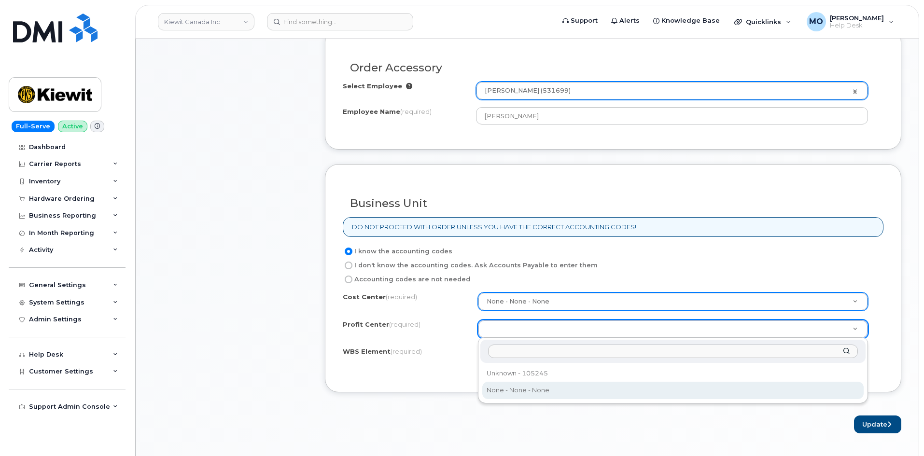
select select "None"
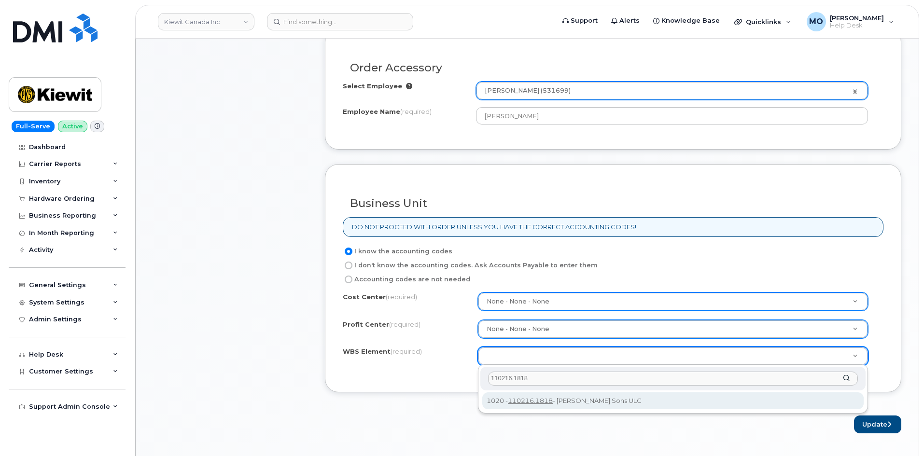
type input "110216.1818"
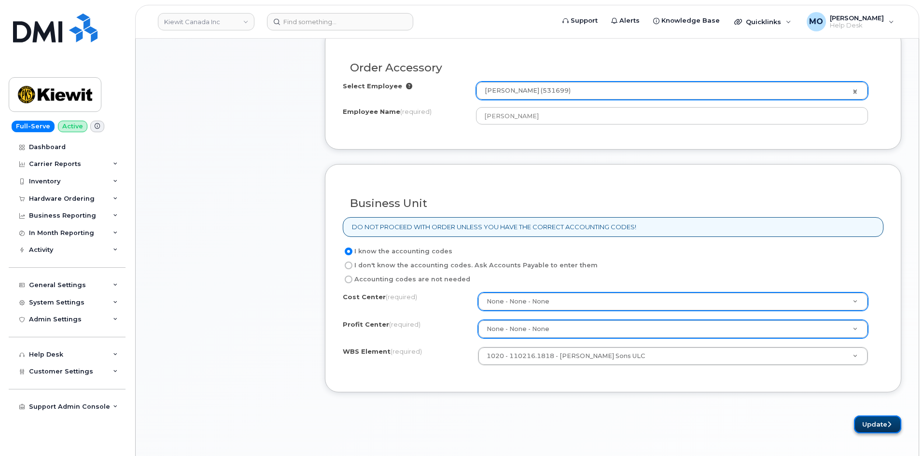
click at [875, 421] on button "Update" at bounding box center [877, 425] width 47 height 18
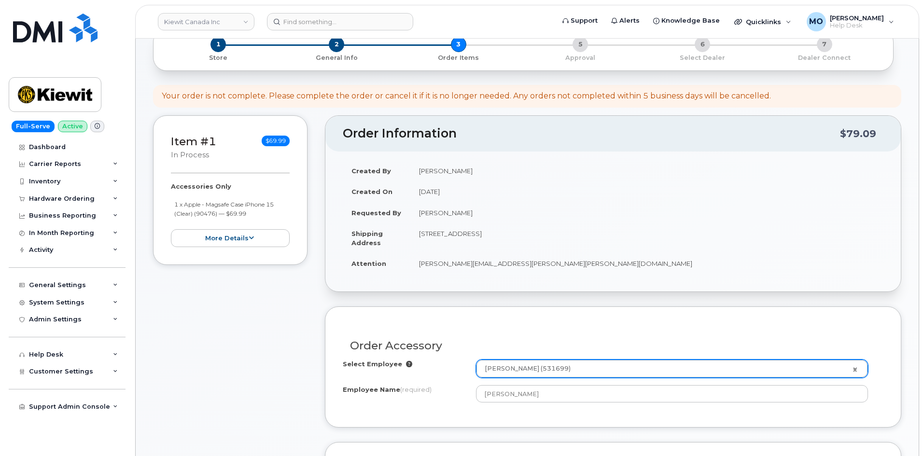
scroll to position [0, 0]
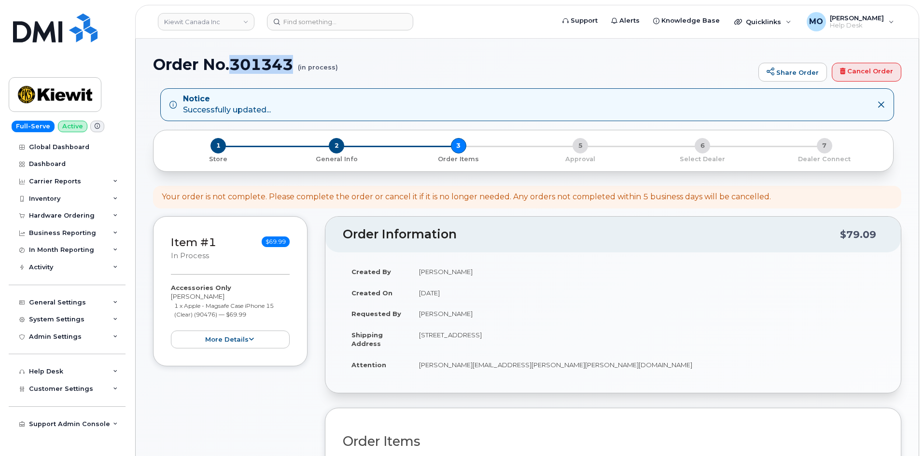
drag, startPoint x: 233, startPoint y: 65, endPoint x: 295, endPoint y: 66, distance: 62.3
click at [295, 66] on h1 "Order No.301343 (in process)" at bounding box center [453, 64] width 601 height 17
copy h1 "301343"
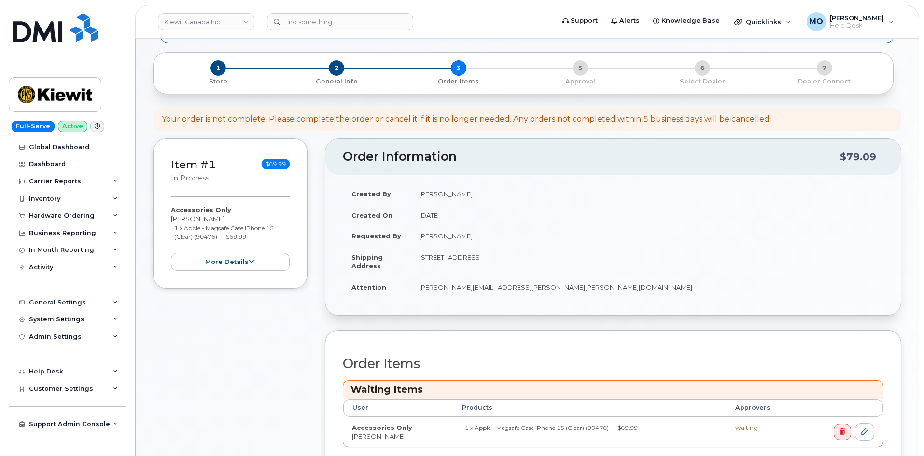
scroll to position [241, 0]
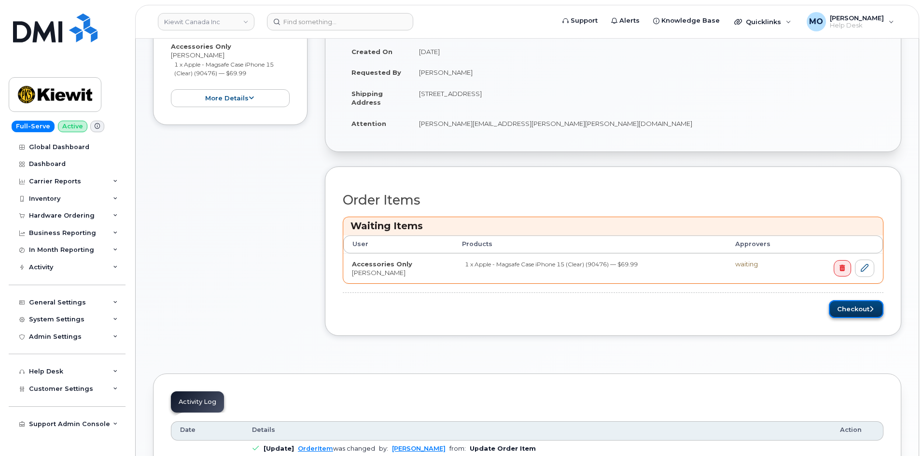
click at [837, 311] on button "Checkout" at bounding box center [856, 309] width 55 height 18
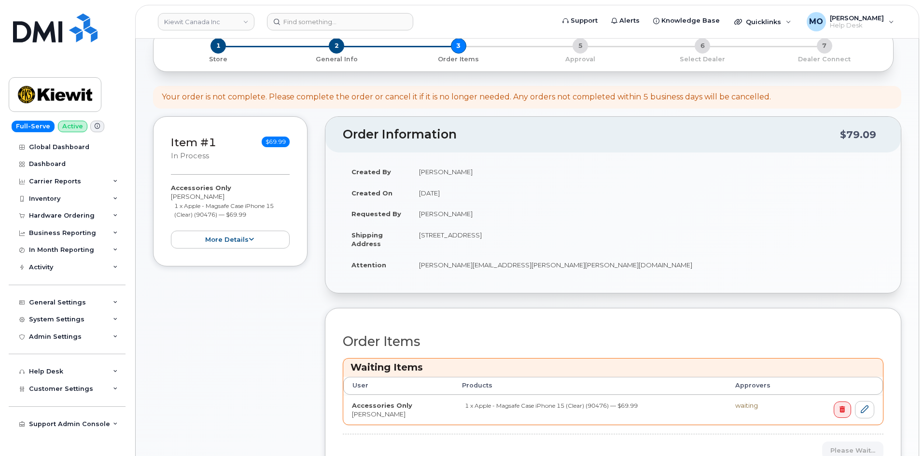
scroll to position [97, 0]
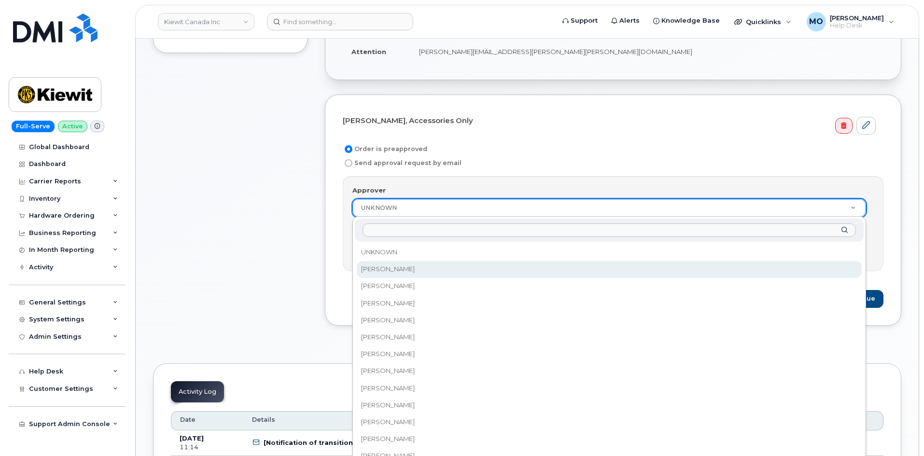
select select "1875534"
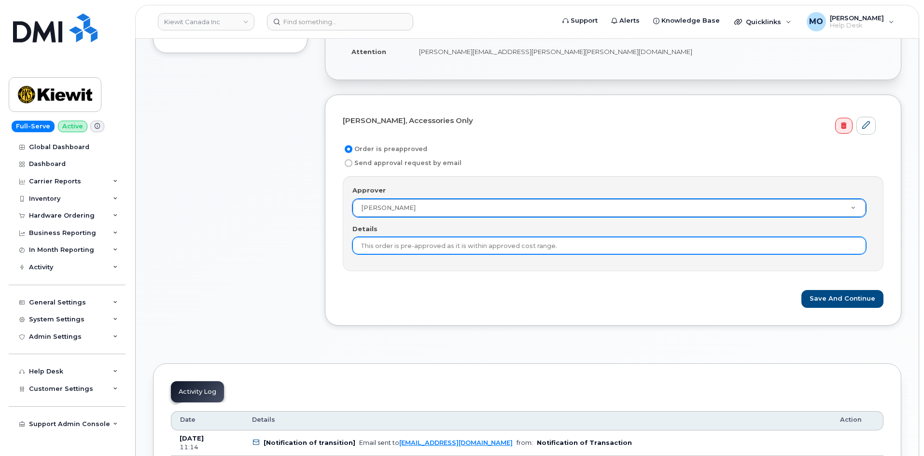
click at [417, 252] on input "This order is pre-approved as it is within approved cost range." at bounding box center [610, 245] width 514 height 17
click at [596, 247] on input "This order is pre-approved as it is within approved cost range." at bounding box center [610, 245] width 514 height 17
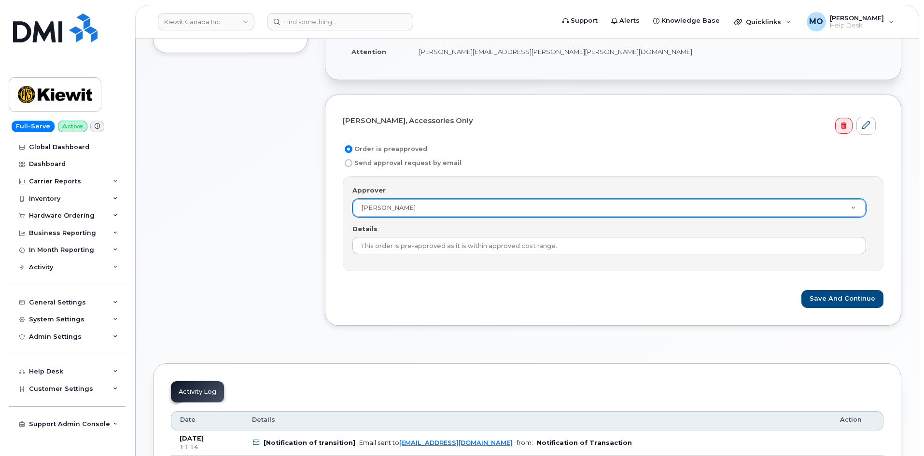
click at [449, 159] on label "Send approval request by email" at bounding box center [402, 163] width 119 height 12
click at [353, 159] on input "Send approval request by email" at bounding box center [349, 163] width 8 height 8
radio input "true"
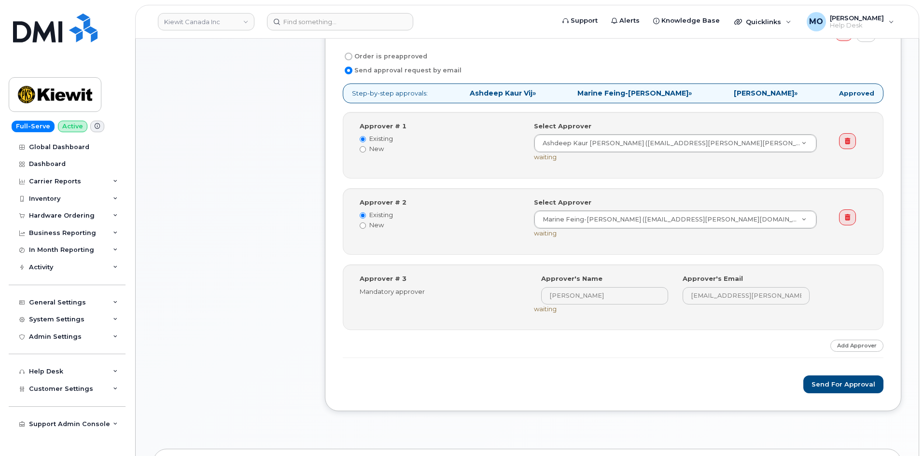
scroll to position [338, 0]
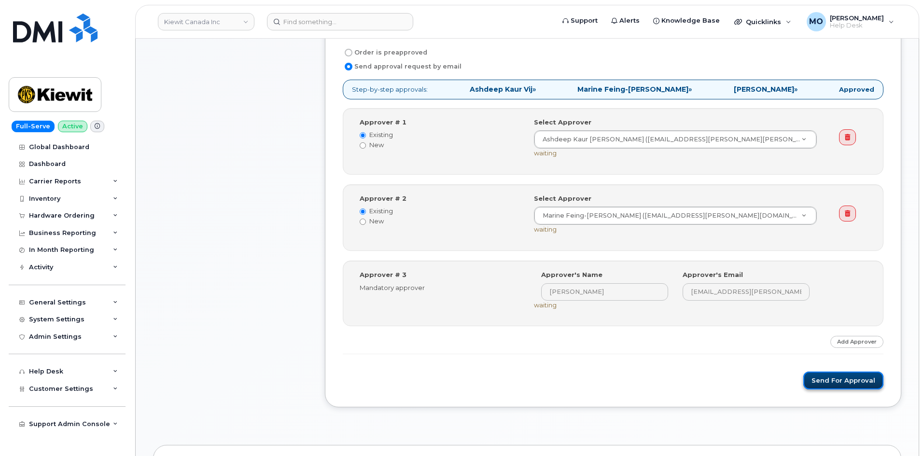
click at [836, 378] on button "Send for Approval" at bounding box center [844, 381] width 80 height 18
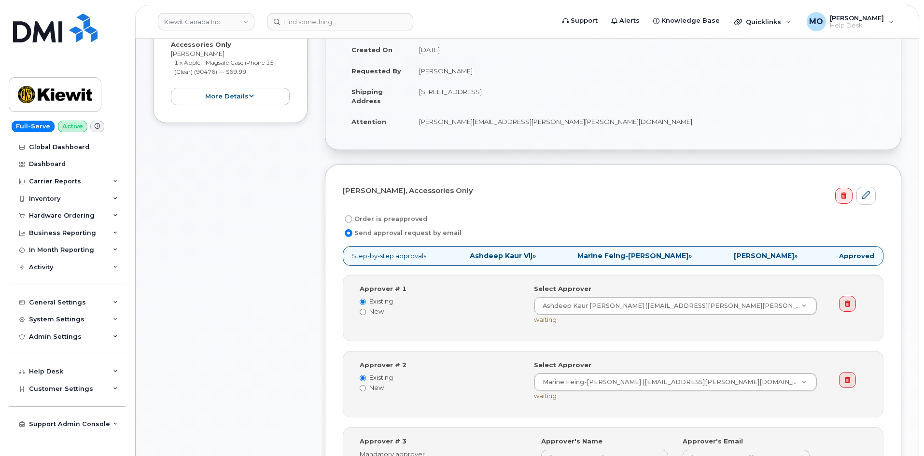
scroll to position [241, 0]
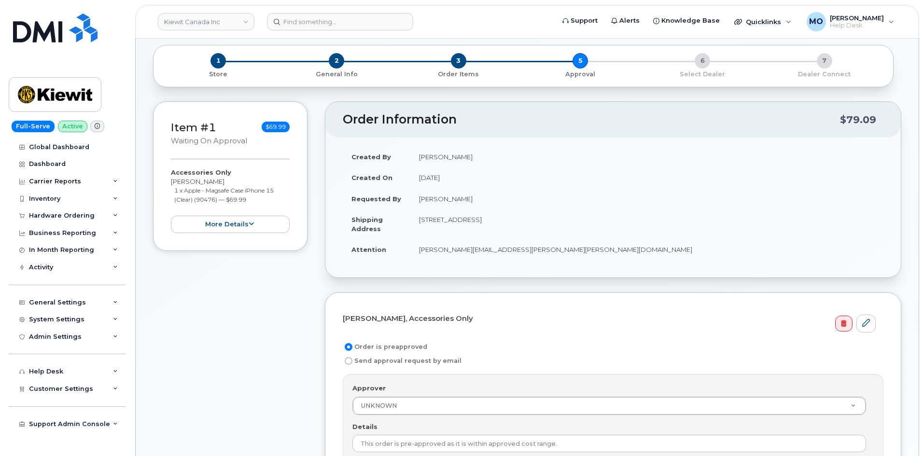
scroll to position [36, 0]
